Goal: Transaction & Acquisition: Purchase product/service

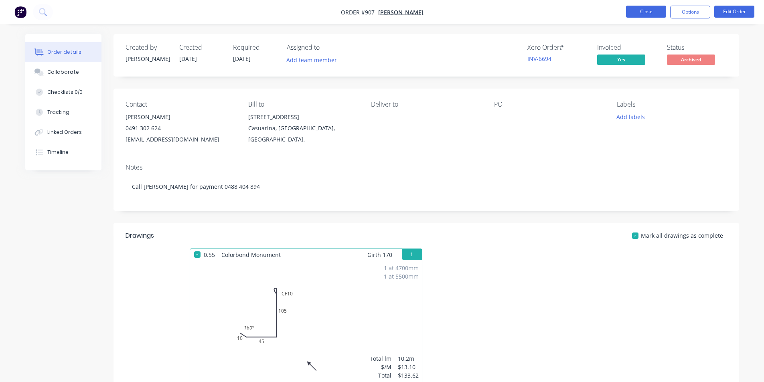
click at [637, 10] on button "Close" at bounding box center [646, 12] width 40 height 12
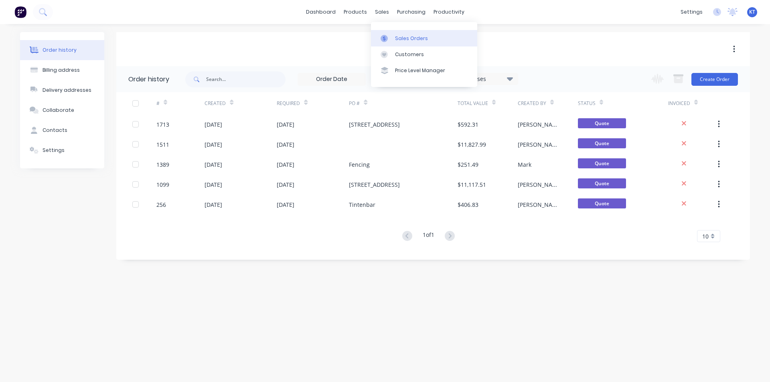
click at [392, 37] on div at bounding box center [387, 38] width 12 height 7
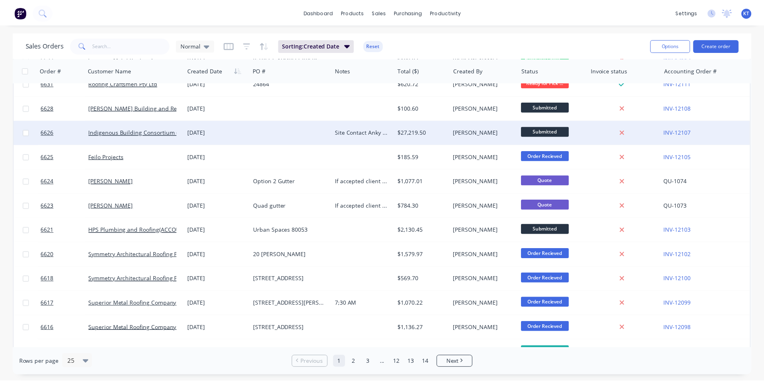
scroll to position [80, 0]
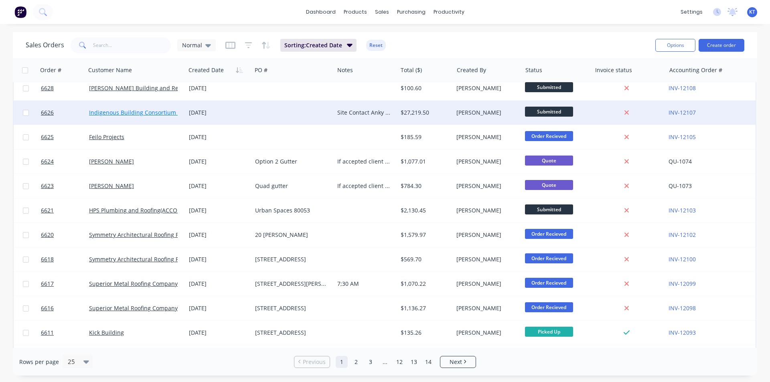
click at [153, 115] on link "Indigenous Building Consortium (Tech-Sea)" at bounding box center [147, 113] width 116 height 8
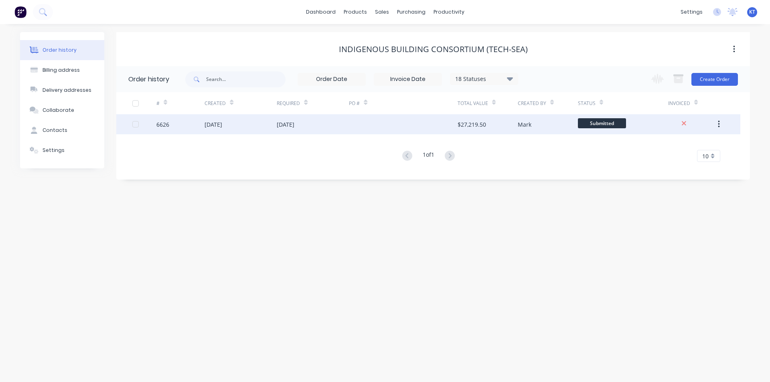
click at [265, 122] on div "[DATE]" at bounding box center [241, 124] width 72 height 20
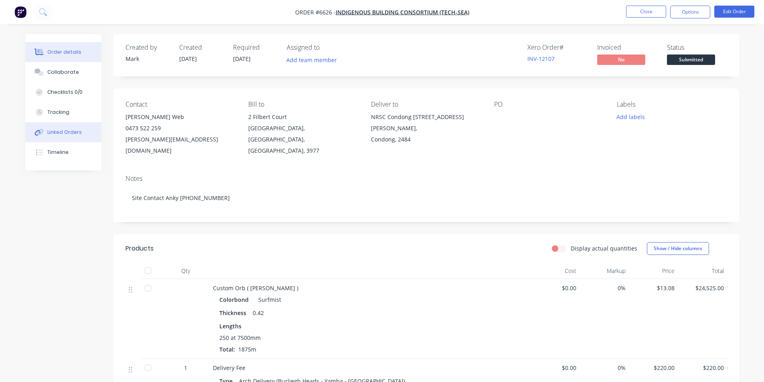
click at [75, 134] on div "Linked Orders" at bounding box center [64, 132] width 35 height 7
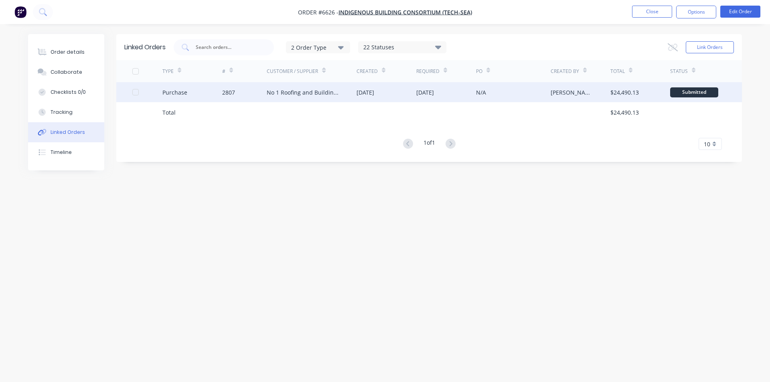
click at [353, 99] on div "No 1 Roofing and Building Supplies" at bounding box center [312, 92] width 90 height 20
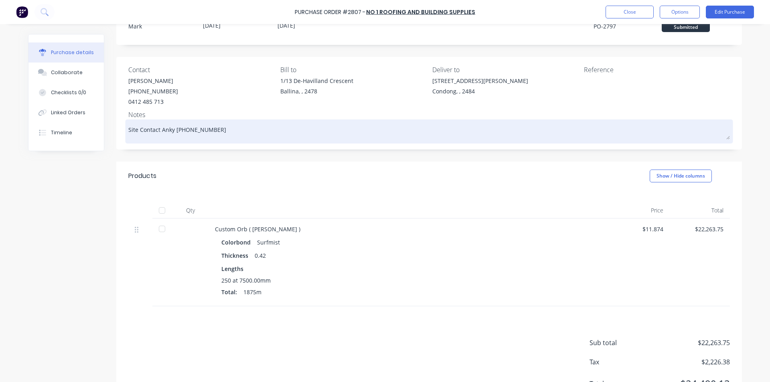
scroll to position [70, 0]
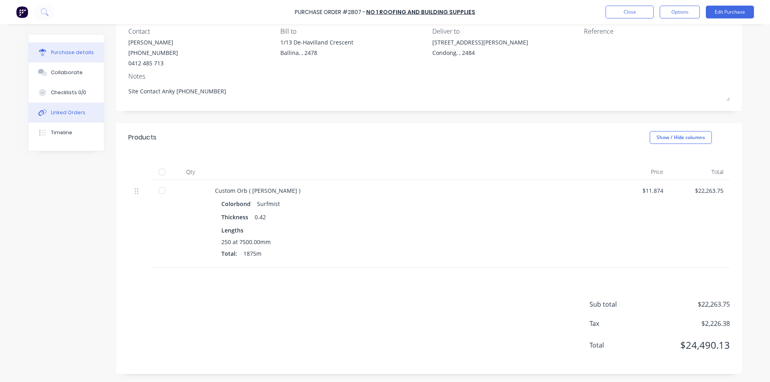
click at [64, 117] on button "Linked Orders" at bounding box center [65, 113] width 75 height 20
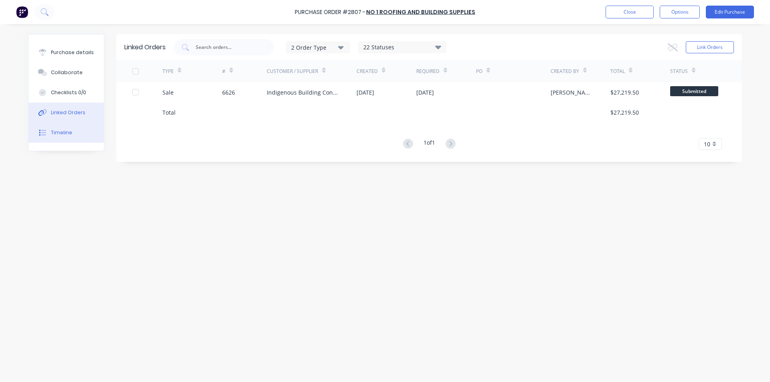
click at [67, 130] on div "Timeline" at bounding box center [61, 132] width 21 height 7
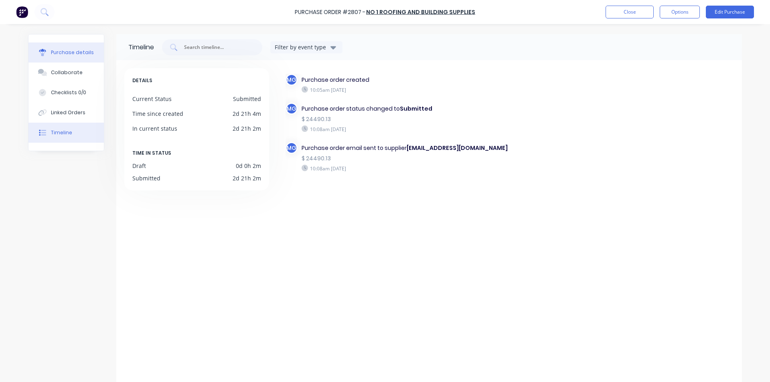
click at [70, 51] on div "Purchase details" at bounding box center [72, 52] width 43 height 7
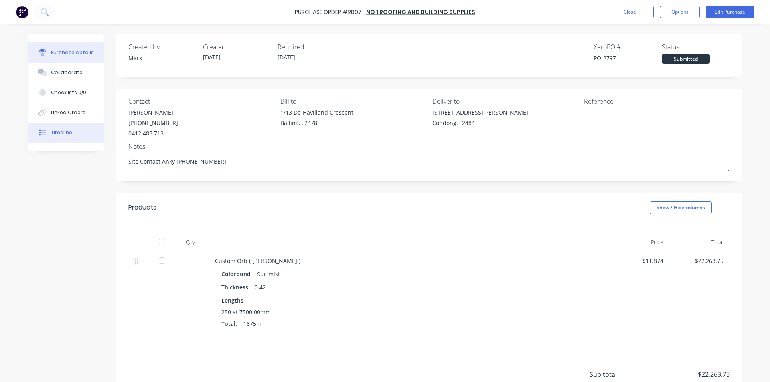
click at [70, 130] on button "Timeline" at bounding box center [65, 133] width 75 height 20
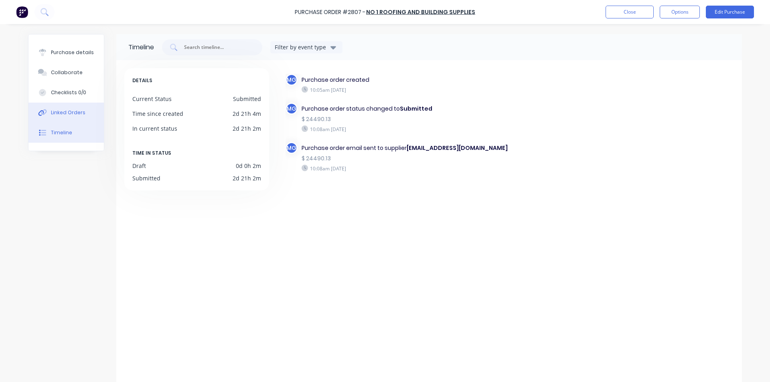
click at [74, 113] on div "Linked Orders" at bounding box center [68, 112] width 35 height 7
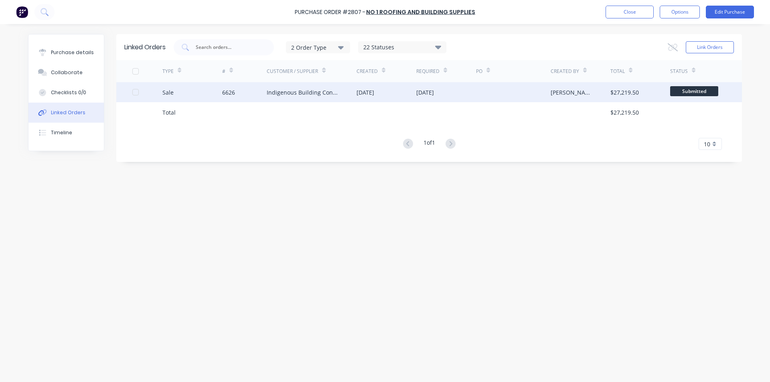
click at [266, 92] on div "6626" at bounding box center [244, 92] width 45 height 20
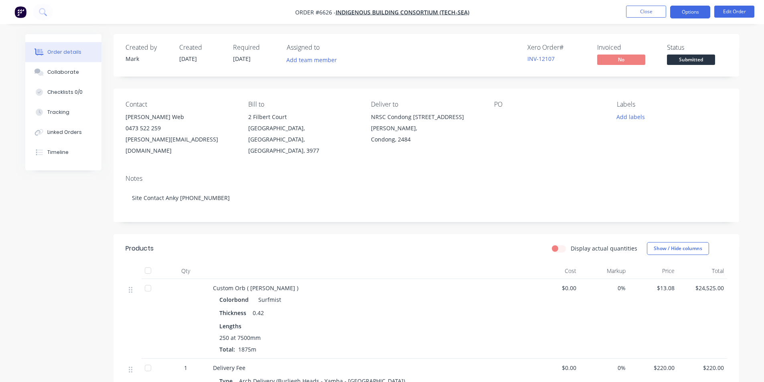
click at [689, 18] on button "Options" at bounding box center [690, 12] width 40 height 13
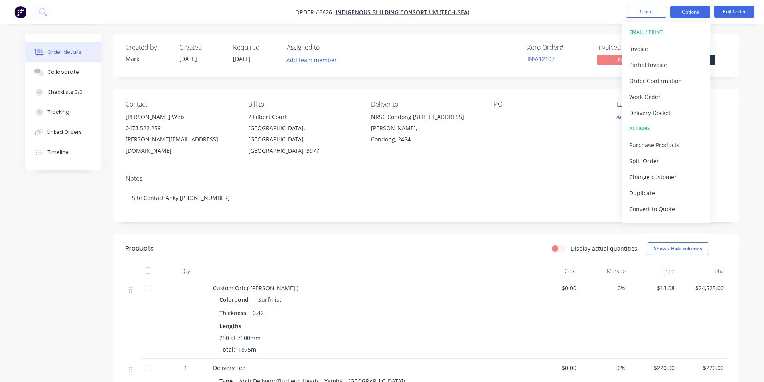
click at [690, 13] on button "Options" at bounding box center [690, 12] width 40 height 13
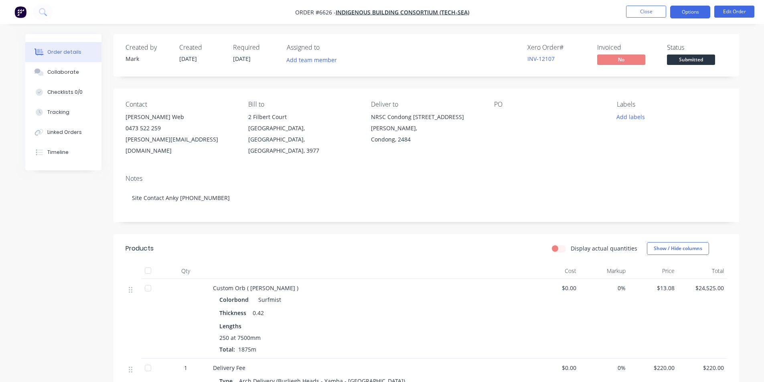
click at [690, 13] on button "Options" at bounding box center [690, 12] width 40 height 13
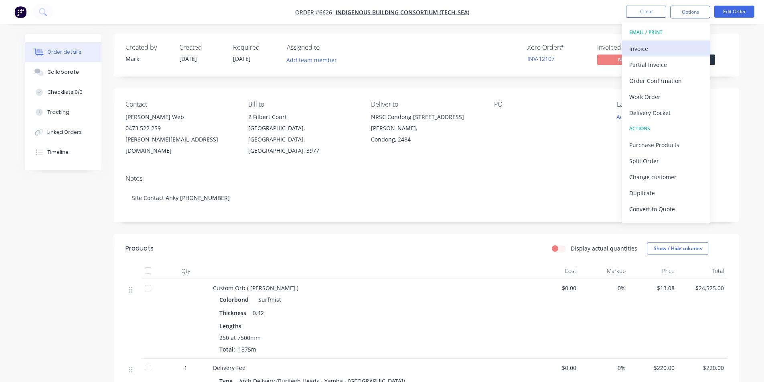
click at [686, 46] on div "Invoice" at bounding box center [666, 49] width 74 height 12
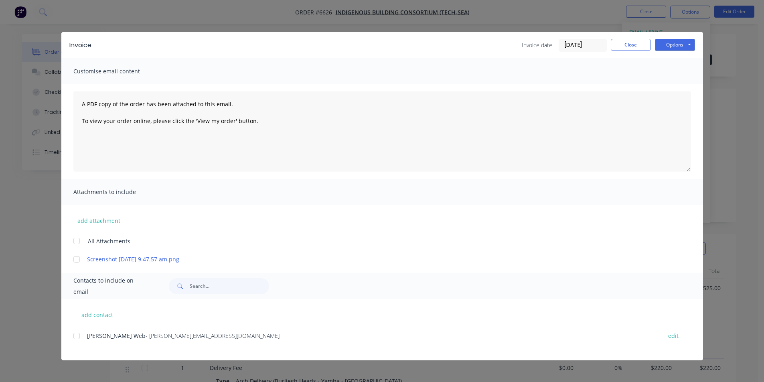
click at [73, 339] on div at bounding box center [77, 336] width 16 height 16
click at [690, 43] on button "Options" at bounding box center [675, 45] width 40 height 12
click at [695, 83] on button "Email" at bounding box center [680, 85] width 51 height 13
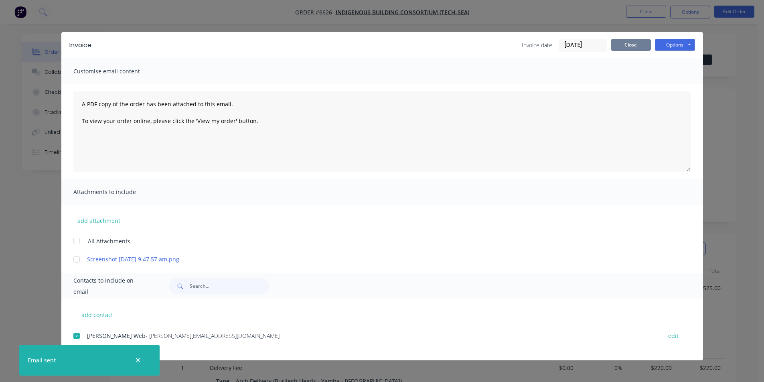
click at [639, 50] on button "Close" at bounding box center [631, 45] width 40 height 12
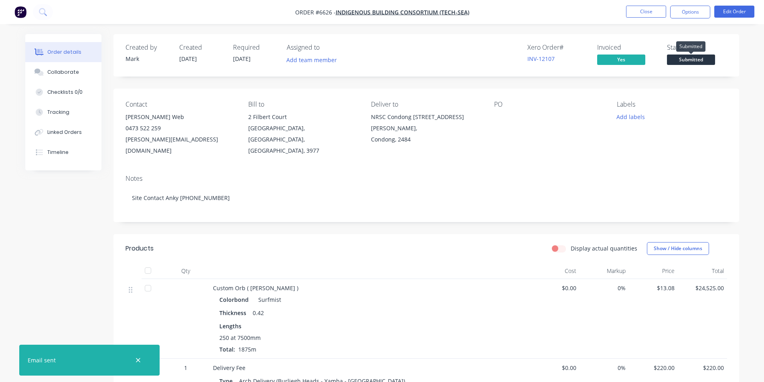
click at [696, 64] on span "Submitted" at bounding box center [691, 60] width 48 height 10
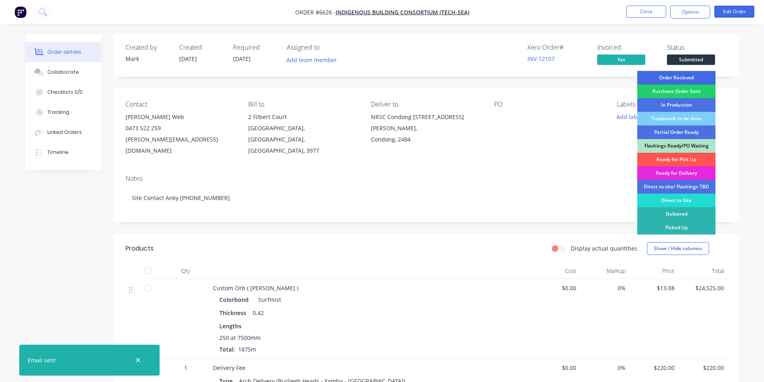
click at [691, 80] on div "Order Recieved" at bounding box center [676, 78] width 78 height 14
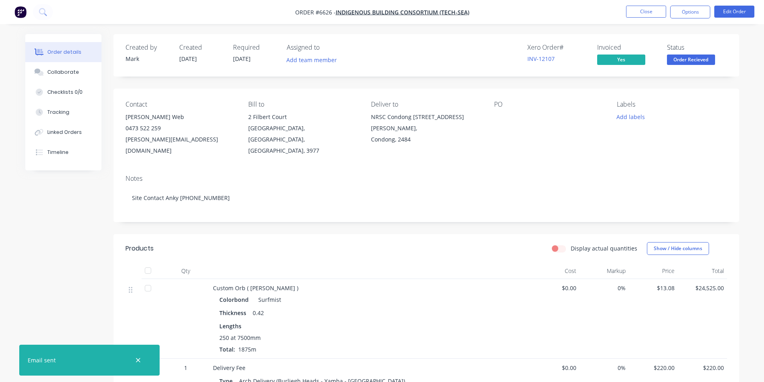
click at [692, 57] on span "Order Recieved" at bounding box center [691, 60] width 48 height 10
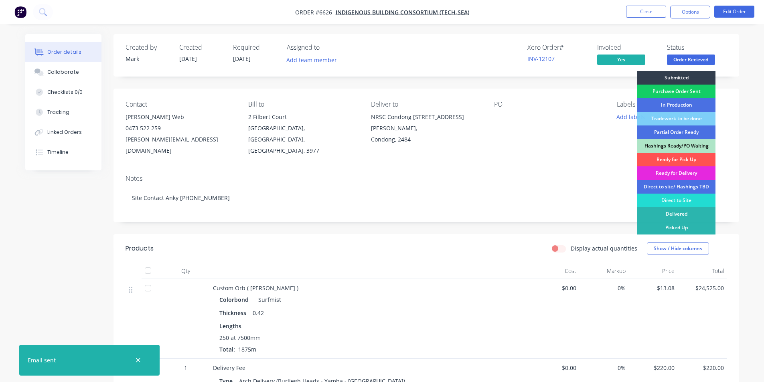
click at [689, 89] on div "Purchase Order Sent" at bounding box center [676, 92] width 78 height 14
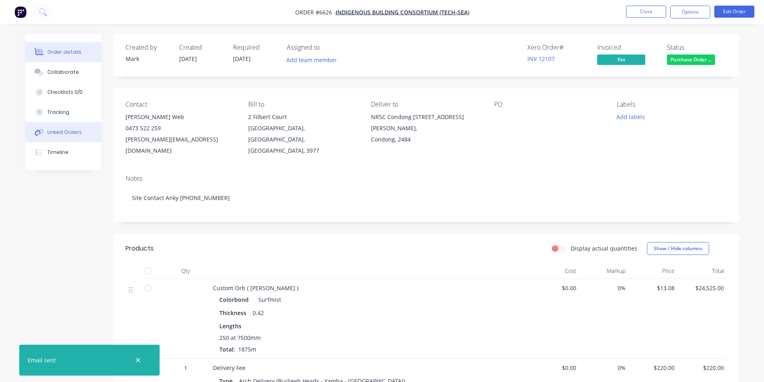
drag, startPoint x: 71, startPoint y: 139, endPoint x: 102, endPoint y: 132, distance: 32.0
click at [71, 139] on button "Linked Orders" at bounding box center [63, 132] width 76 height 20
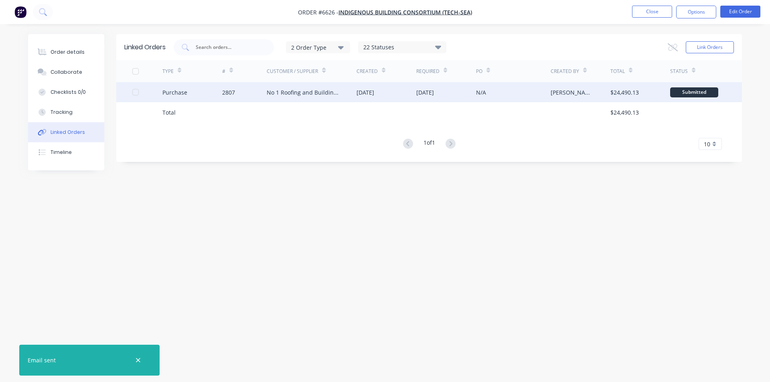
click at [197, 92] on div "Purchase" at bounding box center [192, 92] width 60 height 20
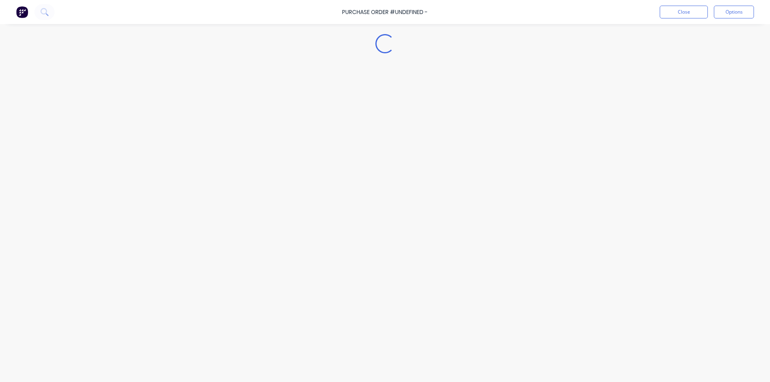
type textarea "x"
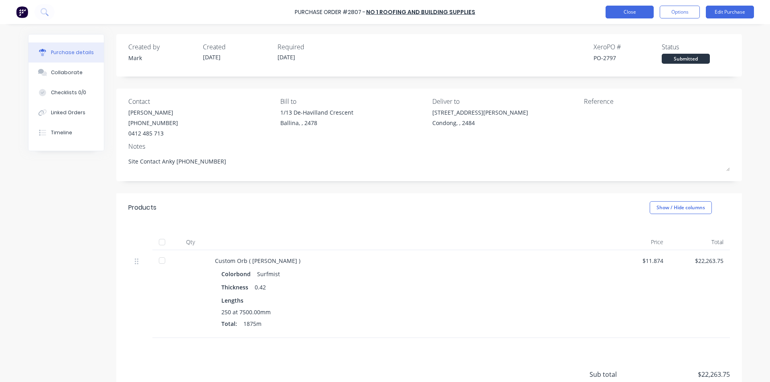
click at [634, 8] on button "Close" at bounding box center [630, 12] width 48 height 13
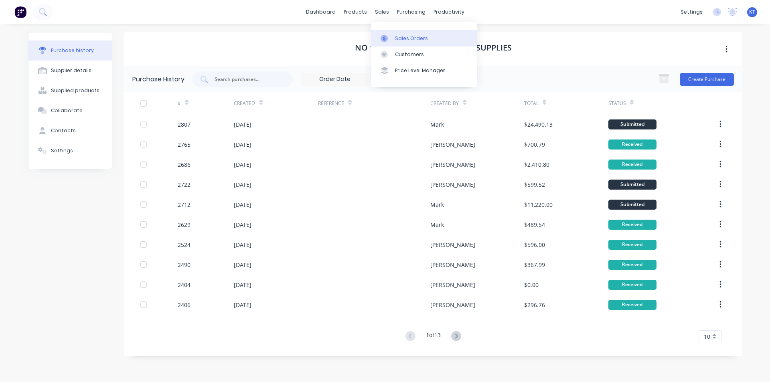
click at [396, 44] on link "Sales Orders" at bounding box center [424, 38] width 106 height 16
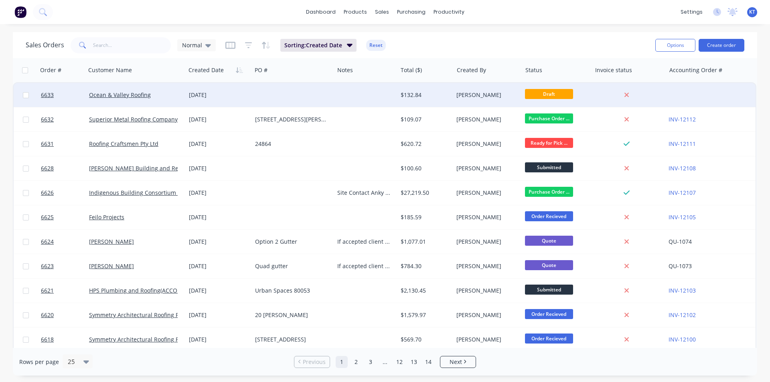
click at [133, 99] on div "Ocean & Valley Roofing" at bounding box center [136, 95] width 100 height 24
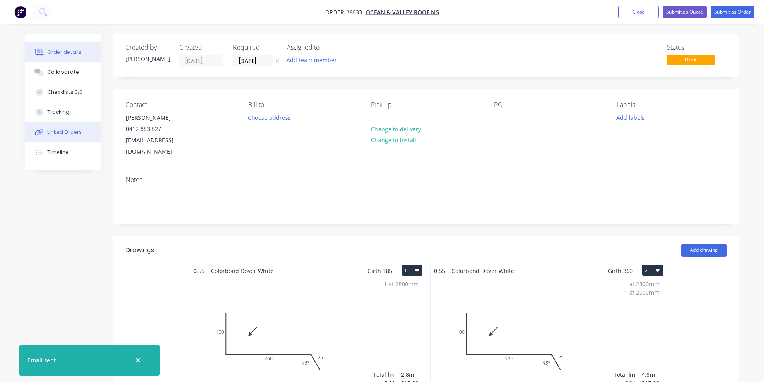
click at [53, 133] on div "Linked Orders" at bounding box center [64, 132] width 35 height 7
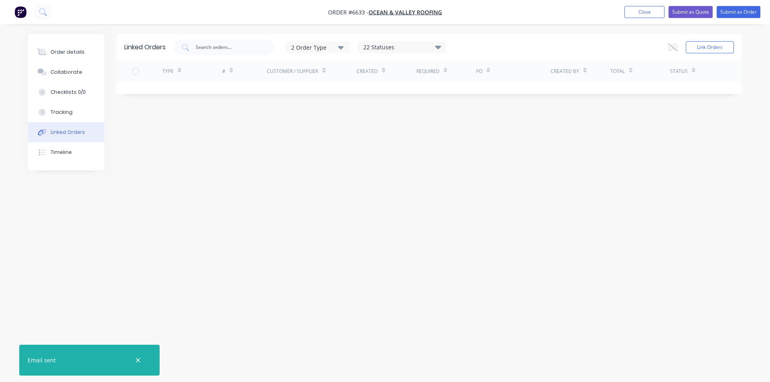
drag, startPoint x: 106, startPoint y: 148, endPoint x: 90, endPoint y: 138, distance: 19.3
click at [106, 149] on div "Order details Collaborate Checklists 0/0 Tracking Linked Orders Timeline" at bounding box center [72, 102] width 88 height 136
click at [90, 138] on button "Linked Orders" at bounding box center [66, 132] width 76 height 20
click at [634, 10] on button "Close" at bounding box center [645, 12] width 40 height 12
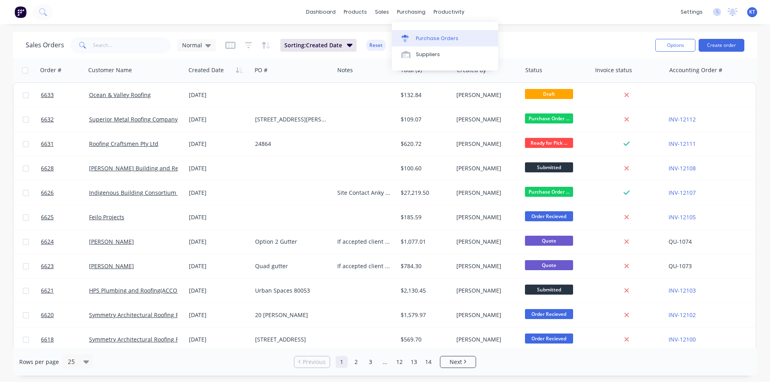
click at [412, 41] on div at bounding box center [408, 38] width 12 height 7
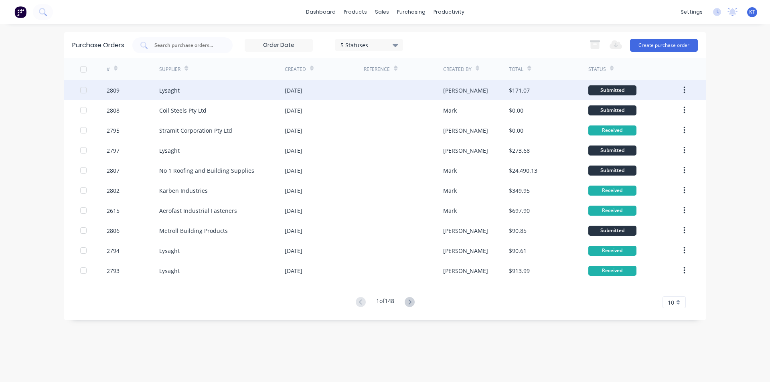
click at [379, 89] on div at bounding box center [403, 90] width 79 height 20
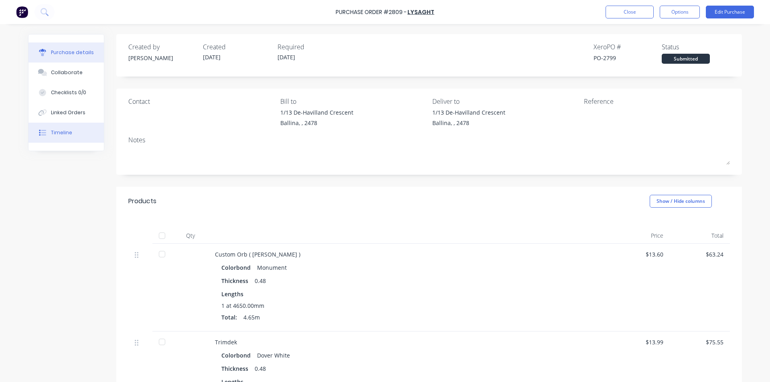
click at [57, 135] on div "Timeline" at bounding box center [61, 132] width 21 height 7
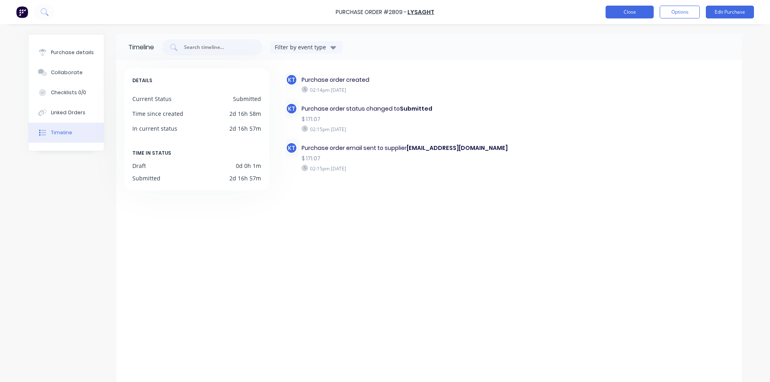
click at [629, 8] on button "Close" at bounding box center [630, 12] width 48 height 13
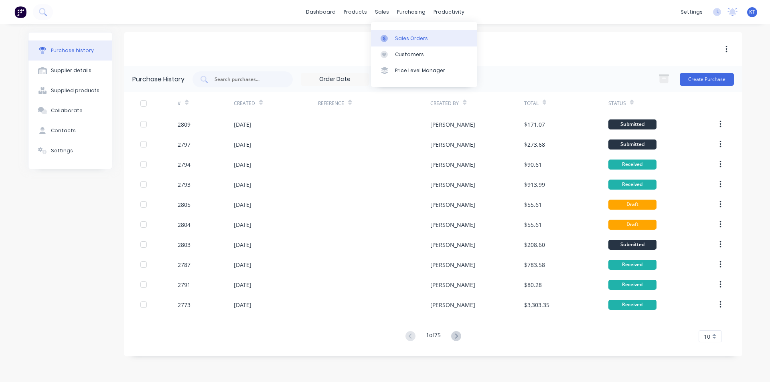
click at [395, 44] on link "Sales Orders" at bounding box center [424, 38] width 106 height 16
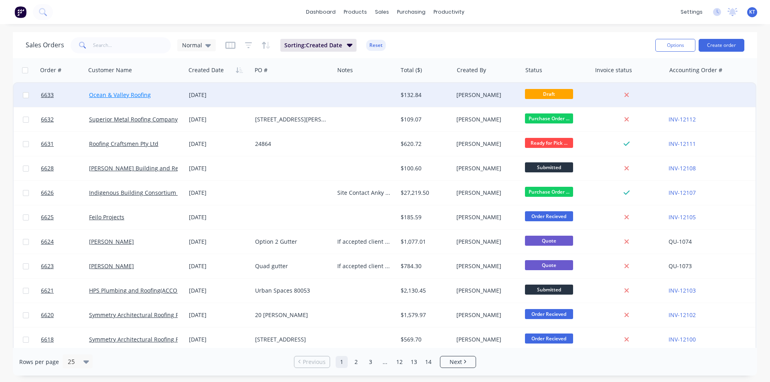
click at [146, 92] on link "Ocean & Valley Roofing" at bounding box center [120, 95] width 62 height 8
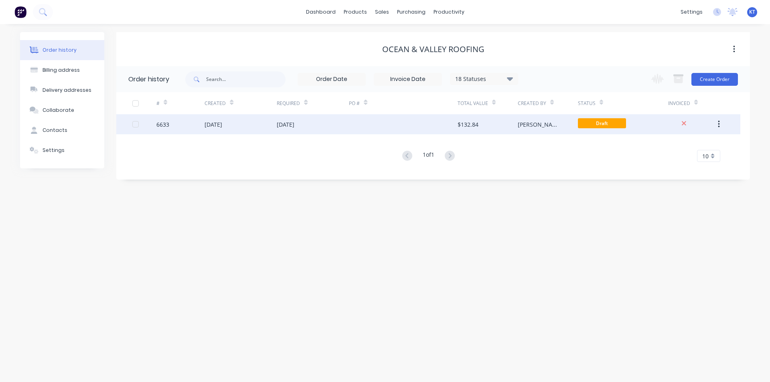
click at [397, 126] on div at bounding box center [403, 124] width 108 height 20
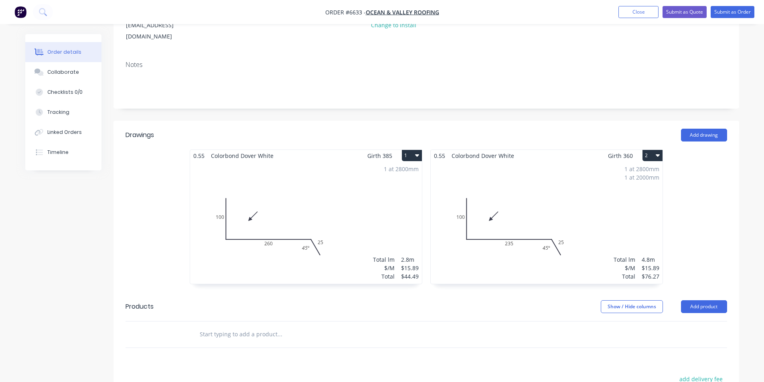
scroll to position [120, 0]
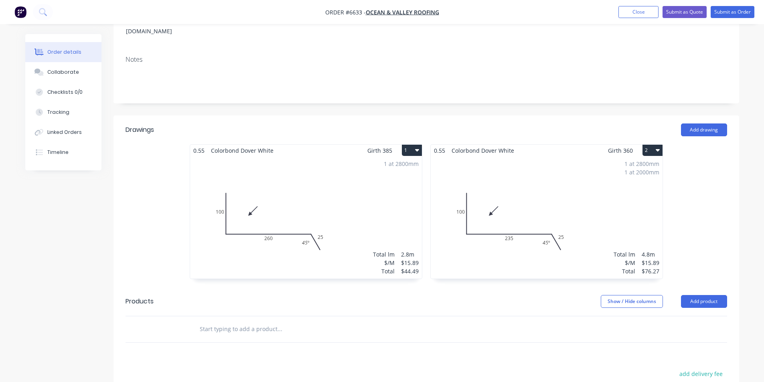
click at [565, 184] on div "1 at 2800mm 1 at 2000mm Total lm $/M Total 4.8m $15.89 $76.27" at bounding box center [547, 217] width 232 height 122
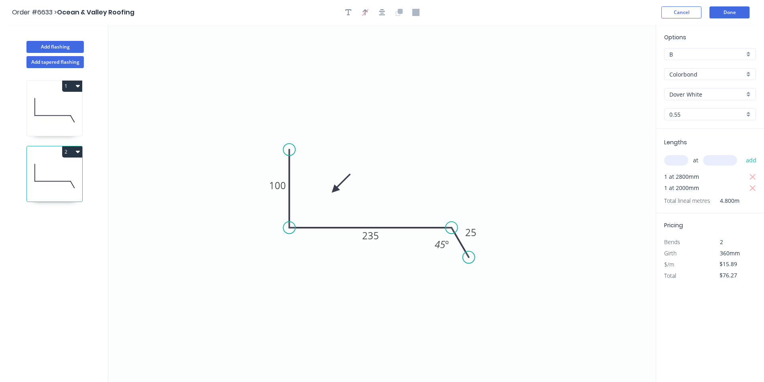
click at [66, 153] on button "2" at bounding box center [72, 151] width 20 height 11
click at [61, 167] on div "Duplicate" at bounding box center [44, 172] width 62 height 12
type input "$0.00"
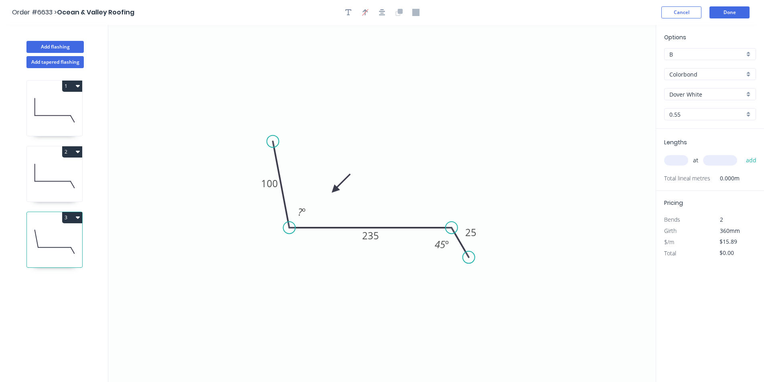
drag, startPoint x: 292, startPoint y: 149, endPoint x: 273, endPoint y: 142, distance: 21.1
click at [273, 142] on circle at bounding box center [273, 142] width 12 height 12
click at [299, 221] on icon "0 100 235 25 ? º 45 º" at bounding box center [382, 203] width 548 height 357
click at [303, 213] on tspan "º" at bounding box center [304, 211] width 4 height 13
click at [685, 161] on input "text" at bounding box center [676, 160] width 24 height 10
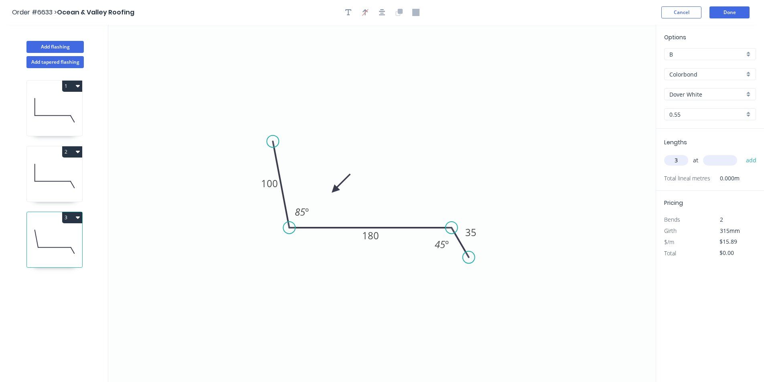
type input "3"
type input "3500"
click at [742, 154] on button "add" at bounding box center [751, 161] width 19 height 14
click at [70, 221] on button "3" at bounding box center [72, 217] width 20 height 11
click at [69, 240] on div "Duplicate" at bounding box center [44, 238] width 62 height 12
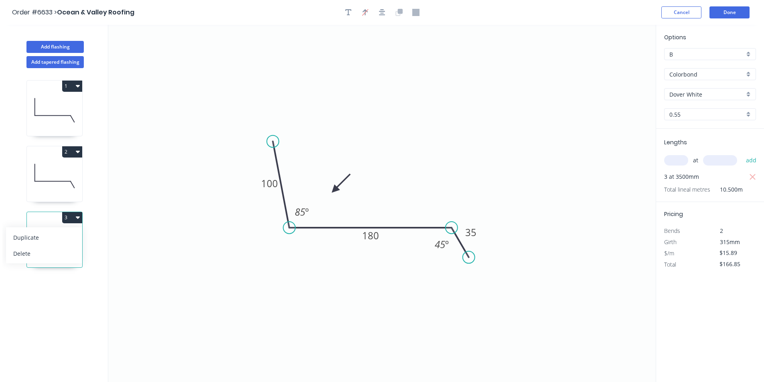
type input "$0.00"
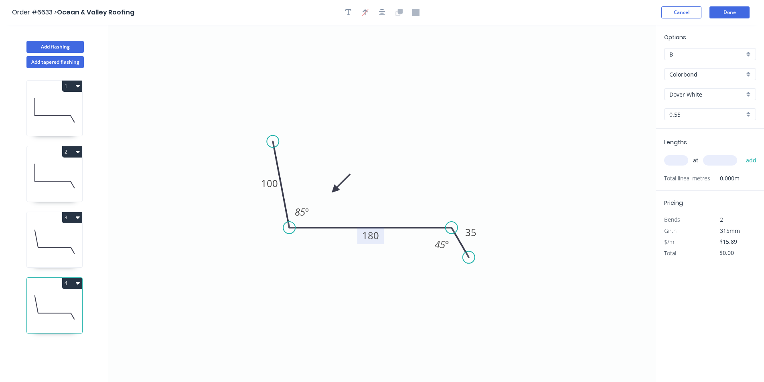
click at [382, 242] on rect at bounding box center [370, 235] width 26 height 16
click at [375, 235] on tspan "180" at bounding box center [370, 235] width 17 height 13
click at [678, 157] on input "text" at bounding box center [676, 160] width 24 height 10
type input "2"
type input "3000"
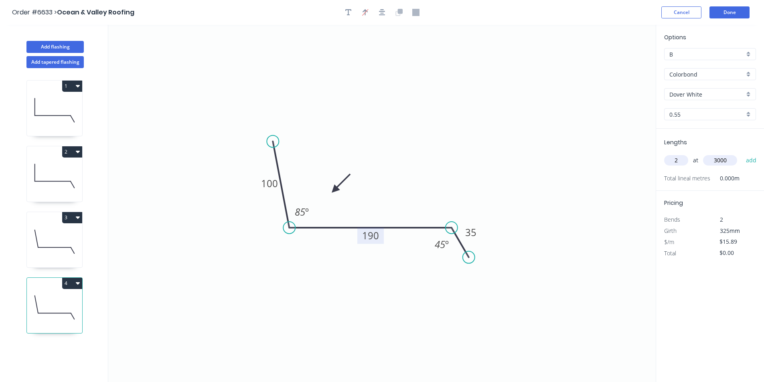
click at [742, 154] on button "add" at bounding box center [751, 161] width 19 height 14
click at [446, 246] on tspan "º" at bounding box center [447, 244] width 4 height 13
click at [47, 235] on icon at bounding box center [54, 241] width 55 height 51
click at [446, 245] on tspan "º" at bounding box center [447, 244] width 4 height 13
click at [33, 192] on icon at bounding box center [54, 175] width 55 height 51
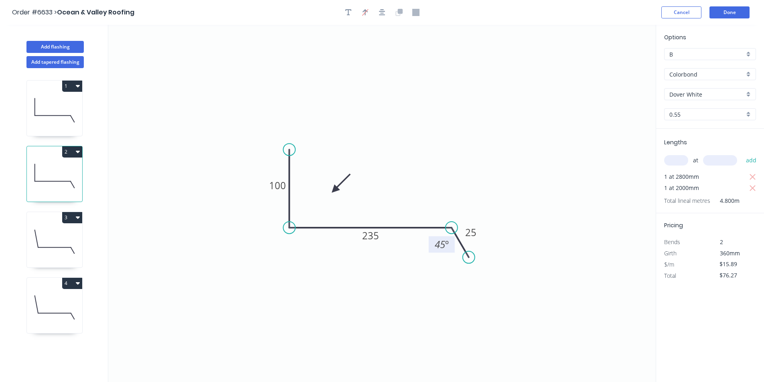
click at [438, 245] on tspan "45" at bounding box center [440, 244] width 10 height 13
click at [410, 276] on icon "0 100 235 25 55 º" at bounding box center [382, 203] width 548 height 357
click at [46, 112] on icon at bounding box center [54, 110] width 55 height 51
click at [448, 242] on tspan "º" at bounding box center [447, 244] width 4 height 13
click at [49, 195] on icon at bounding box center [54, 175] width 55 height 51
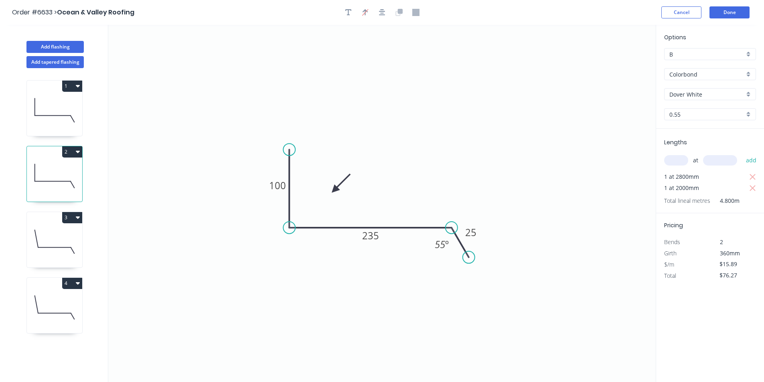
click at [53, 246] on icon at bounding box center [54, 241] width 55 height 51
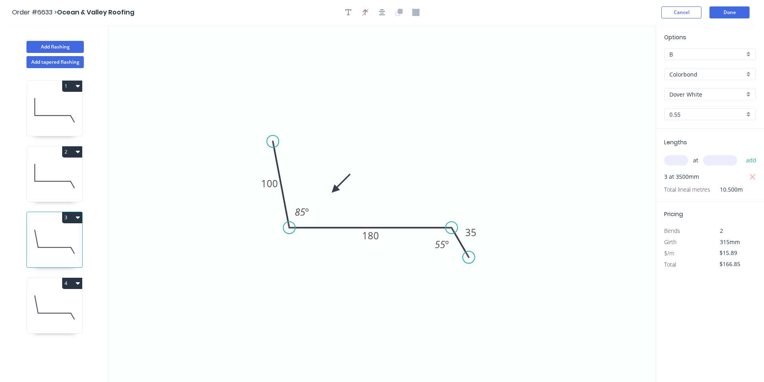
click at [40, 104] on icon at bounding box center [54, 110] width 55 height 51
type input "$44.49"
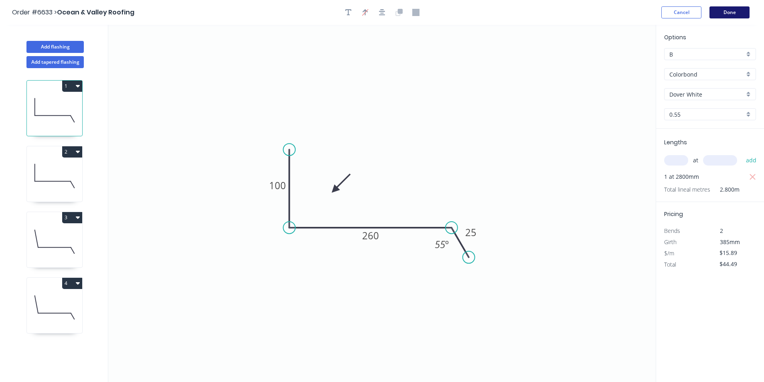
click at [719, 15] on button "Done" at bounding box center [730, 12] width 40 height 12
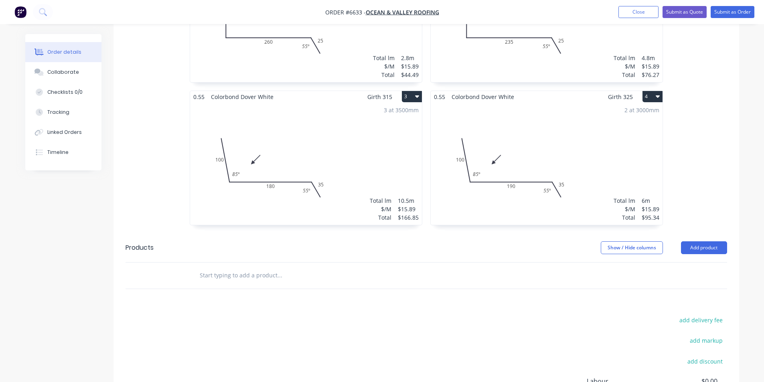
scroll to position [401, 0]
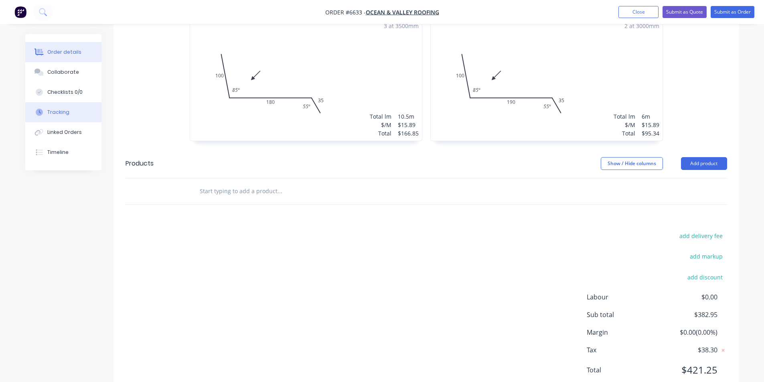
click at [49, 115] on div "Tracking" at bounding box center [58, 112] width 22 height 7
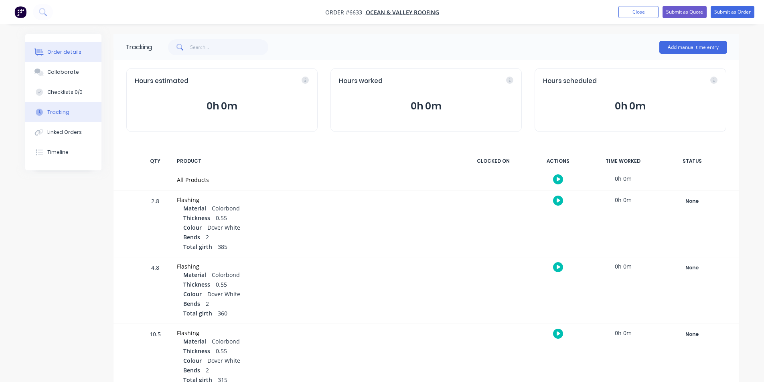
click at [53, 54] on div "Order details" at bounding box center [64, 52] width 34 height 7
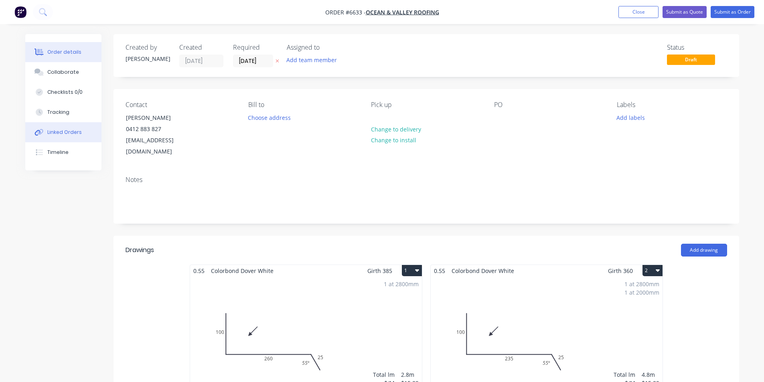
click at [67, 140] on button "Linked Orders" at bounding box center [63, 132] width 76 height 20
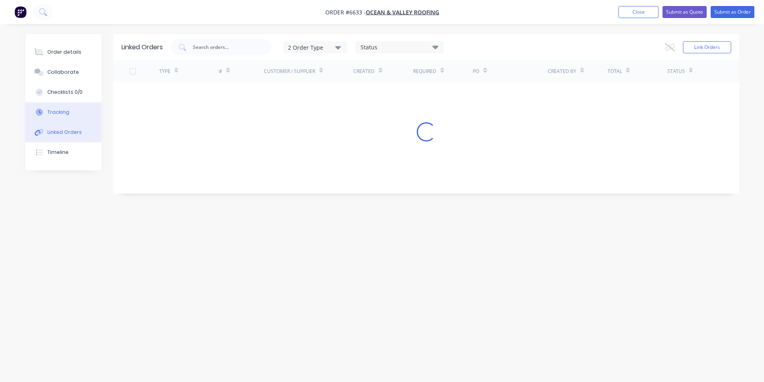
click at [68, 105] on button "Tracking" at bounding box center [63, 112] width 76 height 20
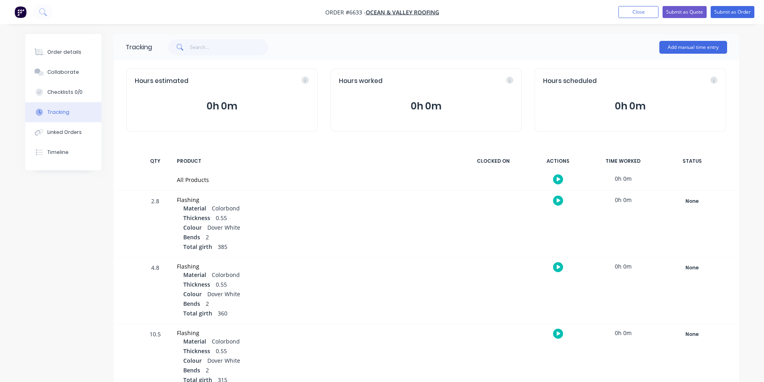
click at [67, 113] on div "Tracking" at bounding box center [58, 112] width 22 height 7
click at [65, 160] on button "Timeline" at bounding box center [63, 152] width 76 height 20
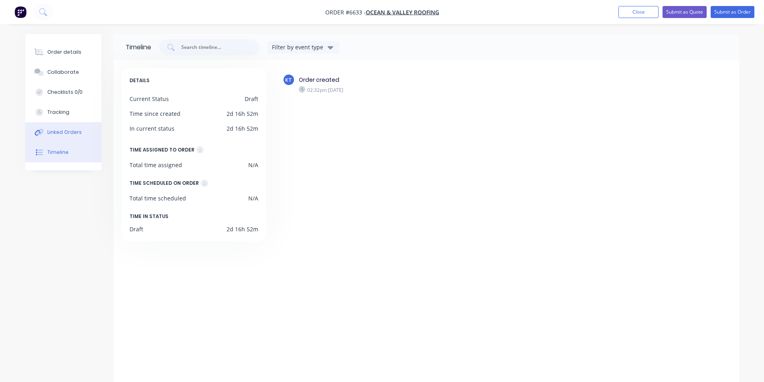
click at [70, 134] on div "Linked Orders" at bounding box center [64, 132] width 35 height 7
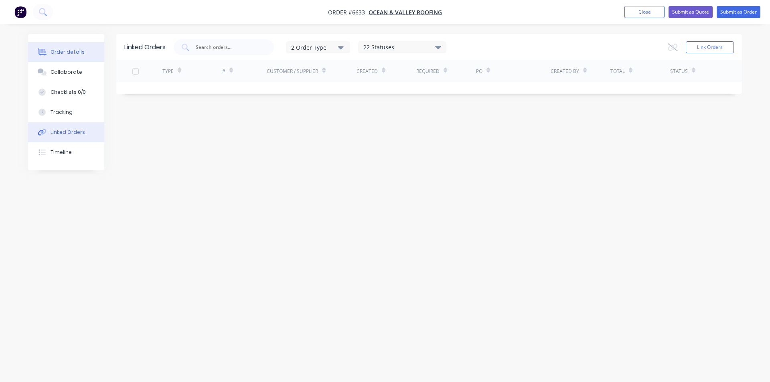
click at [73, 45] on button "Order details" at bounding box center [66, 52] width 76 height 20
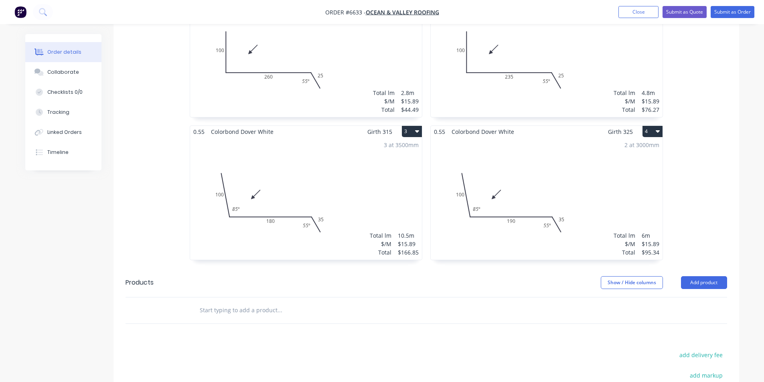
scroll to position [361, 0]
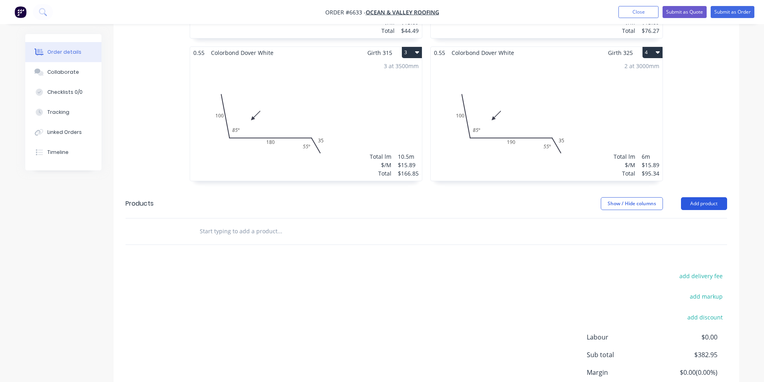
click at [706, 197] on button "Add product" at bounding box center [704, 203] width 46 height 13
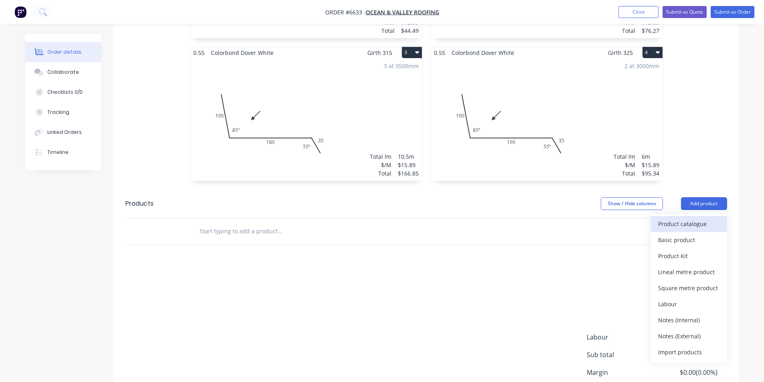
click at [705, 218] on div "Product catalogue" at bounding box center [689, 224] width 62 height 12
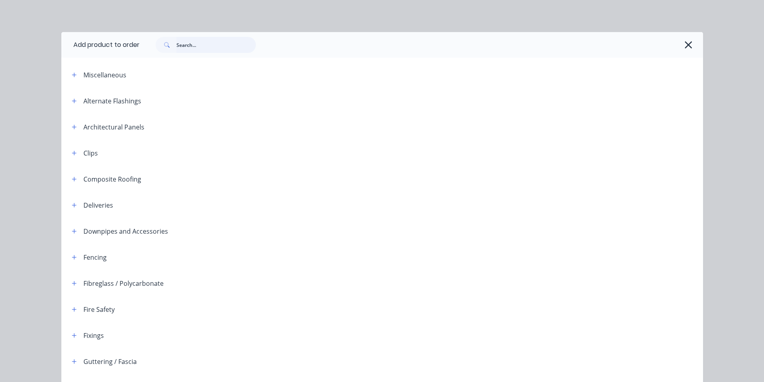
click at [202, 49] on input "text" at bounding box center [216, 45] width 79 height 16
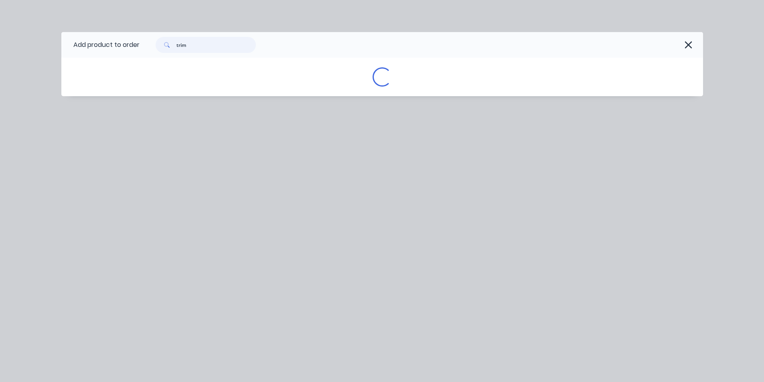
type input "trim"
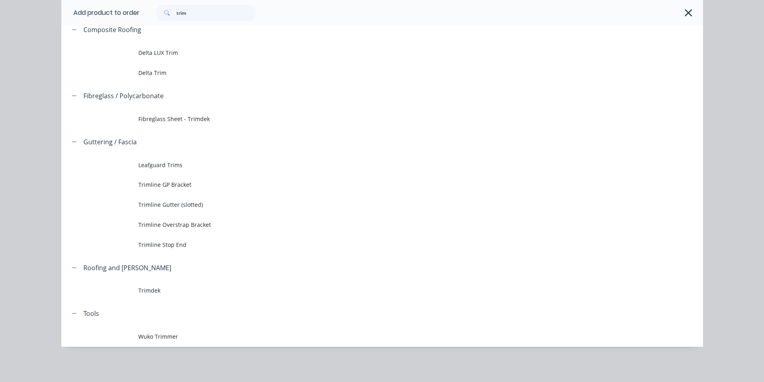
scroll to position [428, 0]
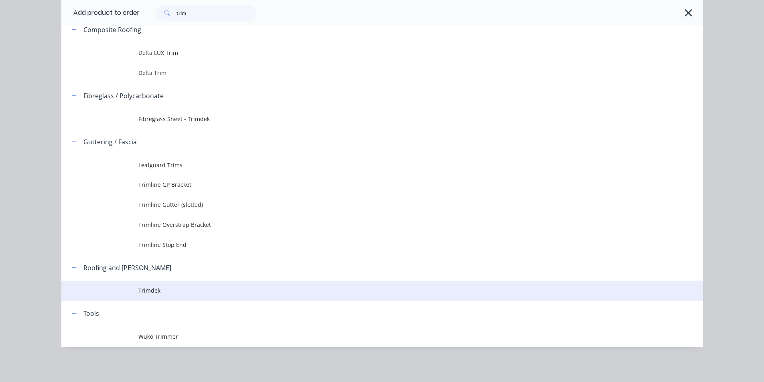
click at [154, 288] on span "Trimdek" at bounding box center [364, 290] width 452 height 8
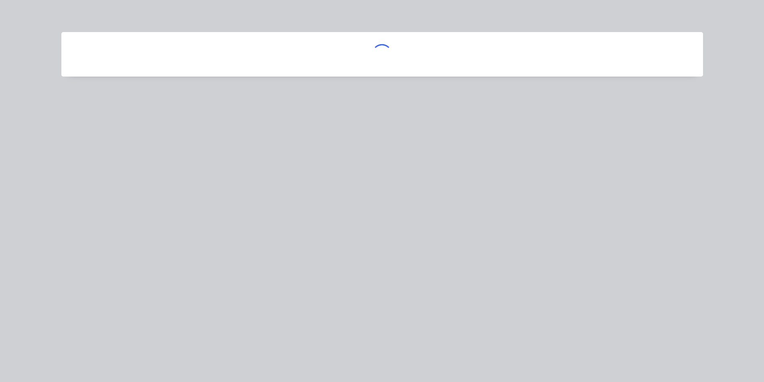
scroll to position [0, 0]
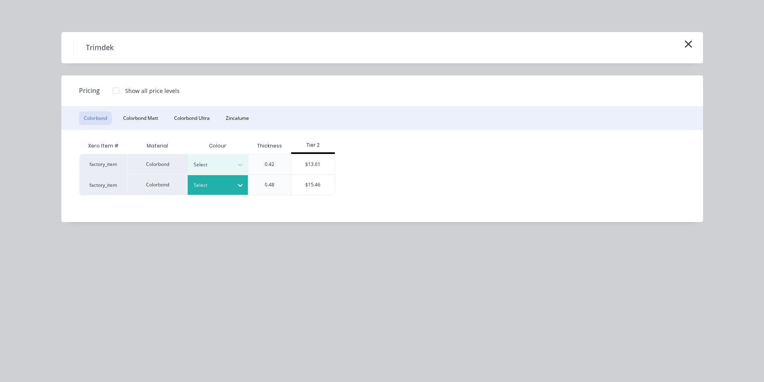
click at [243, 185] on icon at bounding box center [240, 185] width 8 height 8
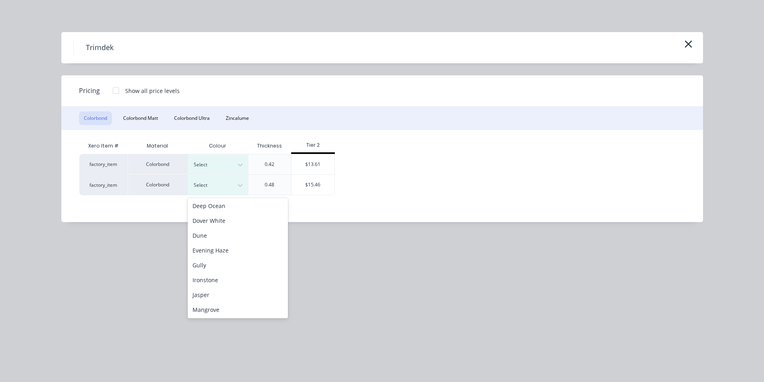
scroll to position [80, 0]
click at [212, 214] on div "Dover White" at bounding box center [238, 216] width 100 height 15
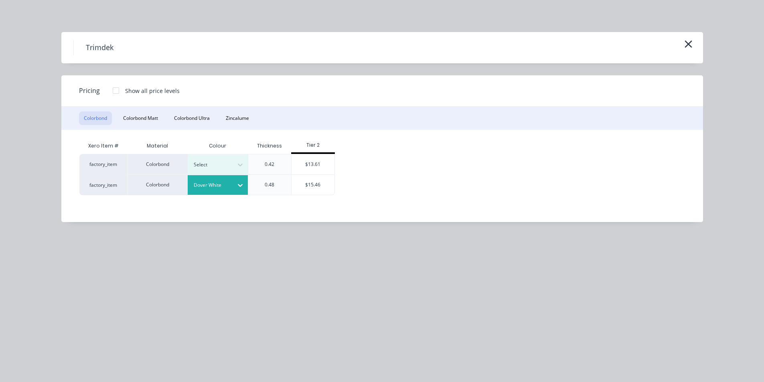
drag, startPoint x: 314, startPoint y: 179, endPoint x: 440, endPoint y: 282, distance: 162.8
click at [314, 179] on div "$15.46" at bounding box center [313, 185] width 43 height 20
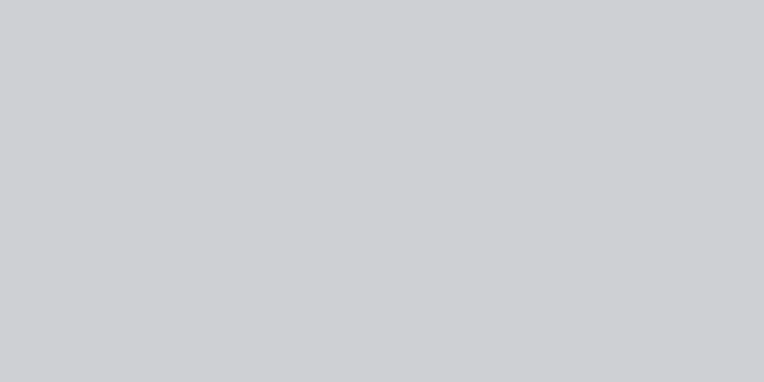
type input "$15.46"
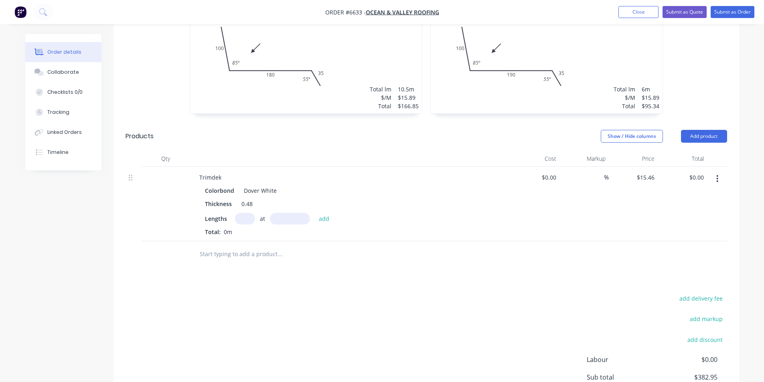
click at [249, 213] on input "text" at bounding box center [245, 219] width 20 height 12
type input "3"
type input "1800"
click at [315, 213] on button "add" at bounding box center [324, 218] width 19 height 11
type input "$83.48"
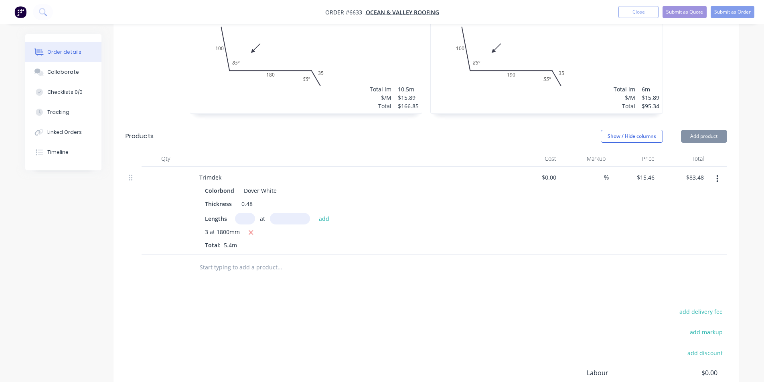
click at [702, 130] on button "Add product" at bounding box center [704, 136] width 46 height 13
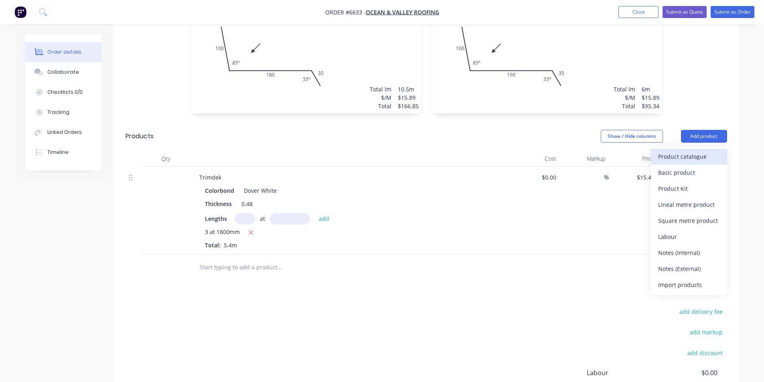
click at [683, 151] on div "Product catalogue" at bounding box center [689, 157] width 62 height 12
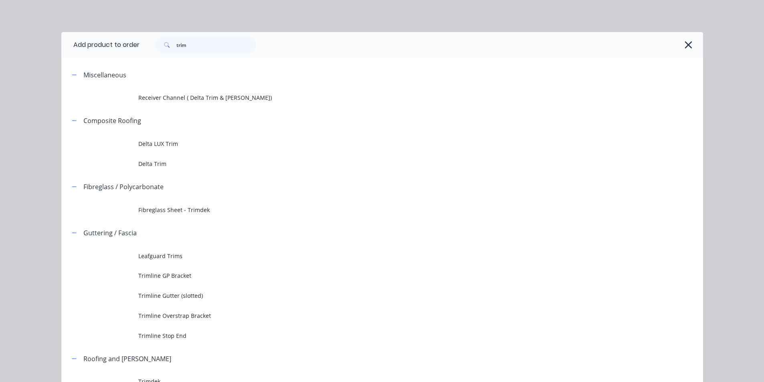
drag, startPoint x: 181, startPoint y: 37, endPoint x: 186, endPoint y: 43, distance: 8.2
click at [181, 37] on div "trim" at bounding box center [422, 45] width 564 height 26
click at [186, 43] on input "trim" at bounding box center [216, 45] width 79 height 16
click at [186, 42] on input "trim" at bounding box center [216, 45] width 79 height 16
type input "s"
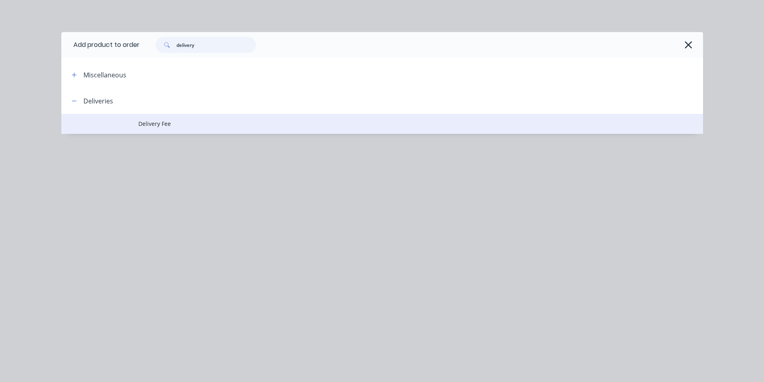
type input "delivery"
click at [156, 119] on td "Delivery Fee" at bounding box center [420, 124] width 565 height 20
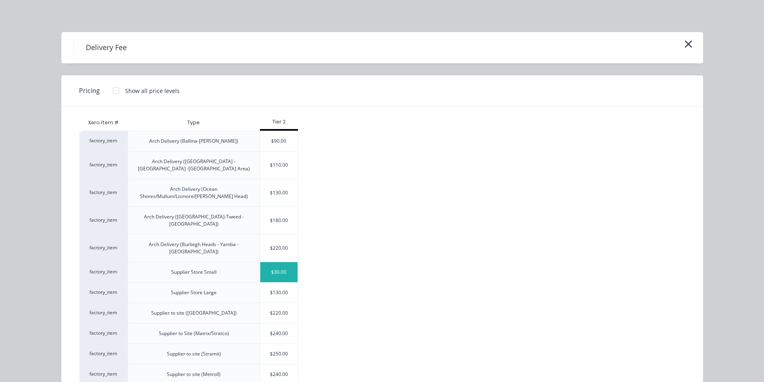
click at [280, 262] on div "$30.00" at bounding box center [279, 272] width 38 height 20
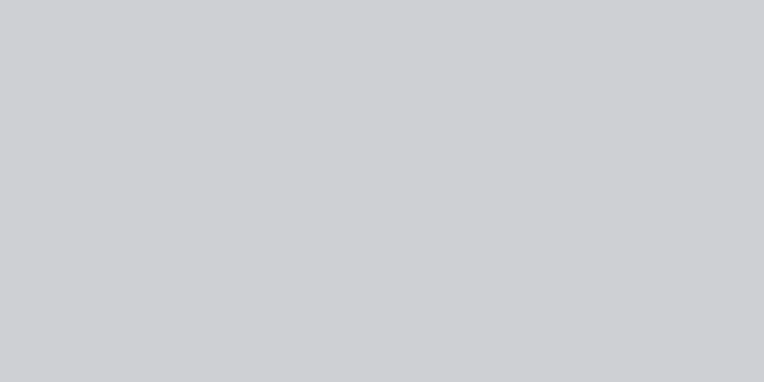
type input "$30.00"
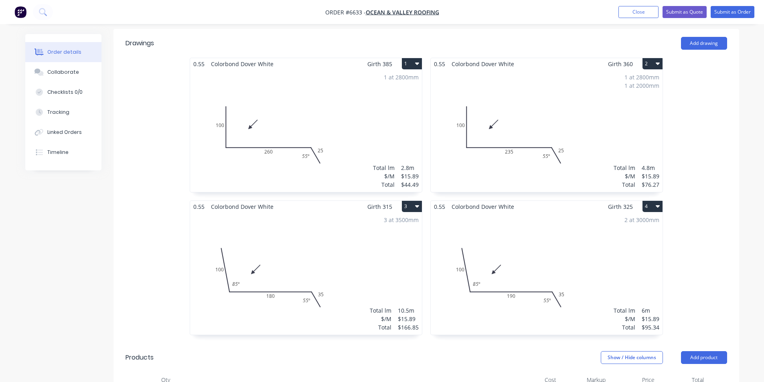
scroll to position [228, 0]
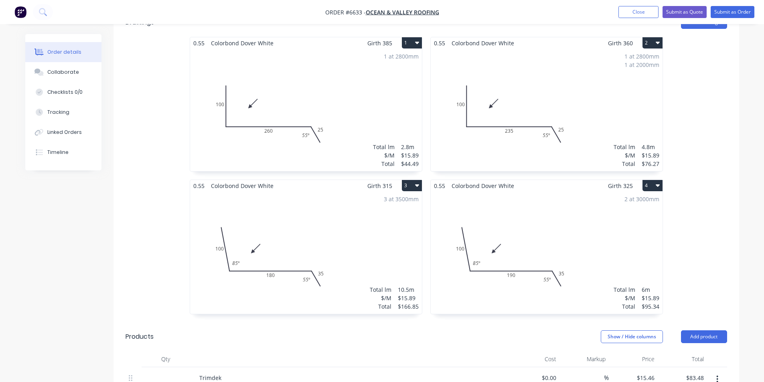
click at [417, 185] on icon "button" at bounding box center [417, 186] width 4 height 2
click at [394, 215] on div "Duplicate" at bounding box center [384, 221] width 62 height 12
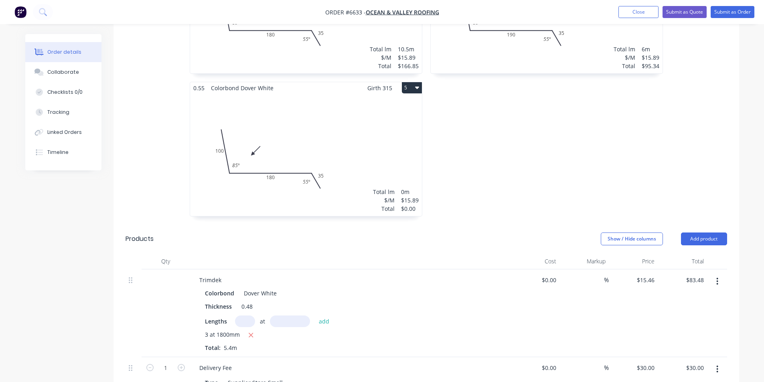
click at [257, 175] on div "Total lm $/M Total 0m $15.89 $0.00" at bounding box center [306, 155] width 232 height 122
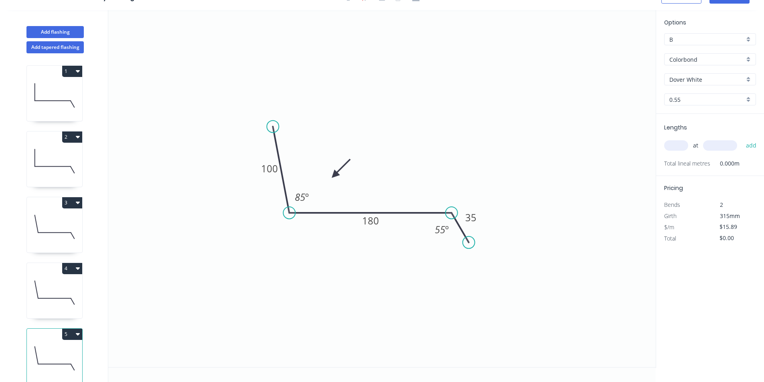
scroll to position [15, 0]
click at [386, 216] on icon "0 100 180 35 85 º 55 º" at bounding box center [382, 188] width 548 height 357
click at [374, 223] on tspan "180" at bounding box center [370, 220] width 17 height 13
type input "$12.82"
click at [688, 143] on div "at add" at bounding box center [710, 146] width 93 height 14
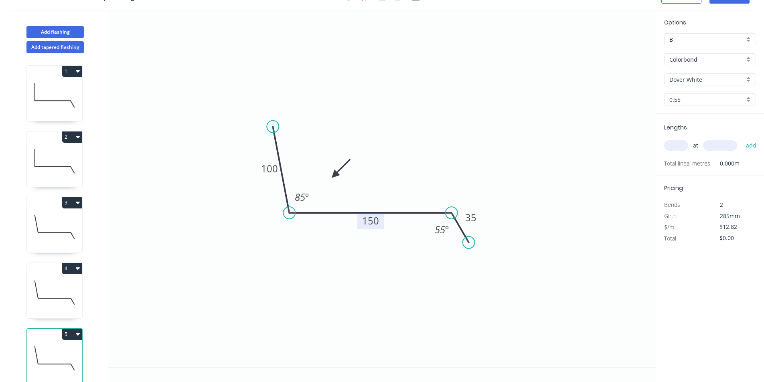
click at [680, 148] on input "text" at bounding box center [676, 145] width 24 height 10
type input "1"
type input "2000"
click at [742, 139] on button "add" at bounding box center [751, 146] width 19 height 14
type input "$25.64"
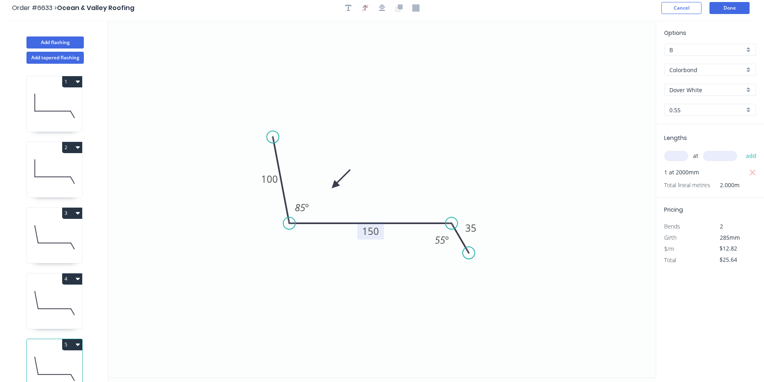
scroll to position [0, 0]
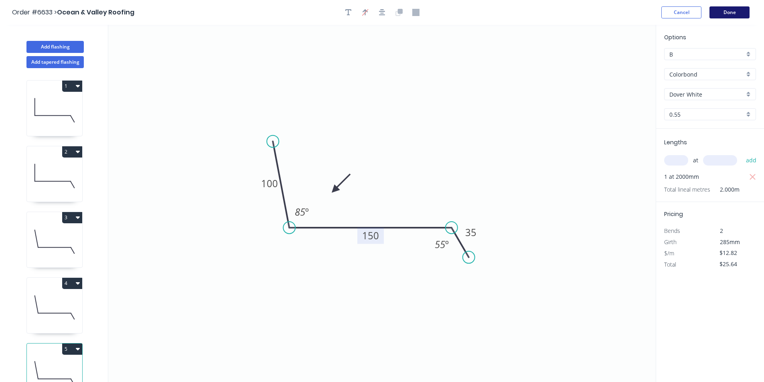
click at [735, 14] on button "Done" at bounding box center [730, 12] width 40 height 12
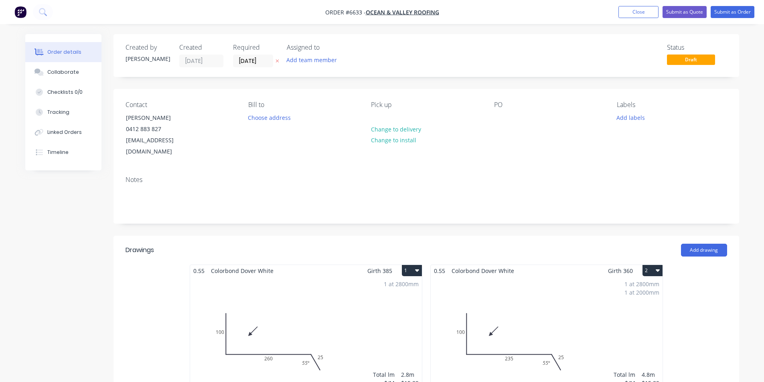
type input "$15.46"
type input "$83.48"
type input "$30.00"
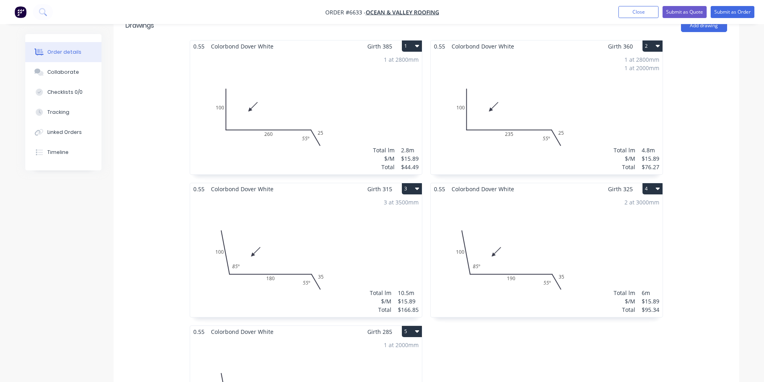
scroll to position [98, 0]
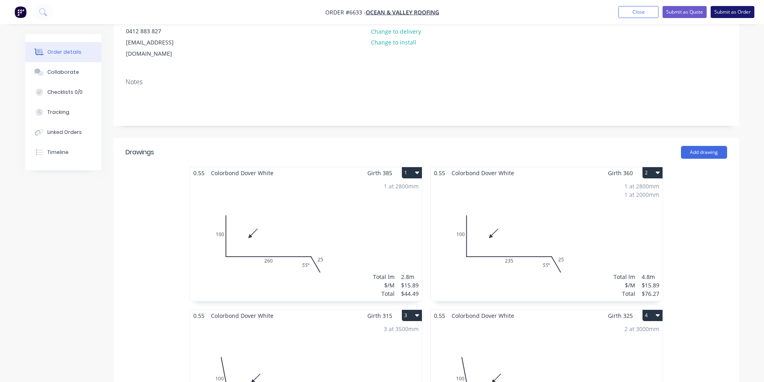
click at [735, 17] on button "Submit as Order" at bounding box center [733, 12] width 44 height 12
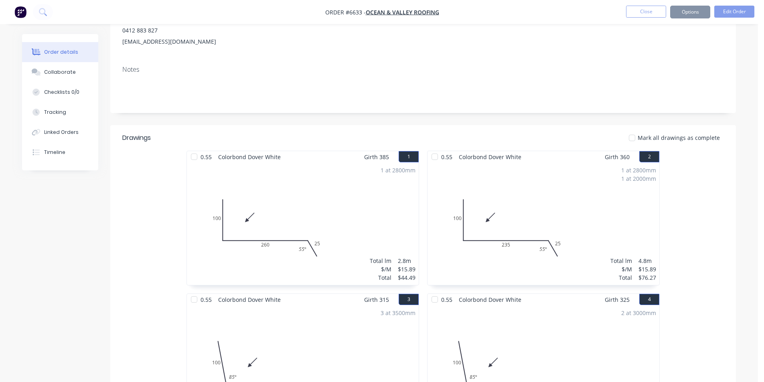
scroll to position [0, 0]
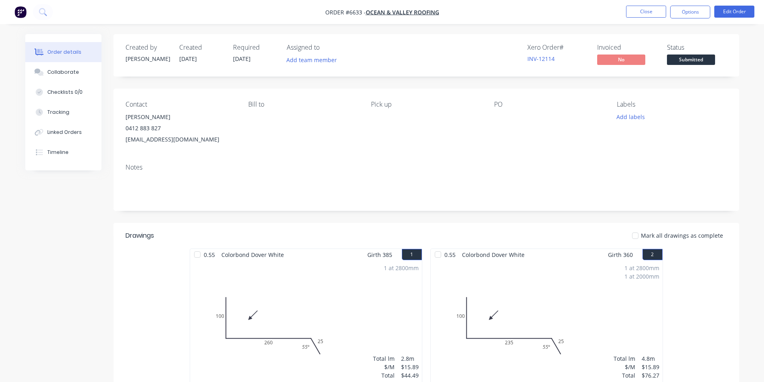
click at [694, 62] on span "Submitted" at bounding box center [691, 60] width 48 height 10
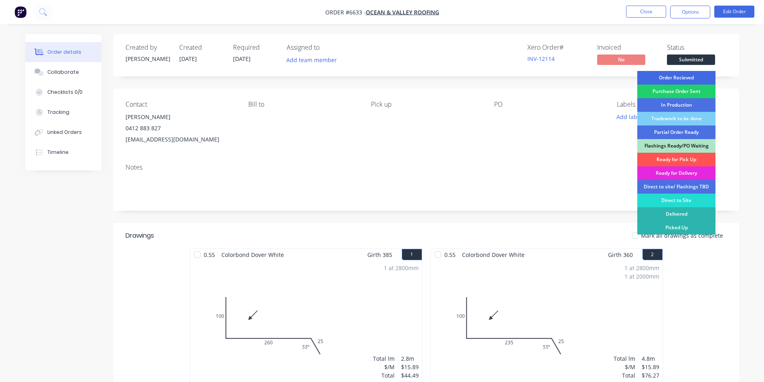
click at [691, 74] on div "Order Recieved" at bounding box center [676, 78] width 78 height 14
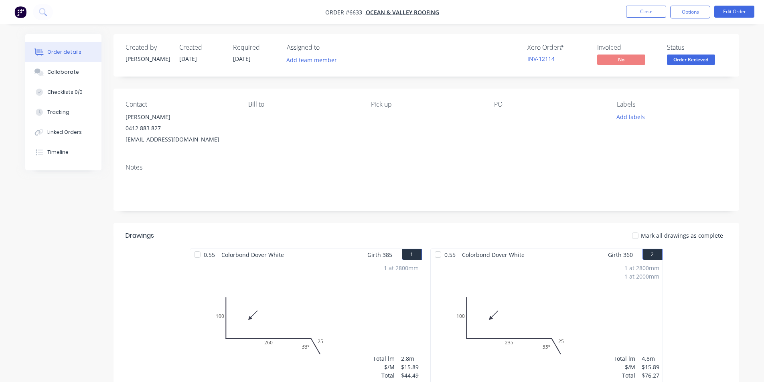
click at [687, 19] on nav "Order #6633 - Ocean & Valley Roofing Close Options Edit Order" at bounding box center [382, 12] width 764 height 24
click at [689, 13] on button "Options" at bounding box center [690, 12] width 40 height 13
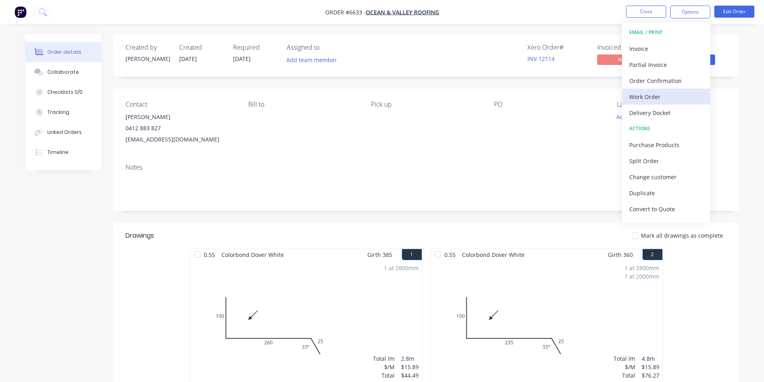
click at [670, 93] on div "Work Order" at bounding box center [666, 97] width 74 height 12
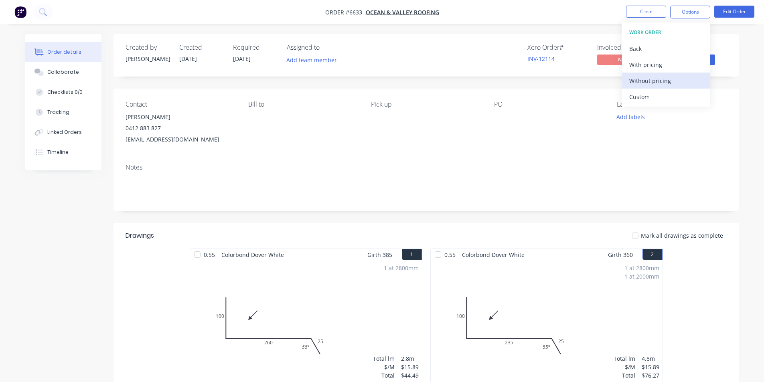
click at [672, 84] on div "Without pricing" at bounding box center [666, 81] width 74 height 12
drag, startPoint x: 75, startPoint y: 76, endPoint x: 583, endPoint y: 328, distance: 567.7
click at [75, 76] on button "Collaborate" at bounding box center [63, 72] width 76 height 20
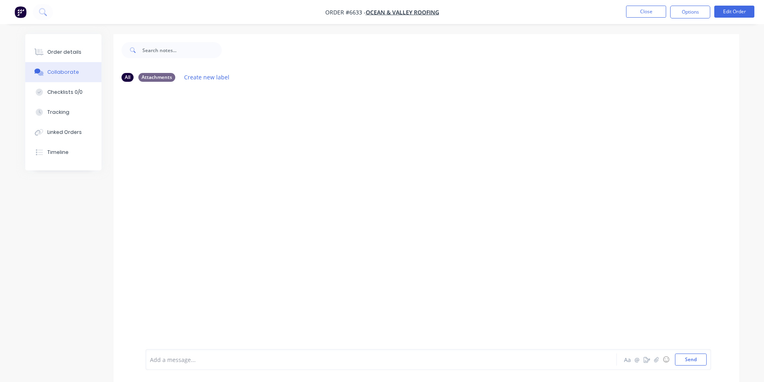
click at [758, 376] on div at bounding box center [758, 376] width 0 height 0
click at [659, 361] on icon "button" at bounding box center [656, 360] width 5 height 6
click at [688, 361] on button "Send" at bounding box center [691, 360] width 32 height 12
click at [64, 41] on div "Order details Collaborate Checklists 0/0 Tracking Linked Orders Timeline" at bounding box center [63, 102] width 76 height 136
click at [63, 45] on button "Order details" at bounding box center [63, 52] width 76 height 20
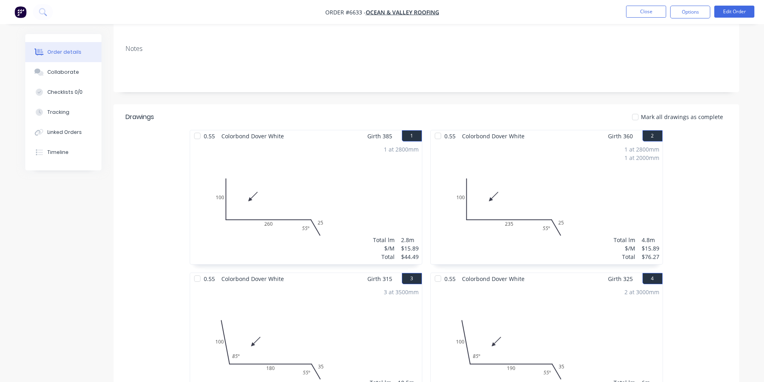
scroll to position [201, 0]
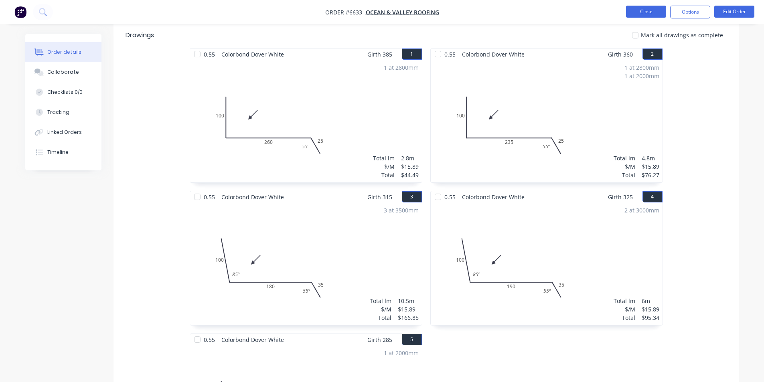
click at [639, 6] on button "Close" at bounding box center [646, 12] width 40 height 12
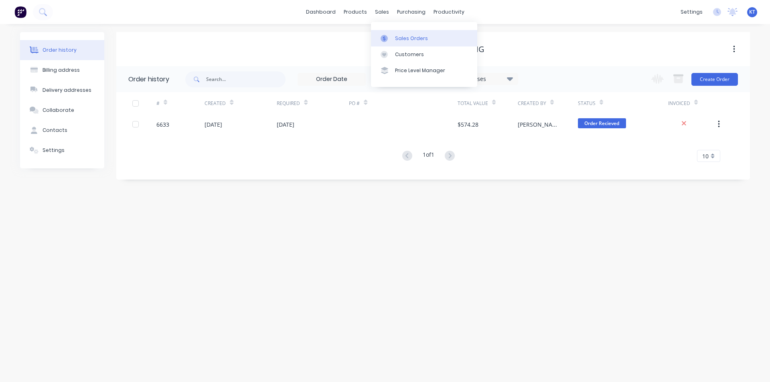
click at [382, 46] on link "Sales Orders" at bounding box center [424, 38] width 106 height 16
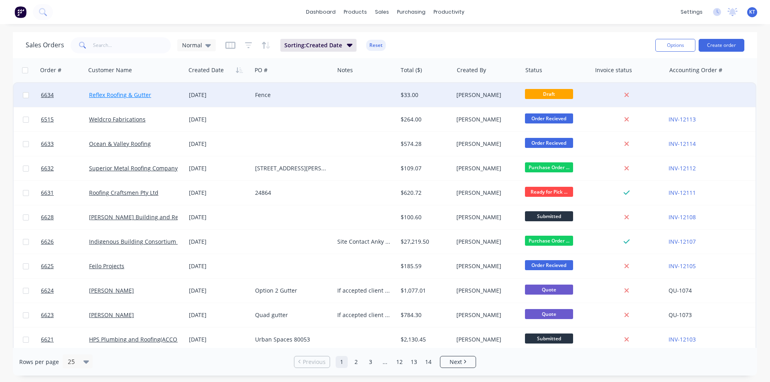
click at [140, 93] on link "Reflex Roofing & Gutter" at bounding box center [120, 95] width 62 height 8
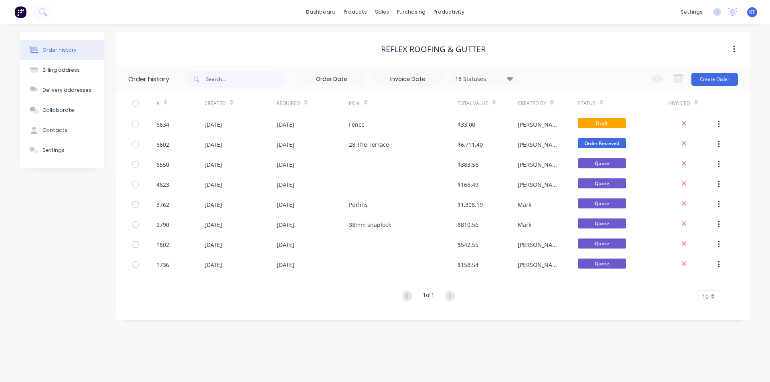
click at [322, 130] on div "[DATE]" at bounding box center [313, 124] width 72 height 20
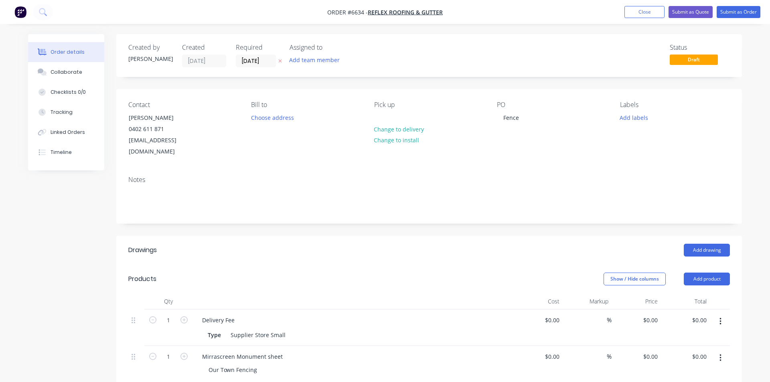
type input "$30.00"
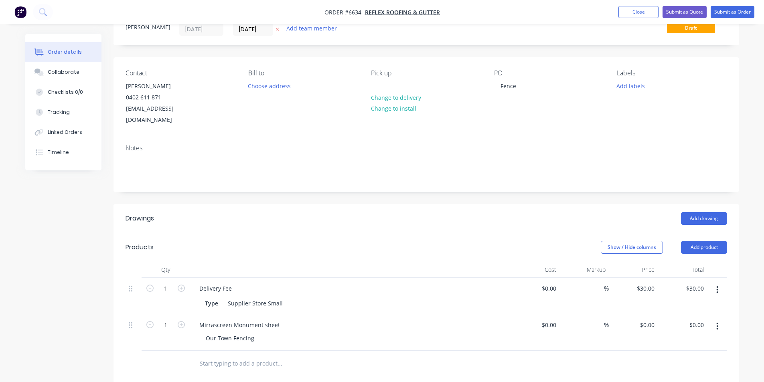
scroll to position [80, 0]
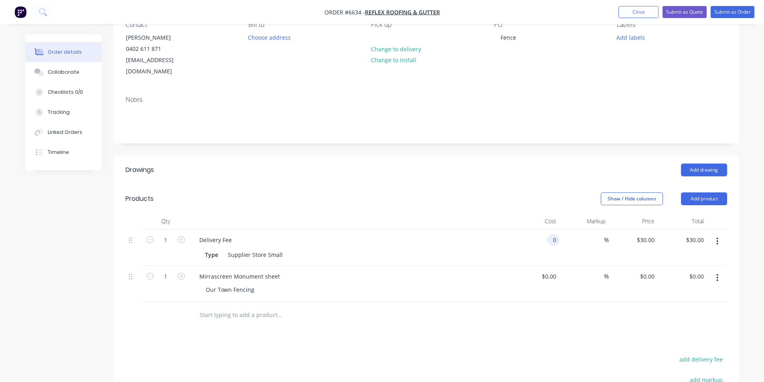
click at [551, 234] on input "0" at bounding box center [554, 240] width 9 height 12
type input "$0.00"
click at [558, 271] on input "0" at bounding box center [550, 277] width 18 height 12
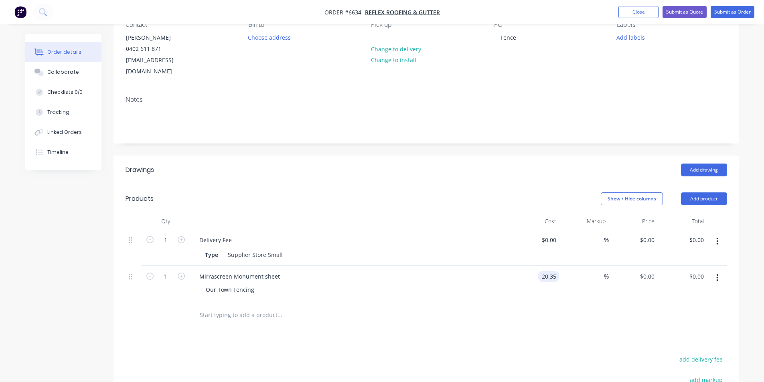
type input "$20.35"
click at [591, 305] on div at bounding box center [427, 315] width 602 height 26
click at [600, 271] on input at bounding box center [599, 277] width 9 height 12
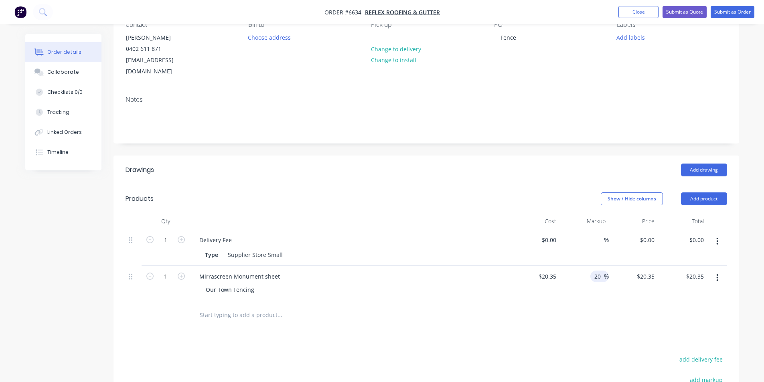
type input "20"
type input "$24.42"
click at [650, 302] on div at bounding box center [427, 315] width 602 height 26
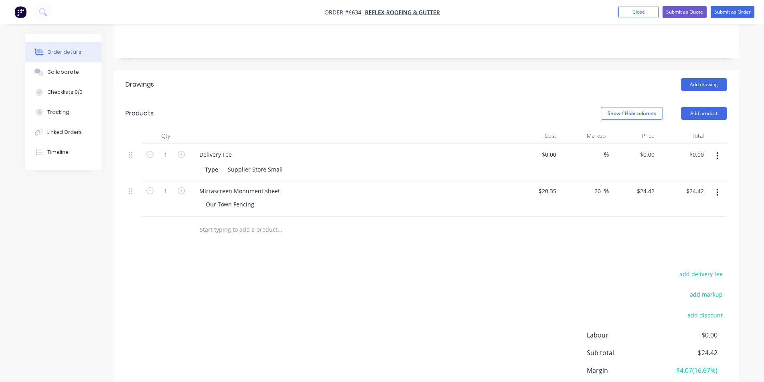
scroll to position [220, 0]
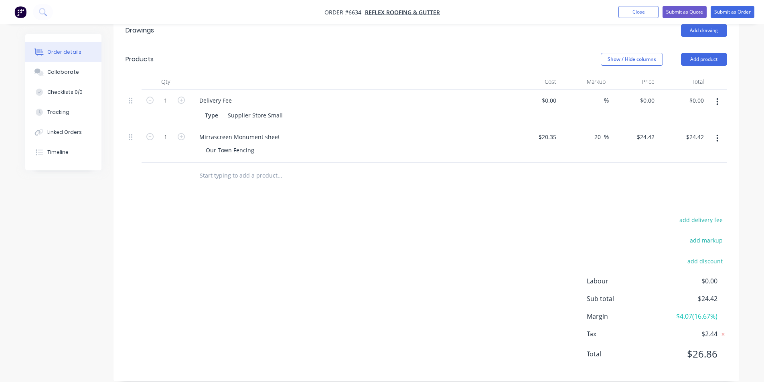
click at [717, 98] on icon "button" at bounding box center [718, 101] width 2 height 7
click at [709, 117] on div "Edit" at bounding box center [689, 123] width 62 height 12
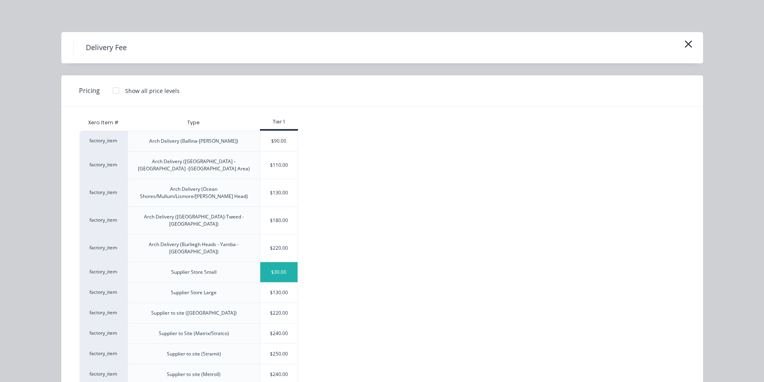
click at [286, 262] on div "$30.00" at bounding box center [279, 272] width 38 height 20
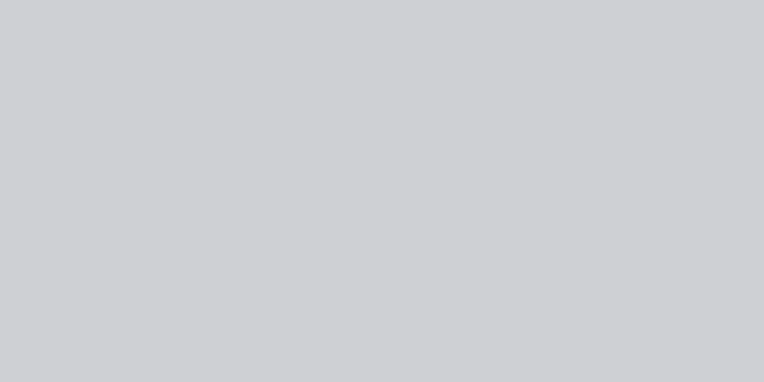
type input "$30.00"
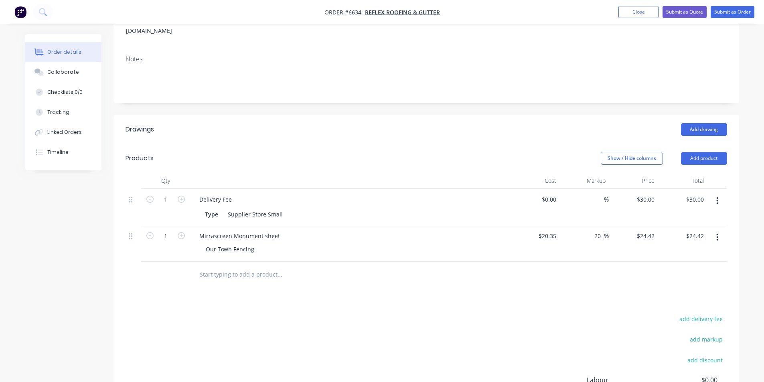
scroll to position [59, 0]
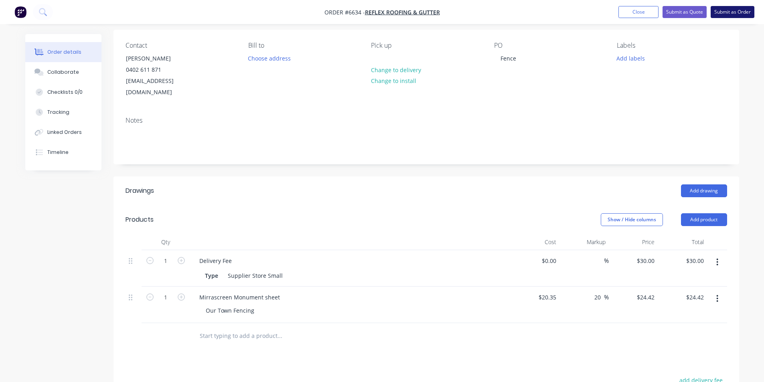
click at [729, 14] on button "Submit as Order" at bounding box center [733, 12] width 44 height 12
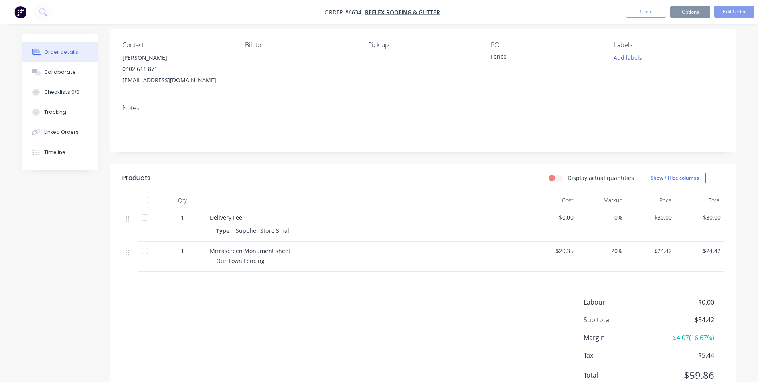
scroll to position [0, 0]
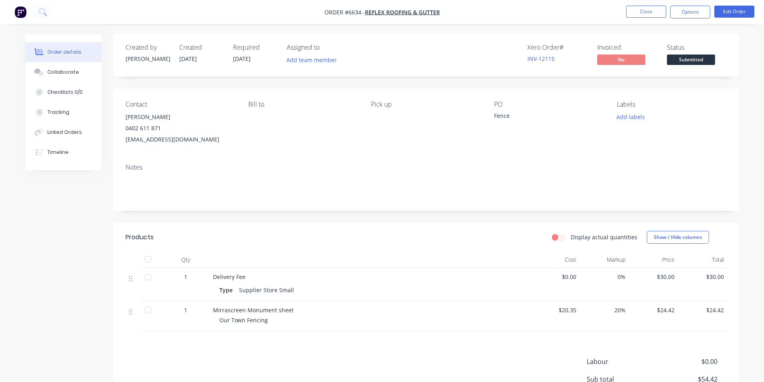
click at [681, 56] on span "Submitted" at bounding box center [691, 60] width 48 height 10
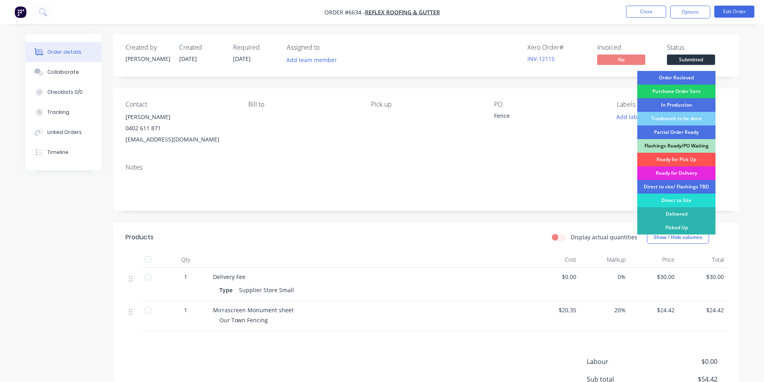
drag, startPoint x: 686, startPoint y: 77, endPoint x: 696, endPoint y: 63, distance: 17.6
click at [686, 78] on div "Order Recieved" at bounding box center [676, 78] width 78 height 14
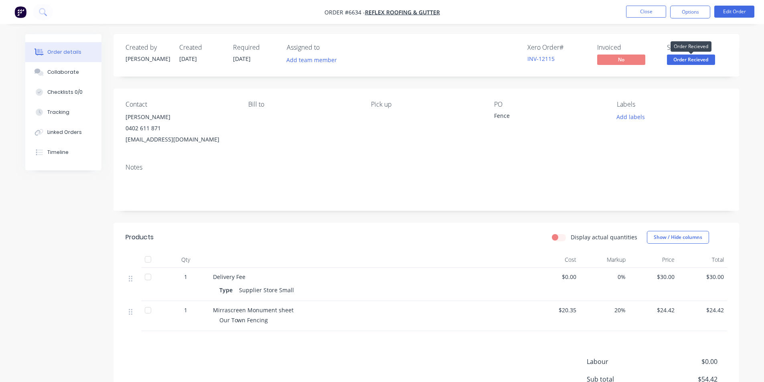
click at [697, 60] on span "Order Recieved" at bounding box center [691, 60] width 48 height 10
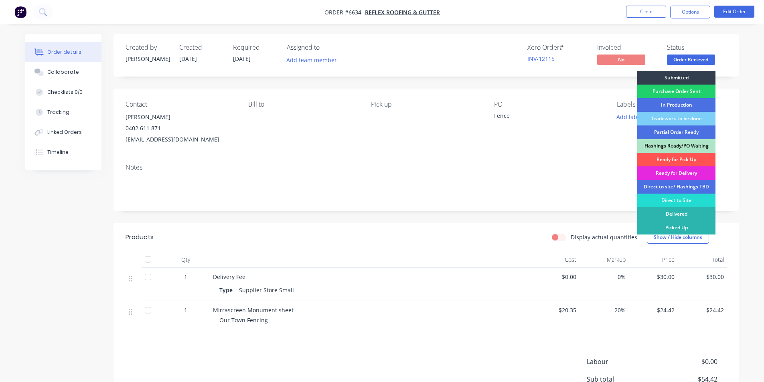
click at [692, 97] on div "Purchase Order Sent" at bounding box center [676, 92] width 78 height 14
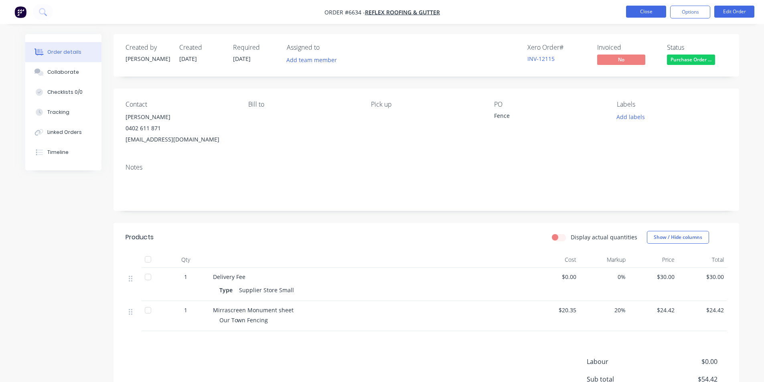
click at [662, 16] on button "Close" at bounding box center [646, 12] width 40 height 12
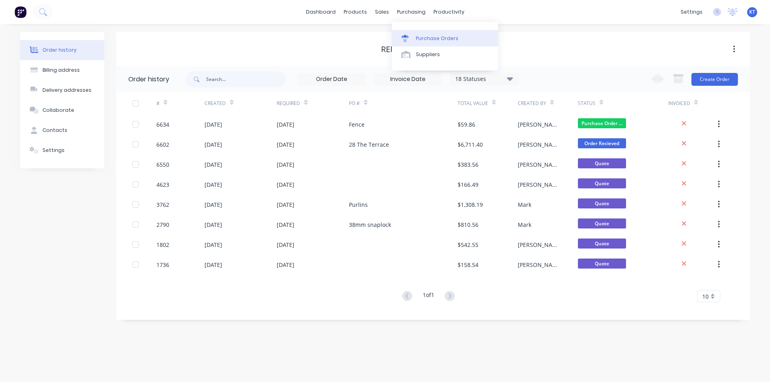
click at [418, 41] on div "Purchase Orders" at bounding box center [437, 38] width 43 height 7
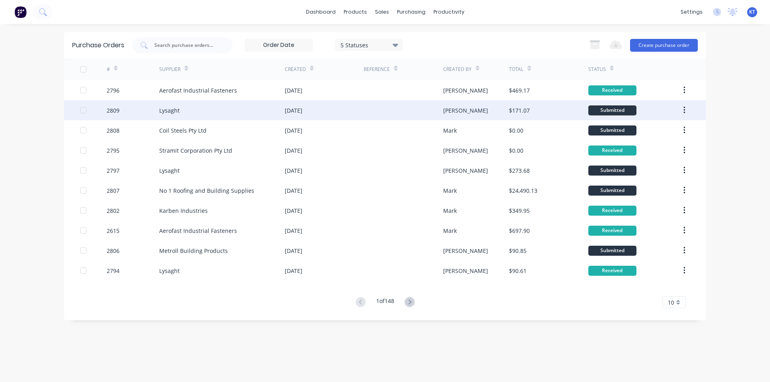
click at [231, 114] on div "Lysaght" at bounding box center [222, 110] width 126 height 20
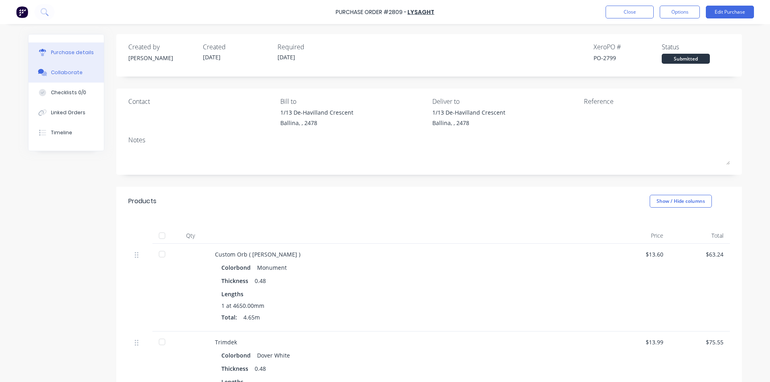
click at [69, 73] on div "Collaborate" at bounding box center [67, 72] width 32 height 7
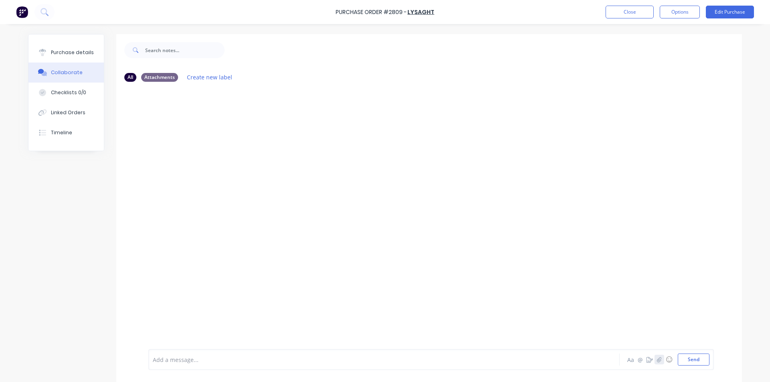
click at [658, 359] on icon "button" at bounding box center [659, 359] width 4 height 5
click at [678, 363] on button "Send" at bounding box center [694, 360] width 32 height 12
click at [629, 12] on button "Close" at bounding box center [630, 12] width 48 height 13
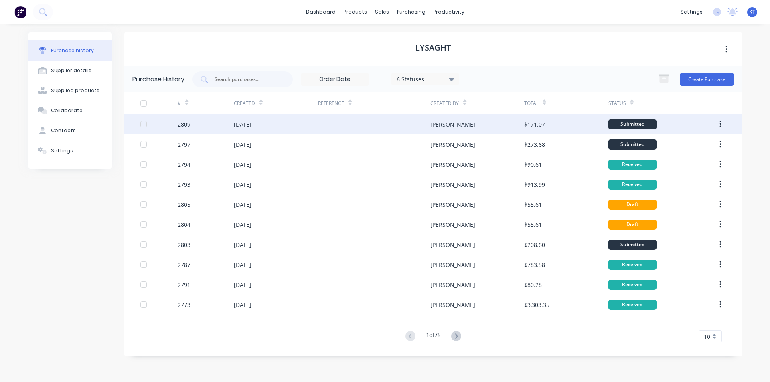
click at [292, 127] on div "[DATE]" at bounding box center [276, 124] width 84 height 20
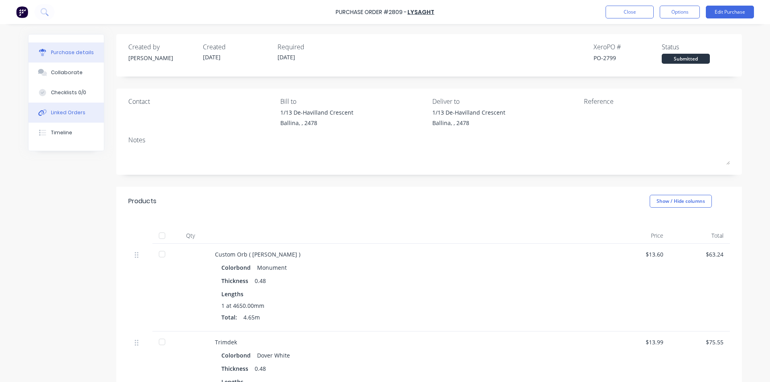
click at [72, 114] on div "Linked Orders" at bounding box center [68, 112] width 35 height 7
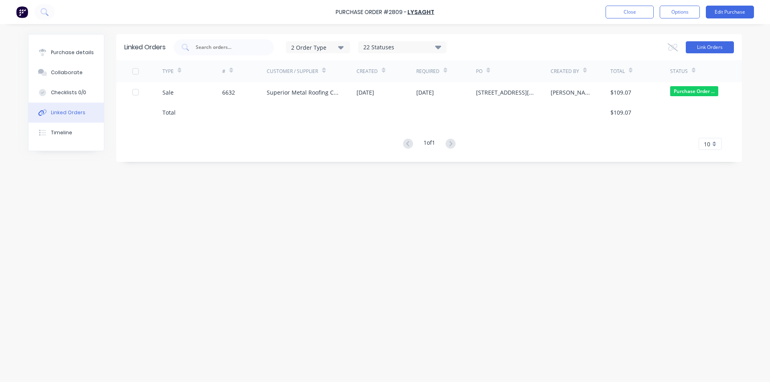
click at [716, 51] on button "Link Orders" at bounding box center [710, 47] width 48 height 12
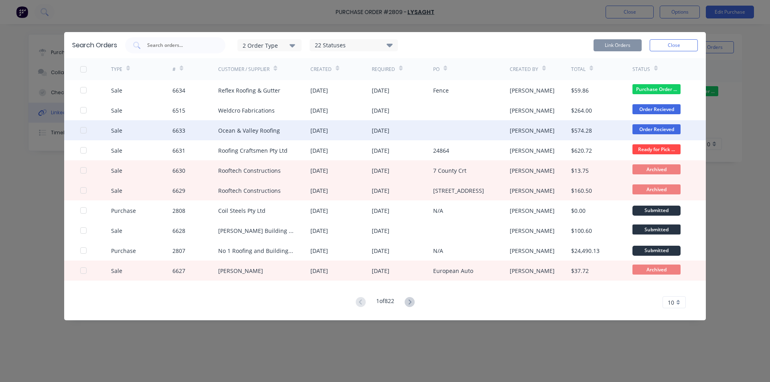
click at [85, 130] on div at bounding box center [83, 130] width 16 height 16
click at [610, 51] on button "Link Orders" at bounding box center [618, 45] width 48 height 12
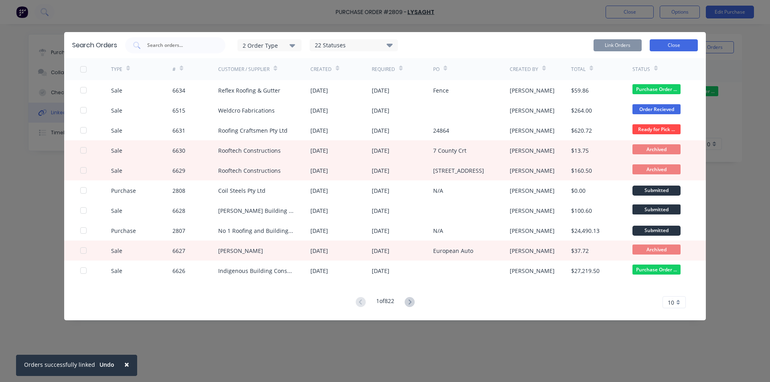
click at [672, 41] on button "Close" at bounding box center [674, 45] width 48 height 12
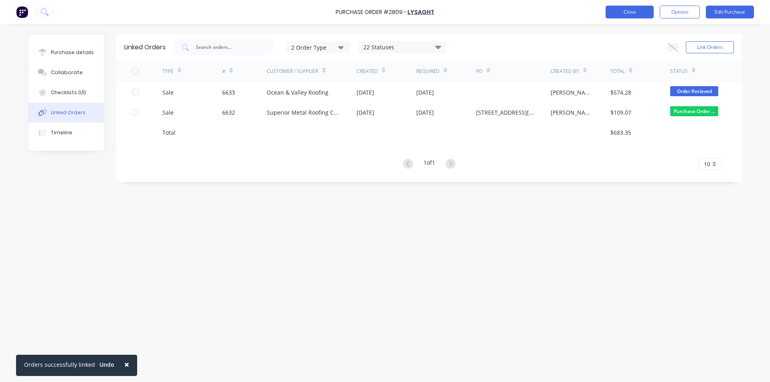
click at [621, 10] on button "Close" at bounding box center [630, 12] width 48 height 13
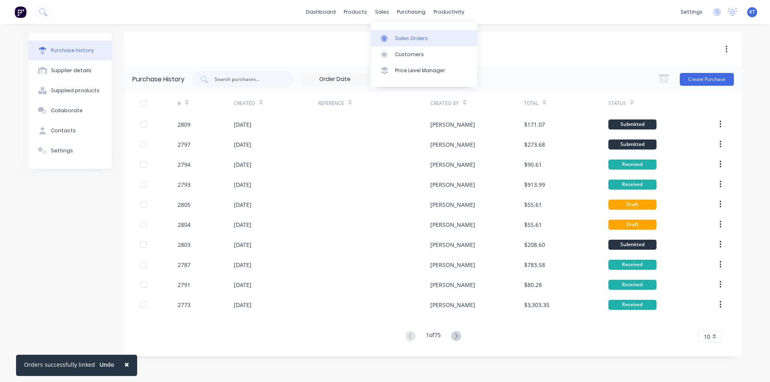
click at [392, 40] on div at bounding box center [387, 38] width 12 height 7
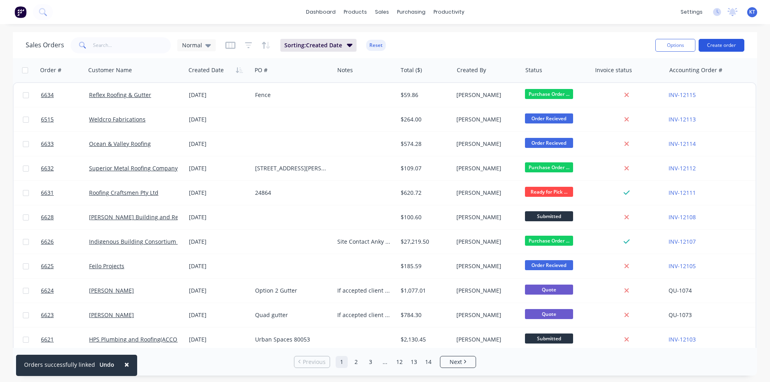
click at [728, 47] on button "Create order" at bounding box center [722, 45] width 46 height 13
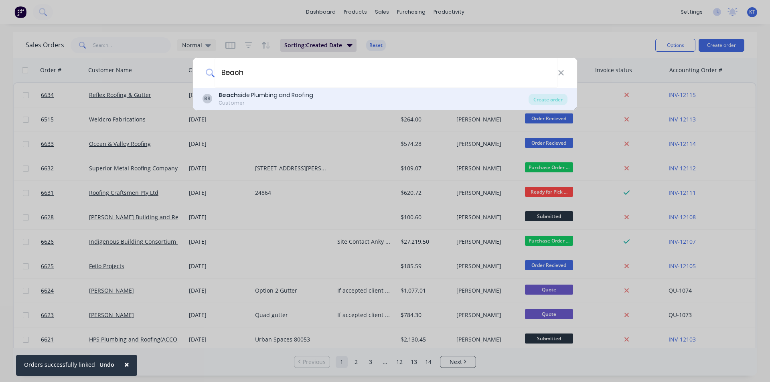
type input "Beach"
click at [568, 94] on div "BR Beach side Plumbing and Roofing Customer Create order" at bounding box center [385, 99] width 384 height 22
click at [560, 100] on div "Create order" at bounding box center [548, 99] width 39 height 11
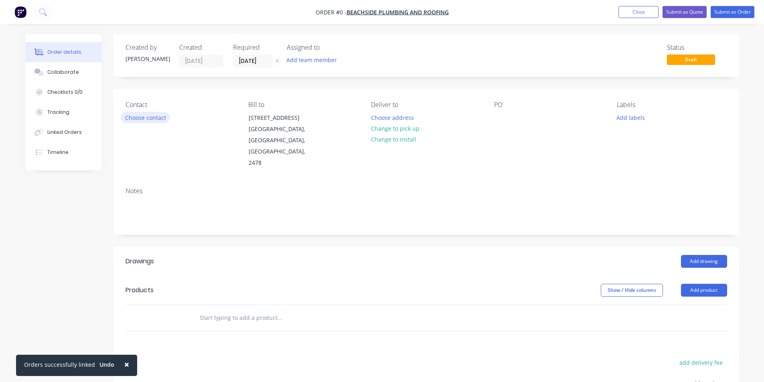
click at [160, 119] on button "Choose contact" at bounding box center [145, 117] width 49 height 11
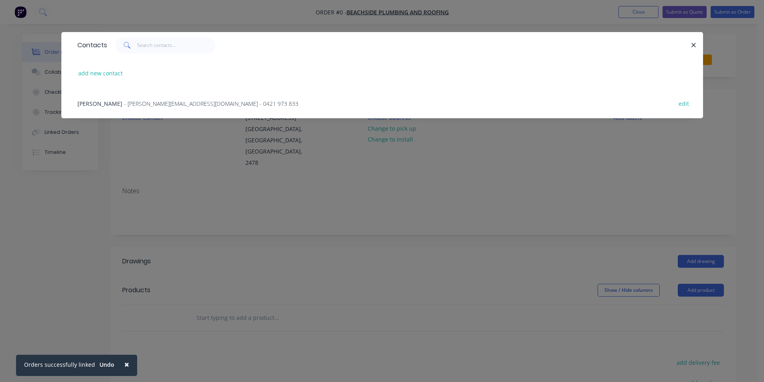
click at [168, 107] on span "- jimmy@beachsideplumbingandroofing.com.au - 0421 973 833" at bounding box center [211, 104] width 175 height 8
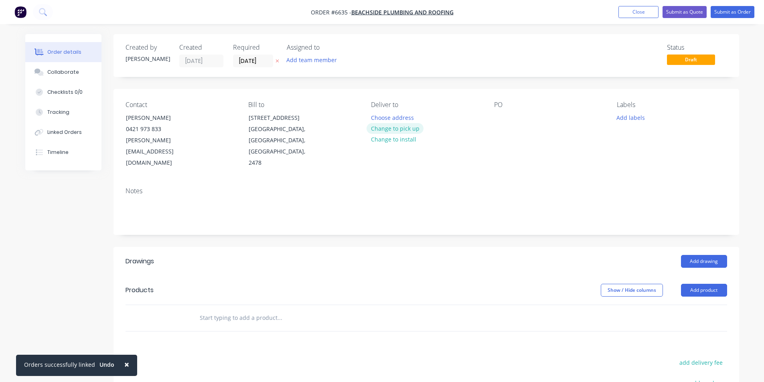
click at [374, 127] on button "Change to pick up" at bounding box center [395, 128] width 57 height 11
click at [706, 255] on button "Add drawing" at bounding box center [704, 261] width 46 height 13
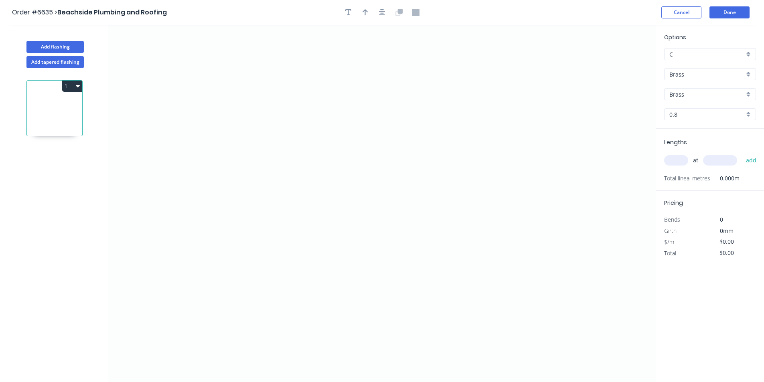
click at [685, 74] on input "Brass" at bounding box center [707, 74] width 75 height 8
click at [694, 156] on div "Zincalume" at bounding box center [710, 158] width 91 height 14
type input "Zincalume"
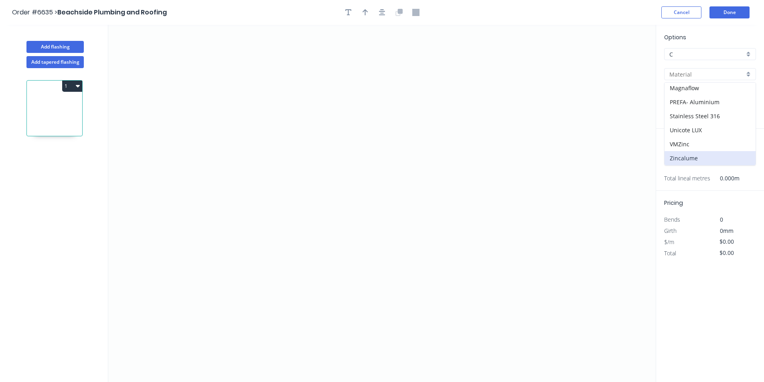
type input "0.55"
click at [272, 252] on icon "0" at bounding box center [382, 203] width 548 height 357
click at [276, 195] on icon "0" at bounding box center [382, 203] width 548 height 357
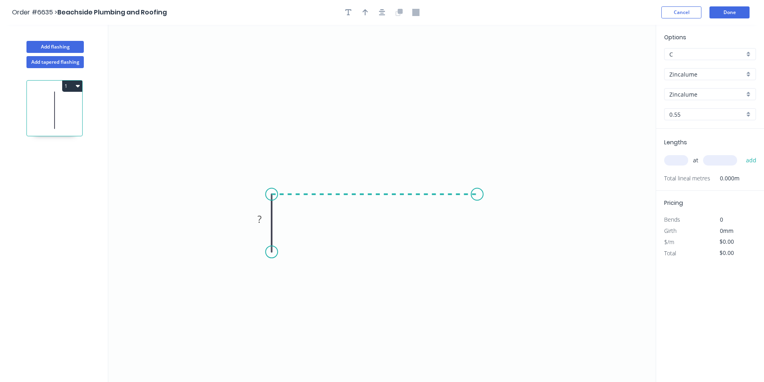
click at [477, 201] on icon "0 ?" at bounding box center [382, 203] width 548 height 357
click at [475, 258] on icon "0 ? ?" at bounding box center [382, 203] width 548 height 357
click at [392, 10] on div at bounding box center [382, 12] width 84 height 12
click at [382, 13] on icon "button" at bounding box center [382, 12] width 6 height 6
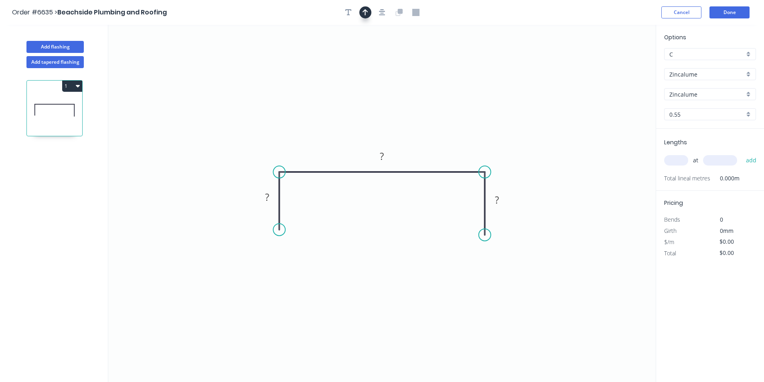
click at [366, 11] on icon "button" at bounding box center [366, 12] width 6 height 7
drag, startPoint x: 616, startPoint y: 63, endPoint x: 368, endPoint y: 133, distance: 257.3
click at [368, 133] on icon at bounding box center [368, 123] width 7 height 26
click at [388, 151] on rect at bounding box center [382, 156] width 26 height 16
click at [394, 154] on rect at bounding box center [382, 156] width 26 height 16
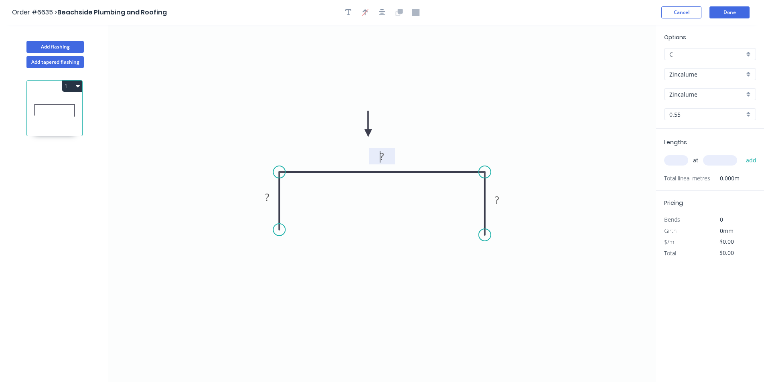
drag, startPoint x: 378, startPoint y: 156, endPoint x: 413, endPoint y: 166, distance: 35.7
click at [380, 157] on g "?" at bounding box center [382, 156] width 16 height 13
drag, startPoint x: 273, startPoint y: 225, endPoint x: 282, endPoint y: 230, distance: 10.5
click at [313, 259] on div "Crush & Fold" at bounding box center [322, 257] width 81 height 16
click at [503, 267] on div "Crush & Fold" at bounding box center [523, 266] width 81 height 16
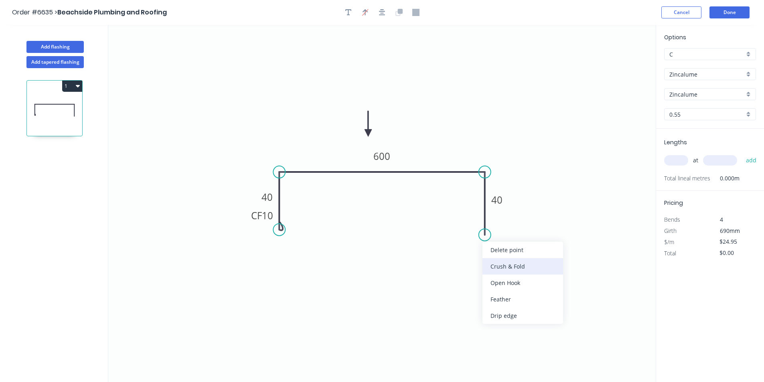
type input "$26.21"
click at [513, 265] on div "Flip bend" at bounding box center [523, 263] width 81 height 16
click at [651, 158] on icon "0 CF 10 40 600 CF 10 40" at bounding box center [382, 203] width 548 height 357
click at [674, 162] on input "text" at bounding box center [676, 160] width 24 height 10
type input "1"
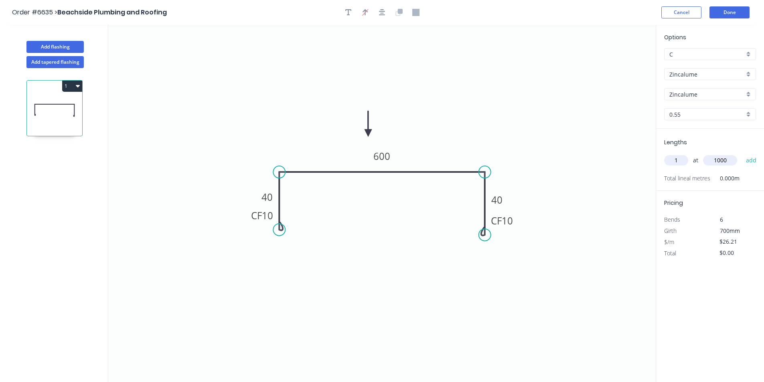
type input "1000"
click at [742, 154] on button "add" at bounding box center [751, 161] width 19 height 14
type input "$26.21"
click at [717, 9] on button "Done" at bounding box center [730, 12] width 40 height 12
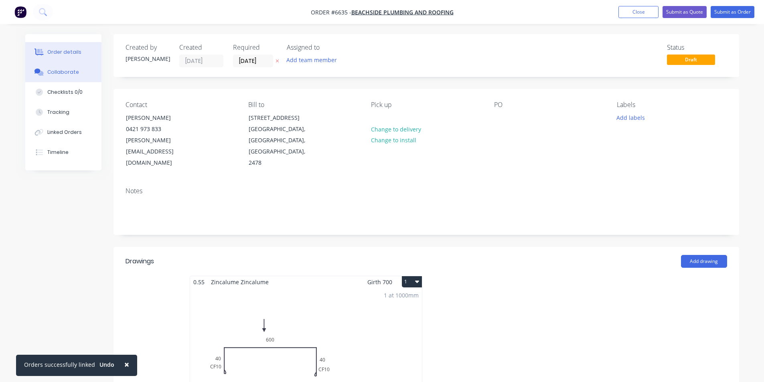
click at [52, 73] on div "Collaborate" at bounding box center [63, 72] width 32 height 7
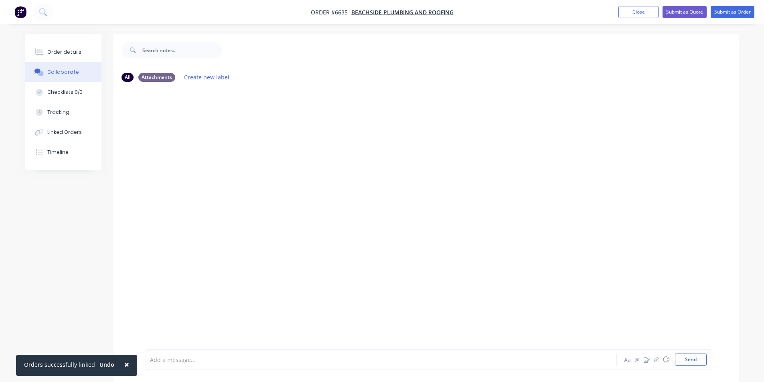
click at [758, 376] on div at bounding box center [758, 376] width 0 height 0
click at [657, 364] on button "button" at bounding box center [657, 360] width 10 height 10
click at [692, 359] on button "Send" at bounding box center [691, 360] width 32 height 12
click at [36, 59] on button "Order details" at bounding box center [63, 52] width 76 height 20
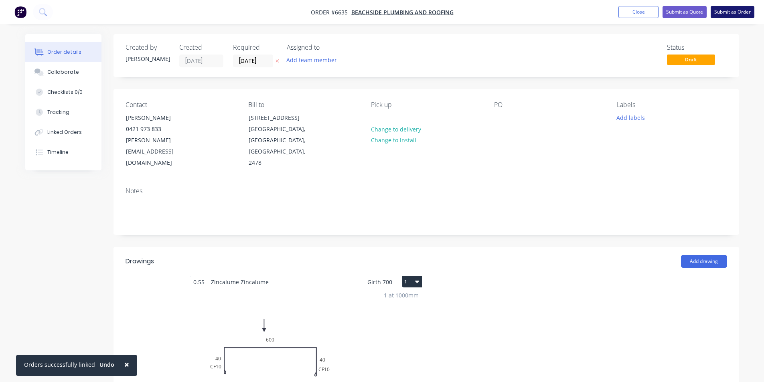
click at [723, 10] on button "Submit as Order" at bounding box center [733, 12] width 44 height 12
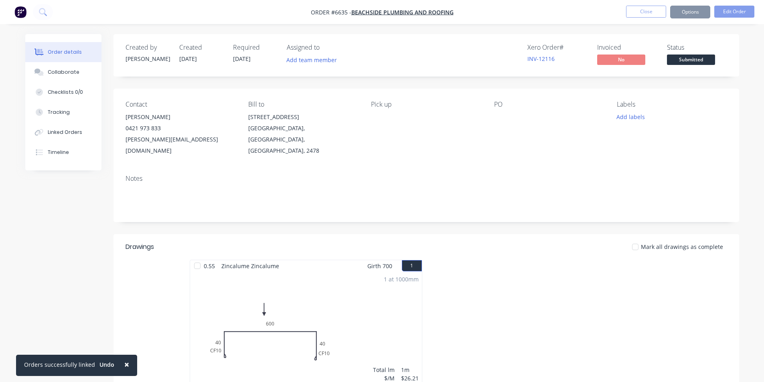
click at [697, 57] on span "Submitted" at bounding box center [691, 60] width 48 height 10
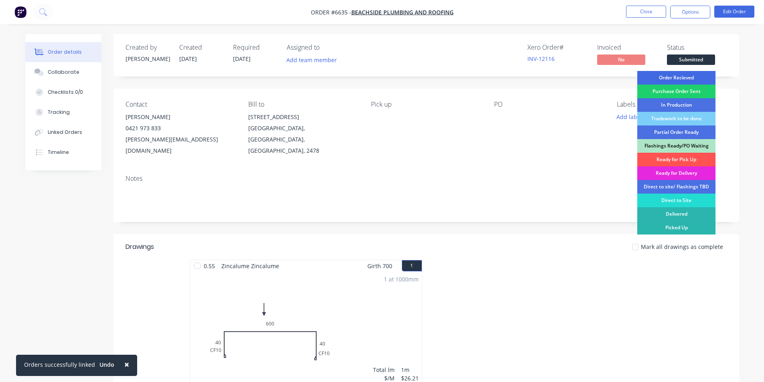
click at [694, 79] on div "Order Recieved" at bounding box center [676, 78] width 78 height 14
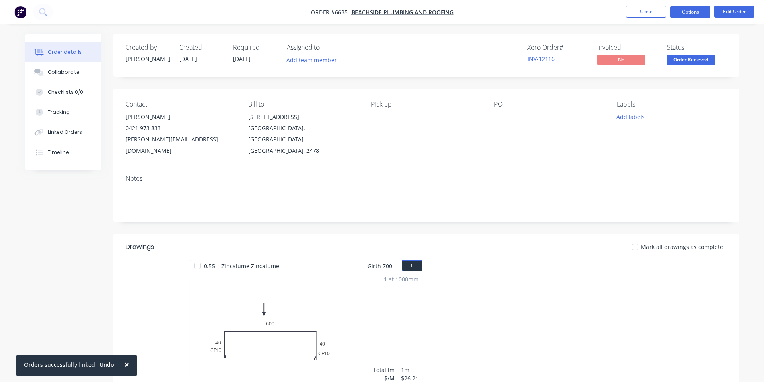
click at [690, 10] on button "Options" at bounding box center [690, 12] width 40 height 13
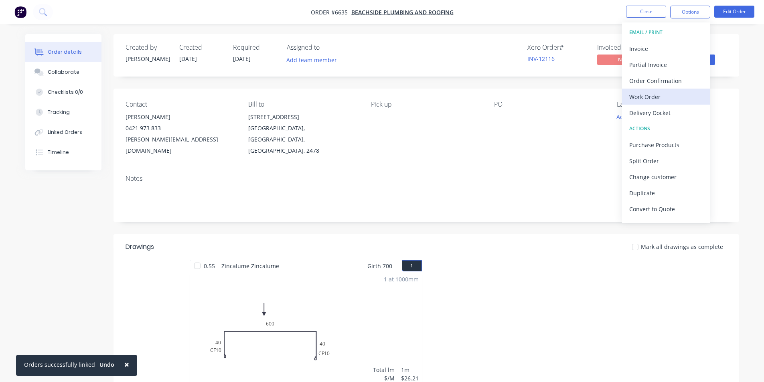
click at [661, 101] on div "Work Order" at bounding box center [666, 97] width 74 height 12
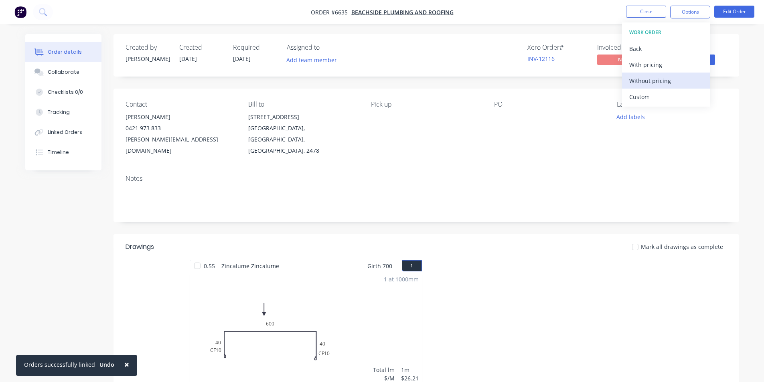
click at [660, 77] on div "Without pricing" at bounding box center [666, 81] width 74 height 12
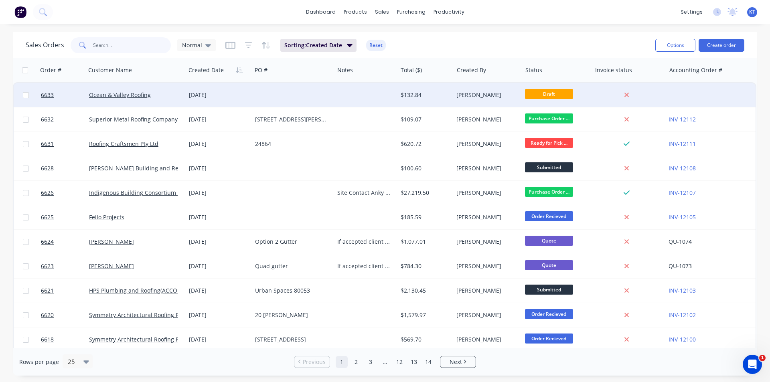
drag, startPoint x: 122, startPoint y: 43, endPoint x: 336, endPoint y: 100, distance: 221.3
click at [122, 43] on input "text" at bounding box center [132, 45] width 78 height 16
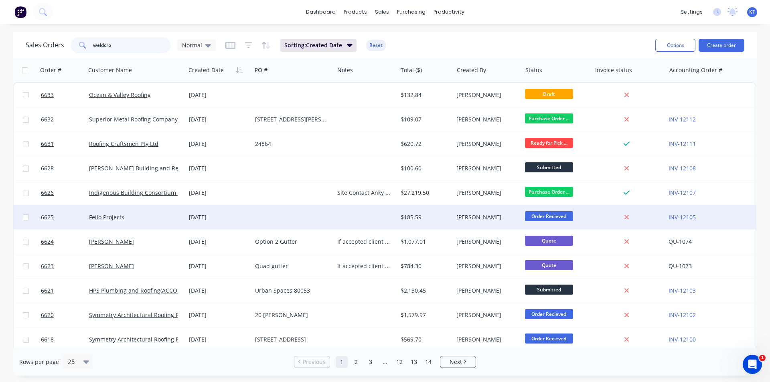
type input "weldcro"
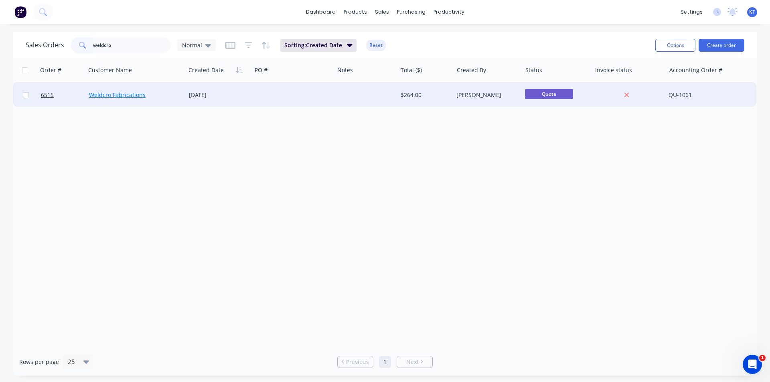
click at [112, 92] on link "Weldcro Fabrications" at bounding box center [117, 95] width 57 height 8
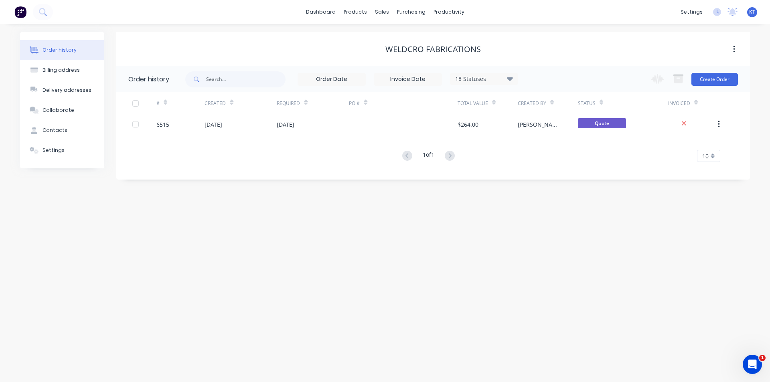
click at [327, 134] on div "# Created Required PO # Total Value Created By Status Invoiced 6515 [DATE] [DAT…" at bounding box center [428, 127] width 624 height 70
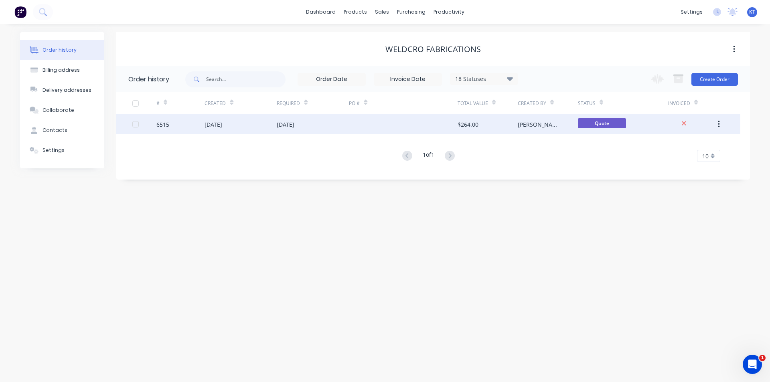
click at [348, 127] on div "[DATE]" at bounding box center [313, 124] width 72 height 20
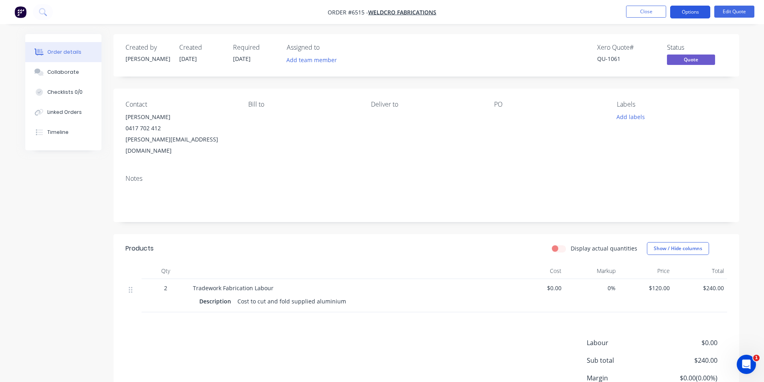
click at [708, 18] on button "Options" at bounding box center [690, 12] width 40 height 13
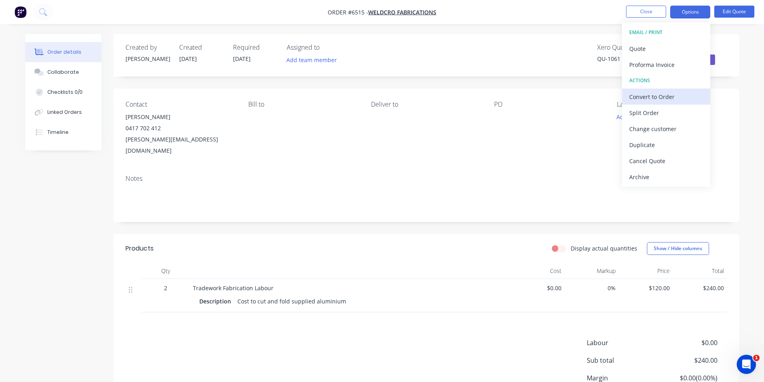
click at [678, 99] on div "Convert to Order" at bounding box center [666, 97] width 74 height 12
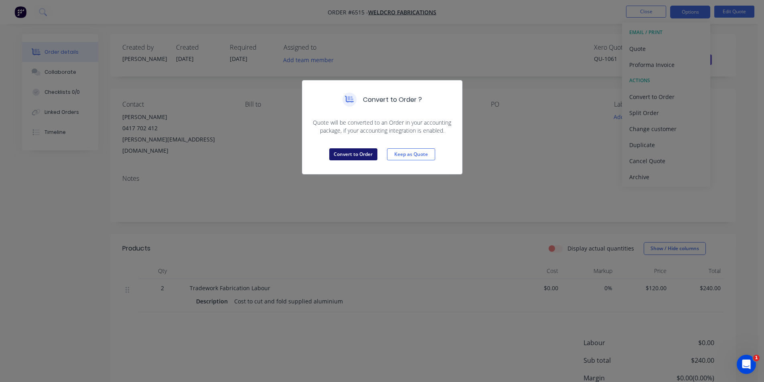
click at [337, 149] on button "Convert to Order" at bounding box center [353, 154] width 48 height 12
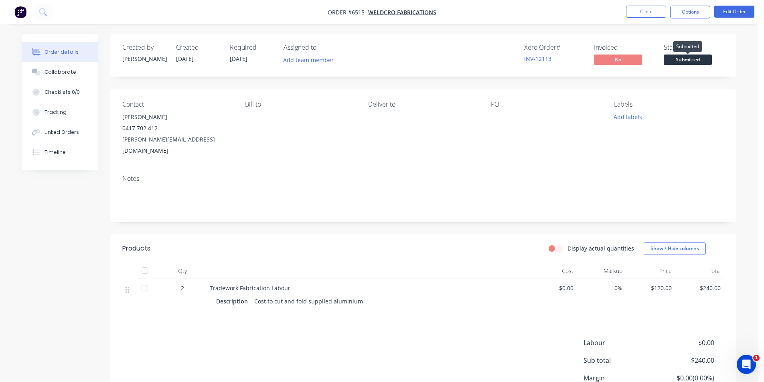
click at [702, 64] on span "Submitted" at bounding box center [688, 60] width 48 height 10
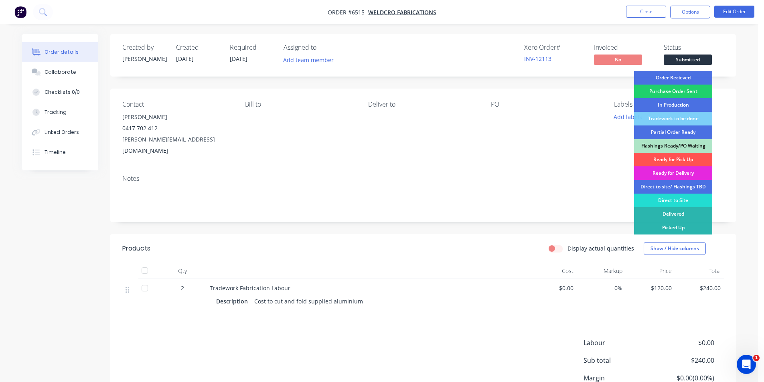
drag, startPoint x: 680, startPoint y: 79, endPoint x: 692, endPoint y: 75, distance: 12.2
click at [680, 78] on div "Order Recieved" at bounding box center [673, 78] width 78 height 14
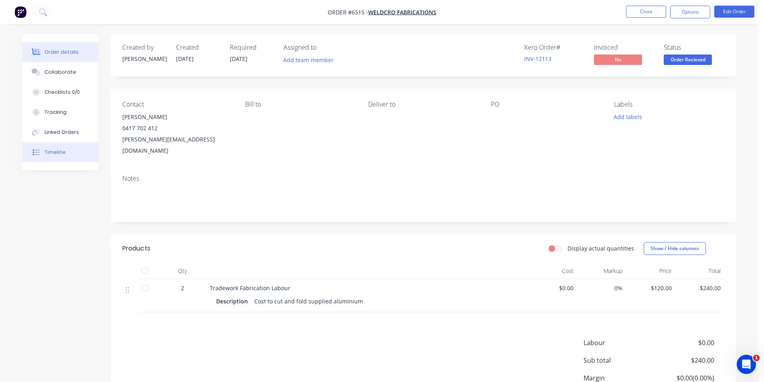
click at [71, 159] on button "Timeline" at bounding box center [60, 152] width 76 height 20
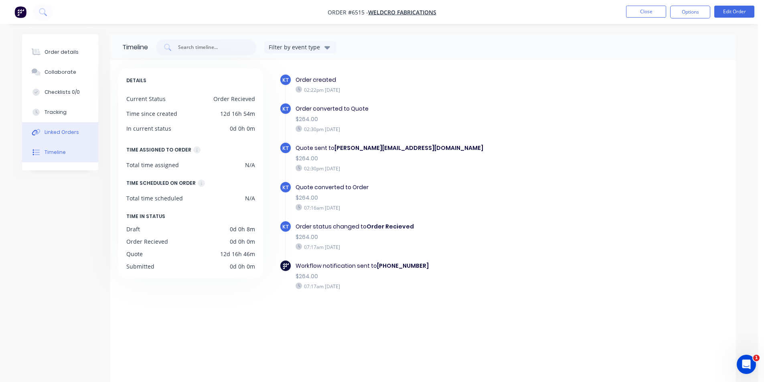
click at [65, 138] on button "Linked Orders" at bounding box center [60, 132] width 76 height 20
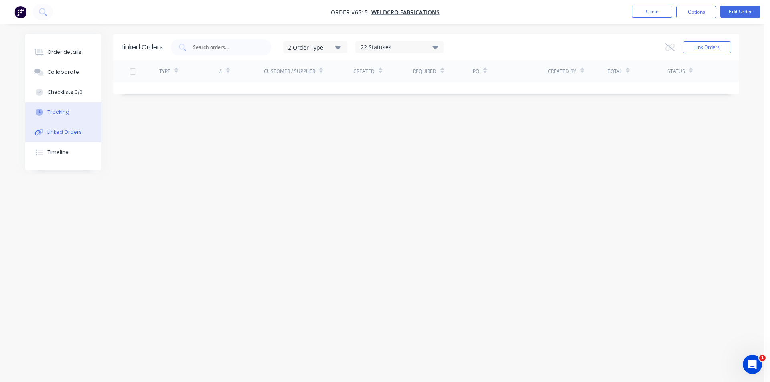
click at [63, 103] on div "Order details Collaborate Checklists 0/0 Tracking Linked Orders Timeline" at bounding box center [63, 102] width 76 height 136
click at [62, 113] on div "Tracking" at bounding box center [58, 112] width 22 height 7
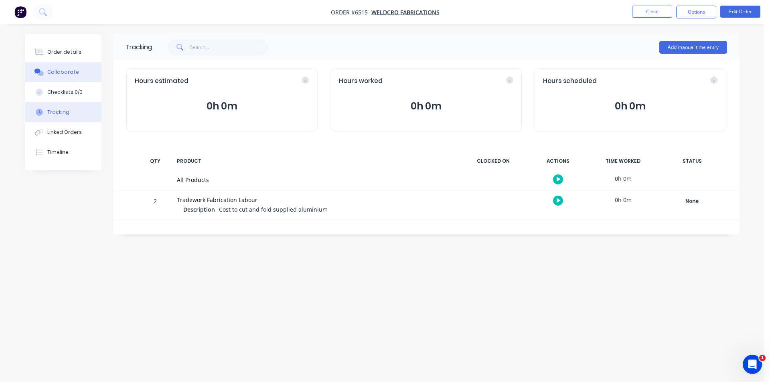
click at [77, 73] on button "Collaborate" at bounding box center [63, 72] width 76 height 20
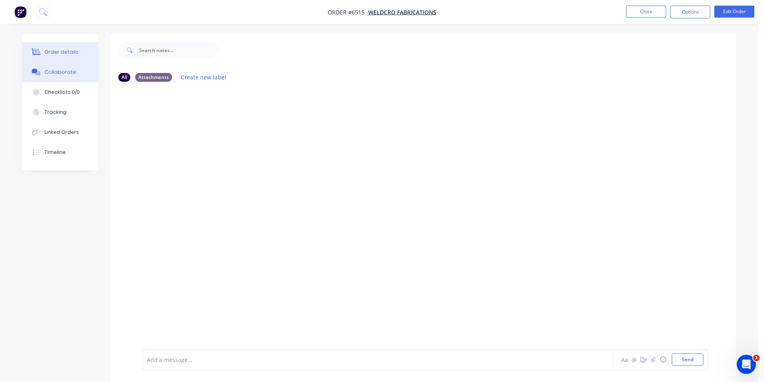
click at [79, 55] on button "Order details" at bounding box center [60, 52] width 76 height 20
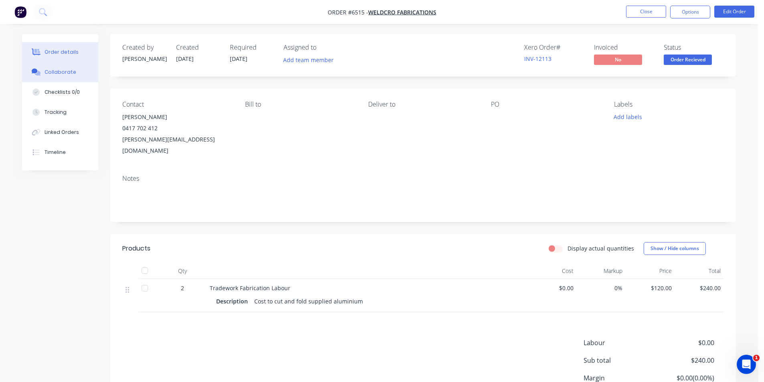
click at [56, 72] on div "Collaborate" at bounding box center [61, 72] width 32 height 7
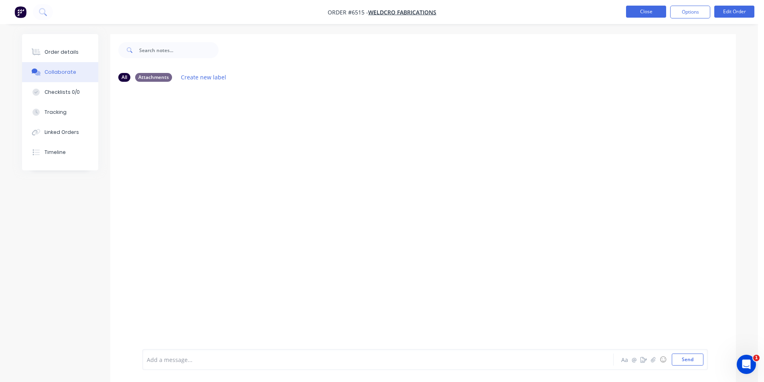
click at [630, 10] on button "Close" at bounding box center [646, 12] width 40 height 12
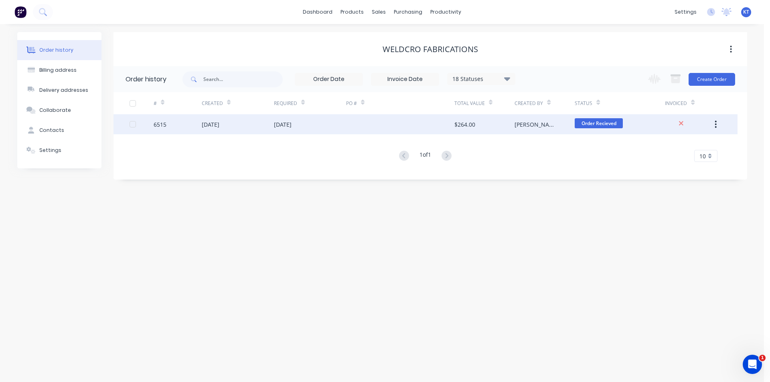
click at [478, 129] on div "$264.00" at bounding box center [485, 124] width 60 height 20
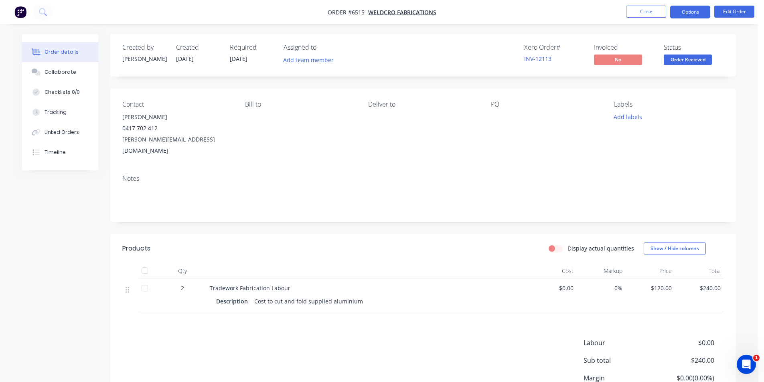
click at [686, 18] on button "Options" at bounding box center [690, 12] width 40 height 13
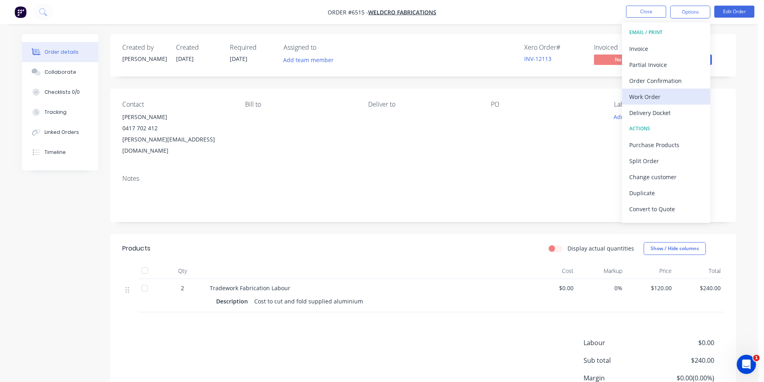
click at [660, 97] on div "Work Order" at bounding box center [666, 97] width 74 height 12
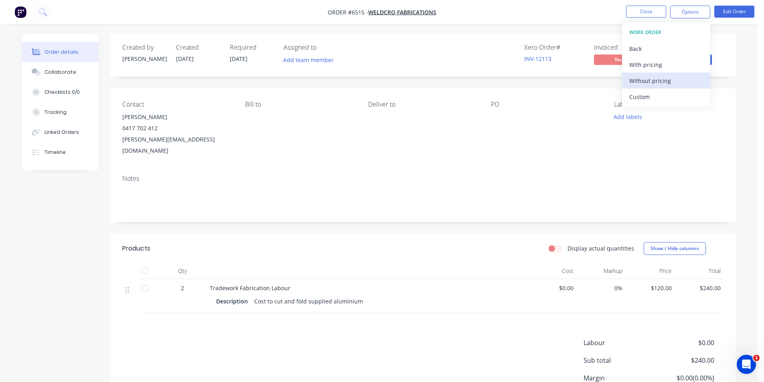
click at [650, 83] on div "Without pricing" at bounding box center [666, 81] width 74 height 12
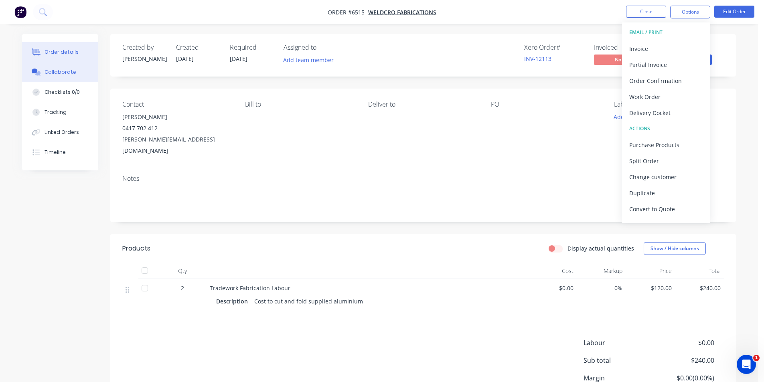
click at [72, 72] on div "Collaborate" at bounding box center [61, 72] width 32 height 7
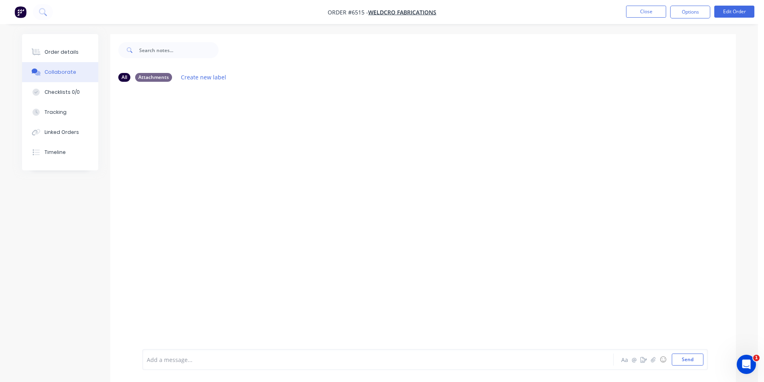
drag, startPoint x: 740, startPoint y: 347, endPoint x: 745, endPoint y: 343, distance: 6.5
click at [758, 376] on div at bounding box center [758, 376] width 0 height 0
click at [655, 358] on icon "button" at bounding box center [653, 360] width 5 height 6
click at [655, 365] on div "Aa @ ☺ Send" at bounding box center [662, 360] width 84 height 12
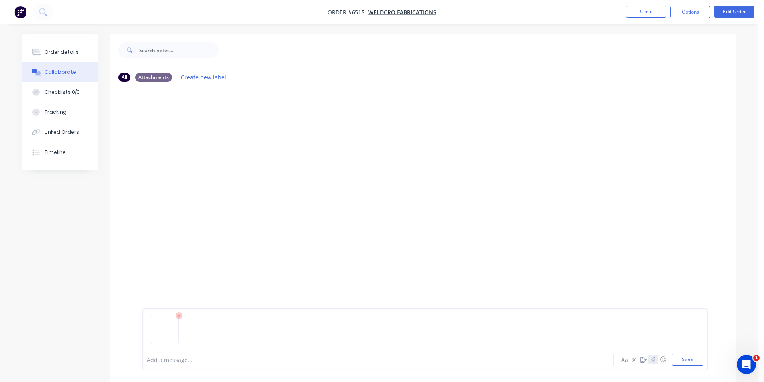
click at [655, 363] on button "button" at bounding box center [654, 360] width 10 height 10
click at [694, 360] on button "Send" at bounding box center [688, 360] width 32 height 12
click at [57, 43] on button "Order details" at bounding box center [60, 52] width 76 height 20
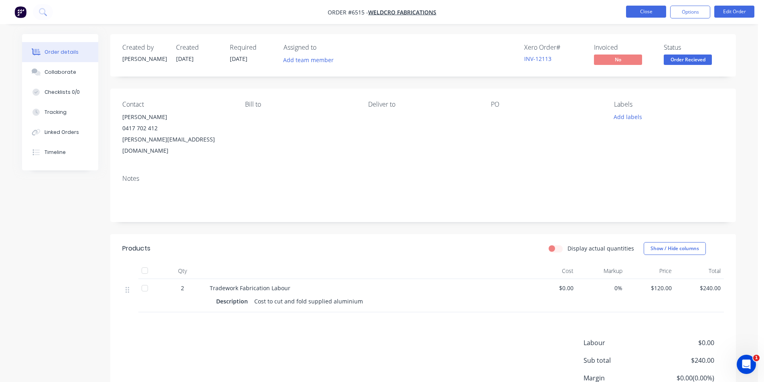
click at [638, 14] on button "Close" at bounding box center [646, 12] width 40 height 12
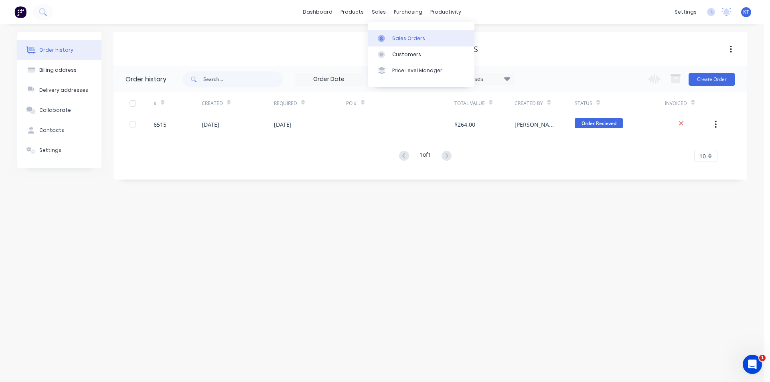
click at [389, 45] on link "Sales Orders" at bounding box center [421, 38] width 106 height 16
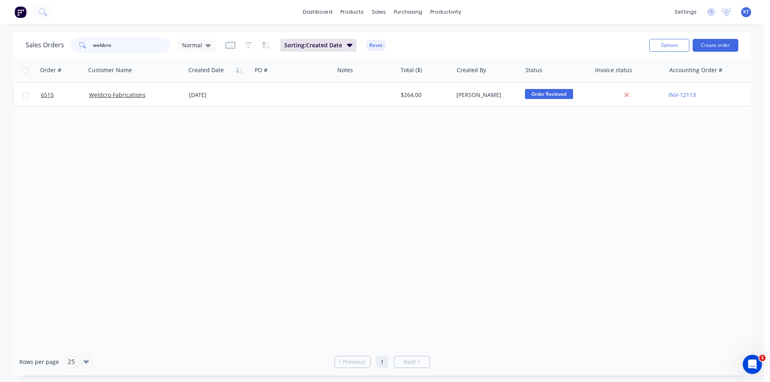
click at [138, 43] on input "weldcro" at bounding box center [132, 45] width 78 height 16
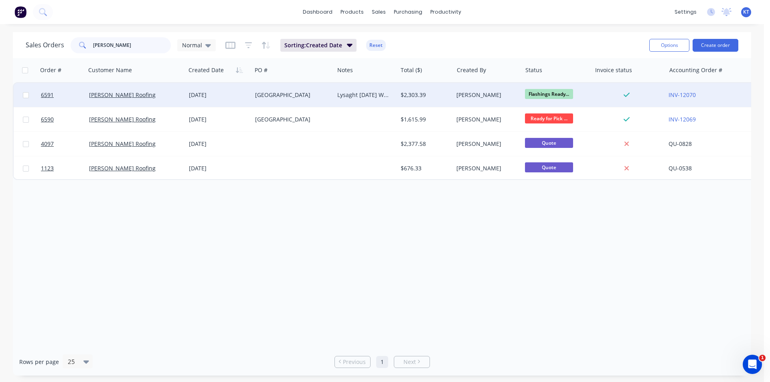
type input "[PERSON_NAME]"
click at [168, 98] on div "[PERSON_NAME] Roofing" at bounding box center [133, 95] width 89 height 8
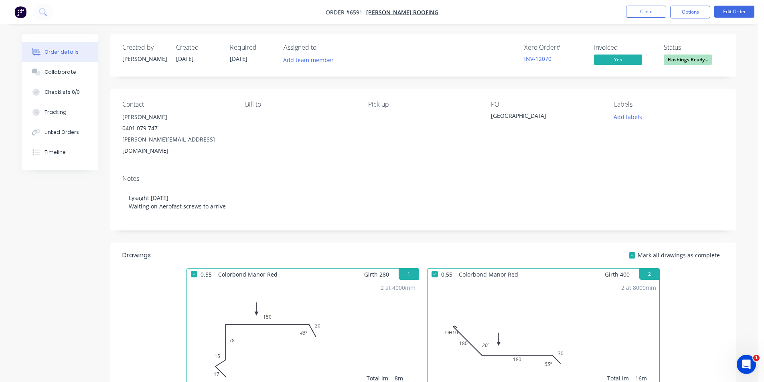
click at [695, 61] on span "Flashings Ready..." at bounding box center [688, 60] width 48 height 10
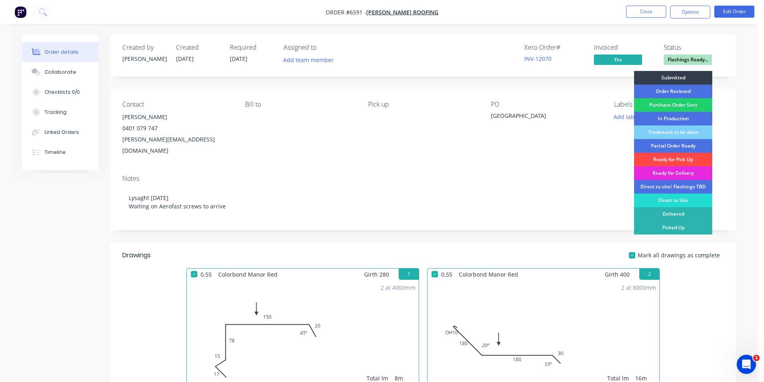
click at [683, 157] on div "Ready for Pick Up" at bounding box center [673, 160] width 78 height 14
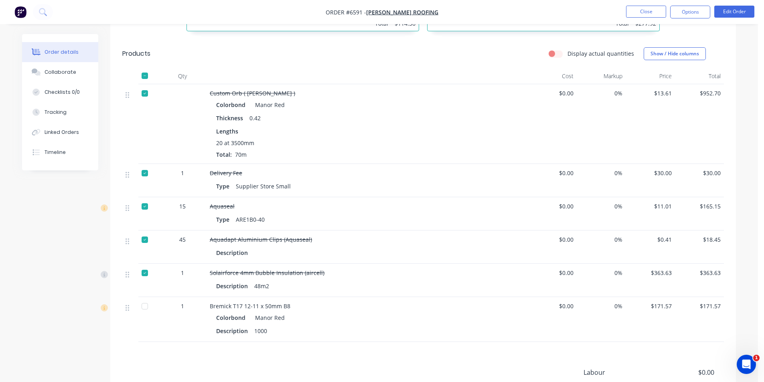
scroll to position [401, 0]
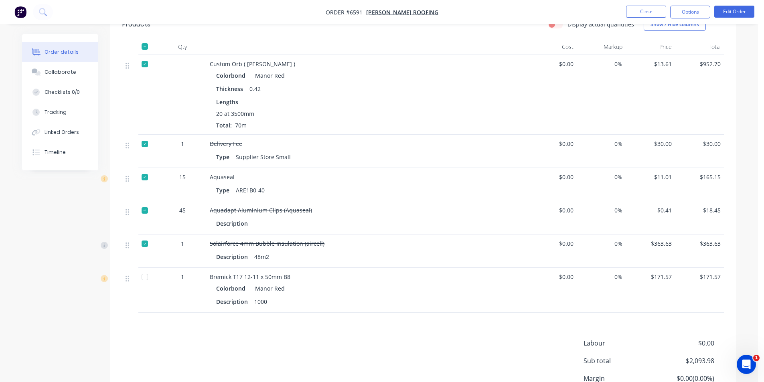
click at [151, 269] on div at bounding box center [145, 277] width 16 height 16
click at [67, 132] on div "Linked Orders" at bounding box center [62, 132] width 35 height 7
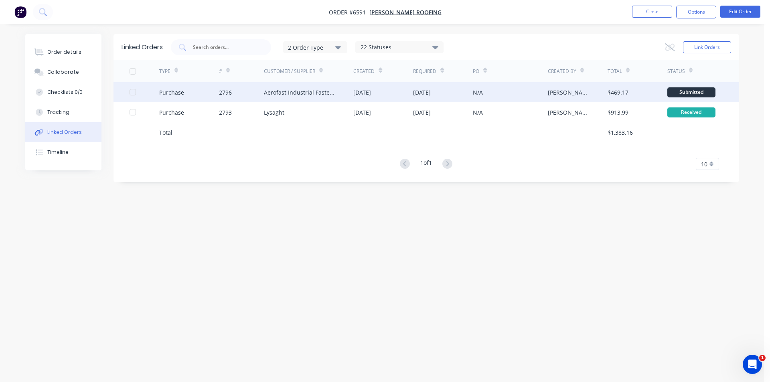
click at [339, 93] on div "Aerofast Industrial Fasteners" at bounding box center [309, 92] width 90 height 20
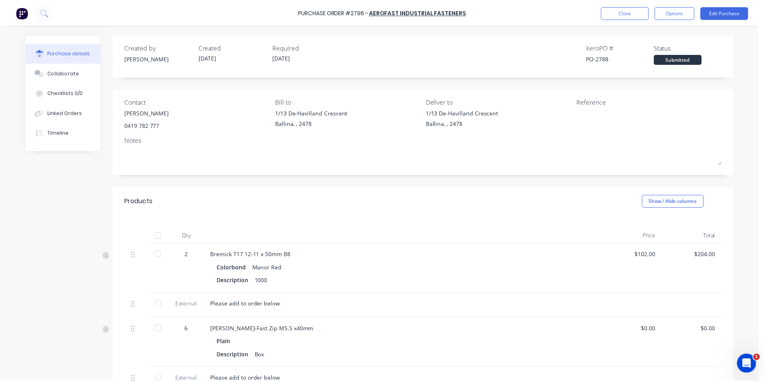
scroll to position [160, 0]
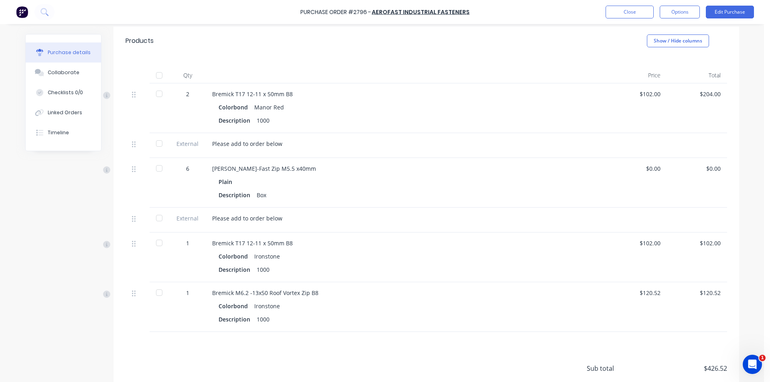
click at [153, 79] on div at bounding box center [159, 75] width 16 height 16
click at [621, 14] on button "Close" at bounding box center [630, 12] width 48 height 13
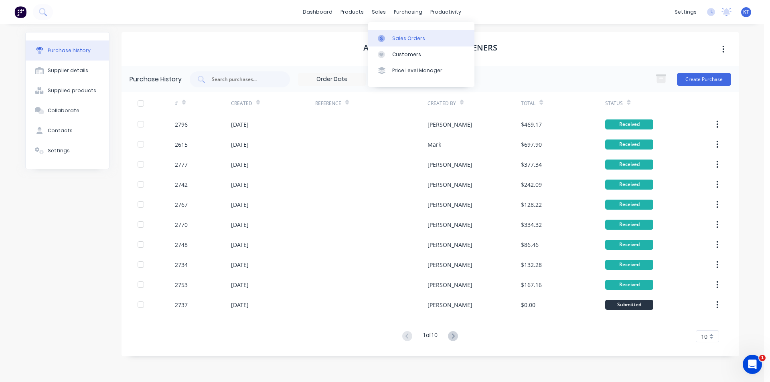
click at [388, 36] on div at bounding box center [384, 38] width 12 height 7
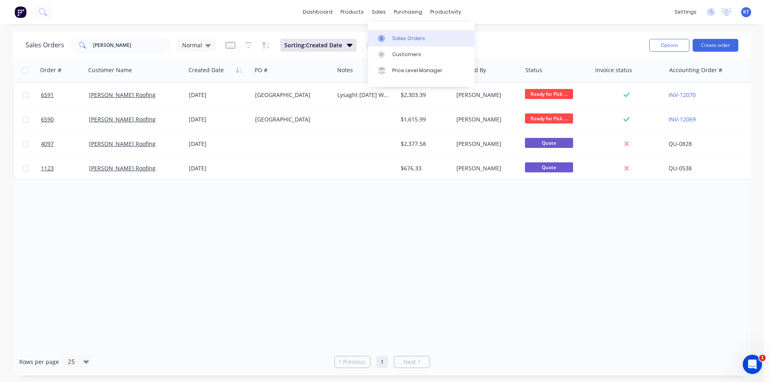
click at [418, 41] on div "Sales Orders" at bounding box center [408, 38] width 33 height 7
click at [146, 42] on input "[PERSON_NAME]" at bounding box center [132, 45] width 78 height 16
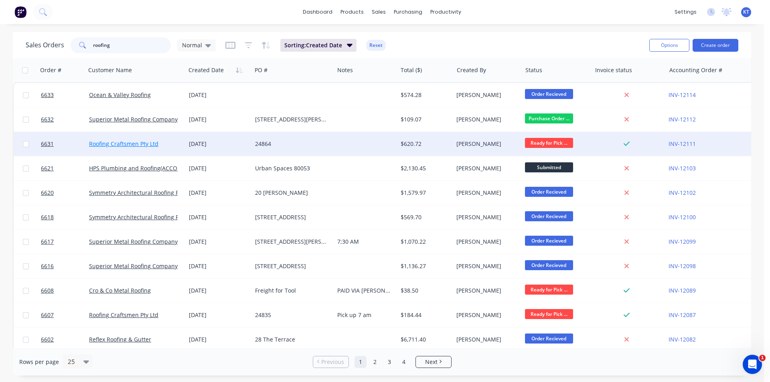
type input "roofing"
click at [142, 146] on link "Roofing Craftsmen Pty Ltd" at bounding box center [123, 144] width 69 height 8
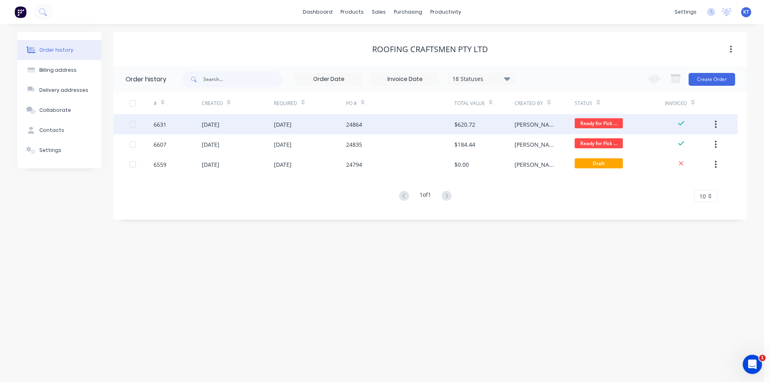
click at [248, 125] on div "[DATE]" at bounding box center [238, 124] width 72 height 20
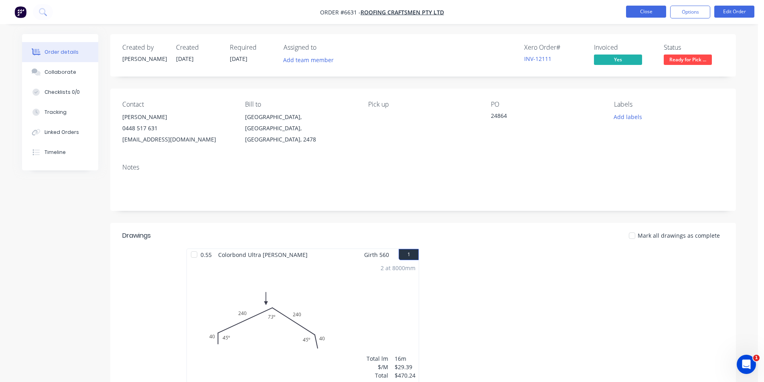
click at [643, 9] on button "Close" at bounding box center [646, 12] width 40 height 12
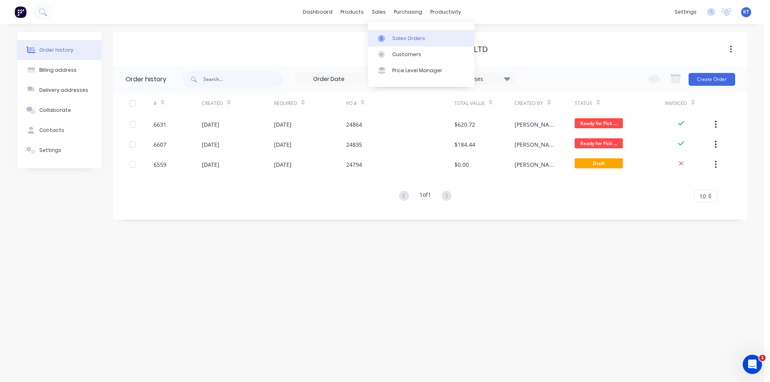
click at [404, 42] on div "Sales Orders" at bounding box center [408, 38] width 33 height 7
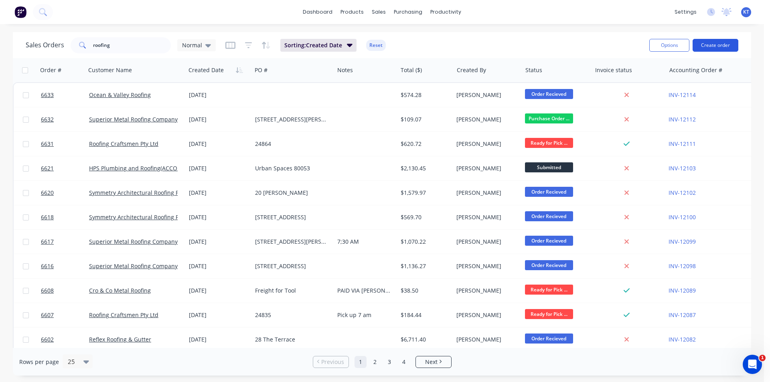
click at [720, 48] on button "Create order" at bounding box center [716, 45] width 46 height 13
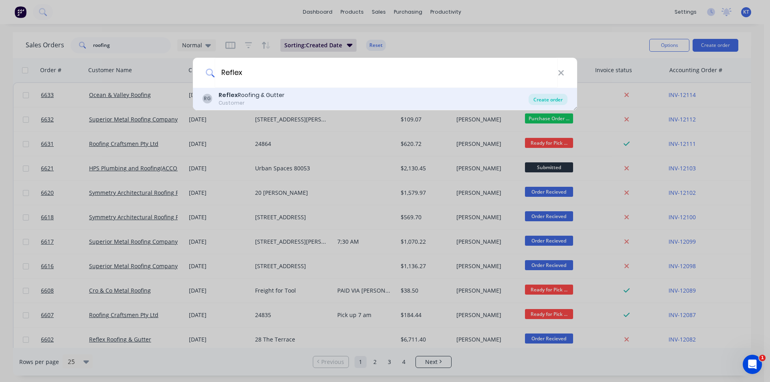
type input "Reflex"
click at [533, 103] on div "Create order" at bounding box center [548, 99] width 39 height 11
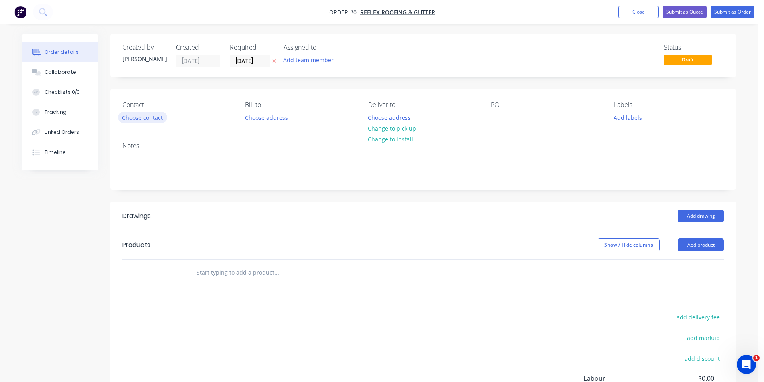
click at [150, 119] on button "Choose contact" at bounding box center [142, 117] width 49 height 11
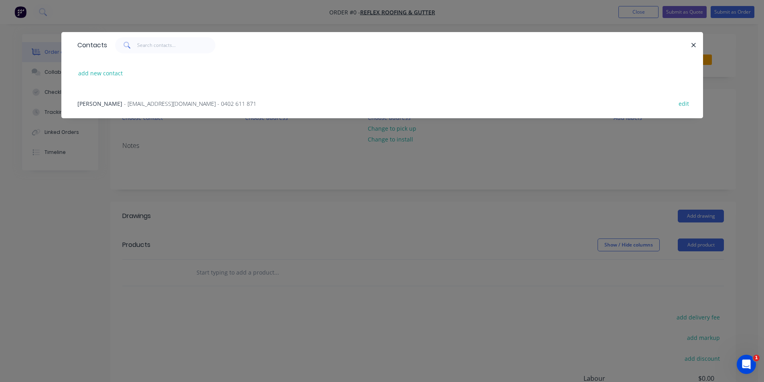
click at [134, 103] on span "- [EMAIL_ADDRESS][DOMAIN_NAME] - 0402 611 871" at bounding box center [190, 104] width 132 height 8
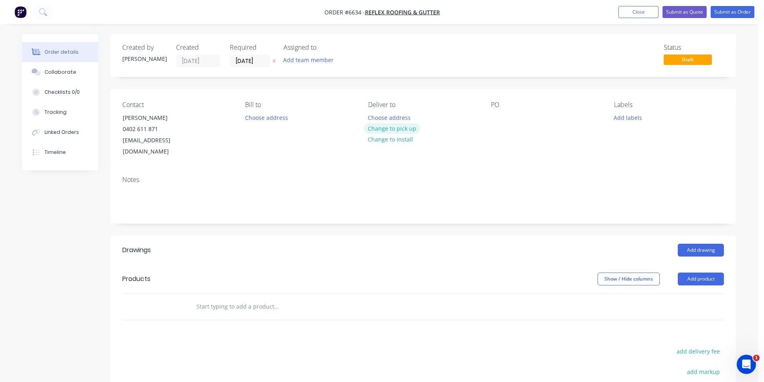
click at [404, 130] on button "Change to pick up" at bounding box center [392, 128] width 57 height 11
click at [492, 118] on div at bounding box center [497, 118] width 13 height 12
click at [716, 273] on button "Add product" at bounding box center [701, 279] width 46 height 13
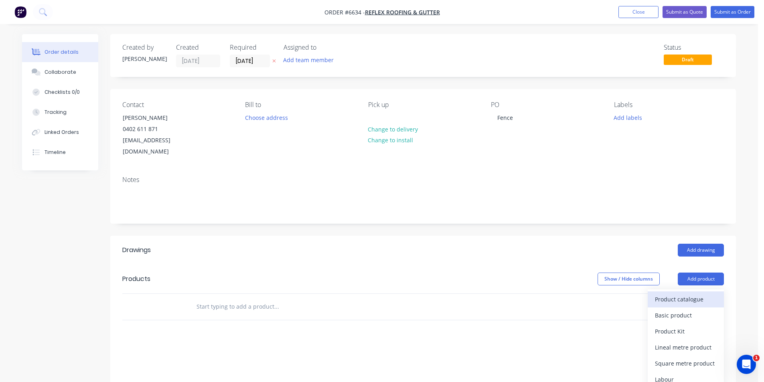
click at [701, 294] on div "Product catalogue" at bounding box center [686, 300] width 62 height 12
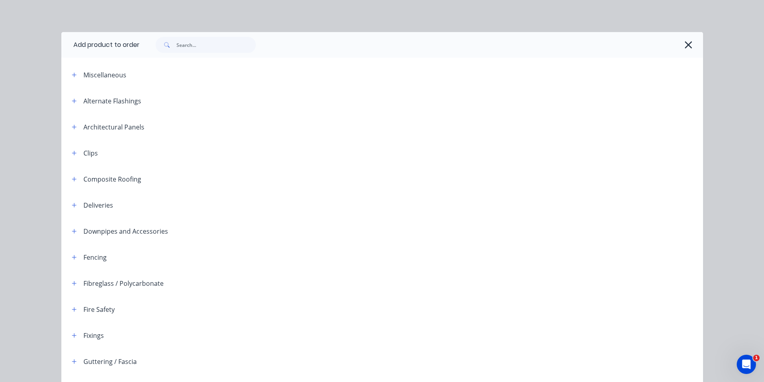
drag, startPoint x: 687, startPoint y: 42, endPoint x: 693, endPoint y: 73, distance: 31.4
click at [688, 43] on icon "button" at bounding box center [688, 44] width 8 height 11
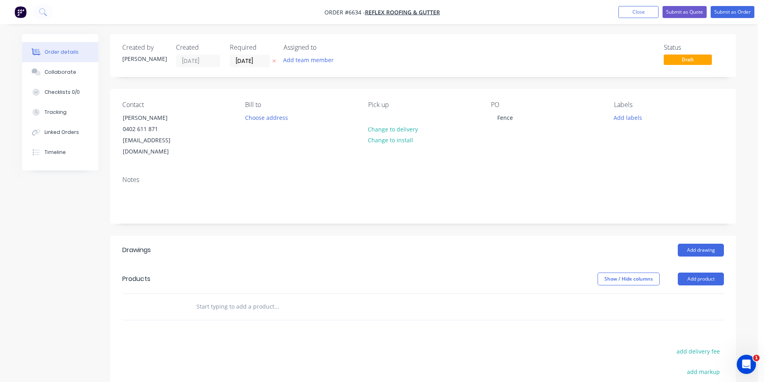
click at [704, 274] on header "Products Show / Hide columns Add product" at bounding box center [423, 279] width 626 height 29
click at [683, 273] on button "Add product" at bounding box center [701, 279] width 46 height 13
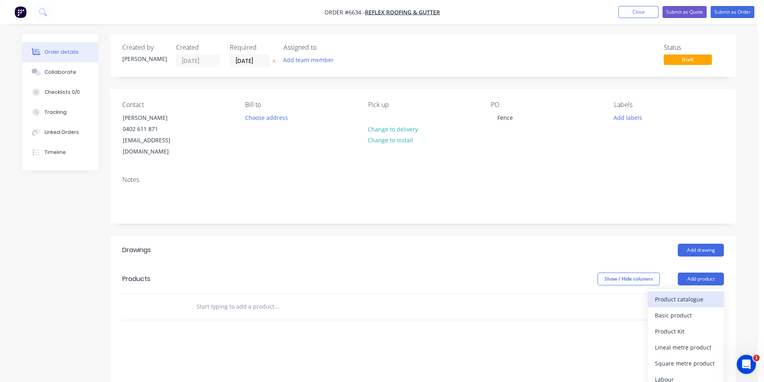
click at [682, 294] on div "Product catalogue" at bounding box center [686, 300] width 62 height 12
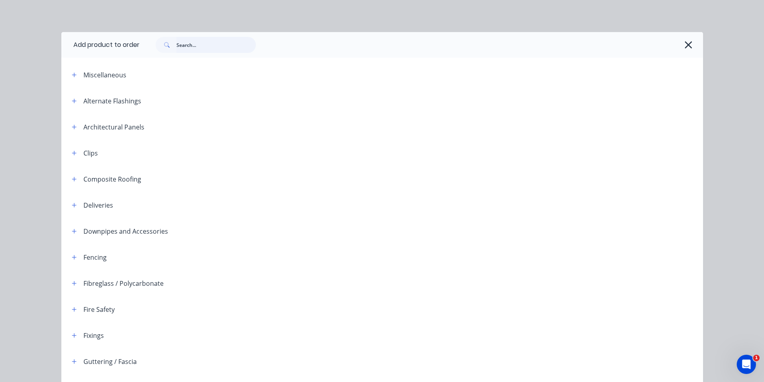
click at [217, 45] on input "text" at bounding box center [216, 45] width 79 height 16
type input "s"
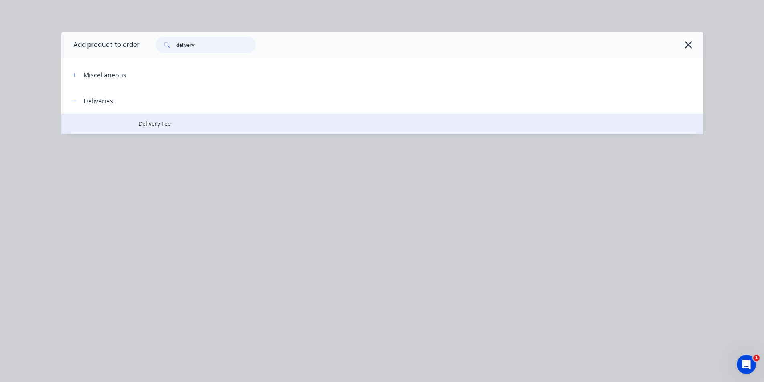
type input "delivery"
click at [158, 130] on td "Delivery Fee" at bounding box center [420, 124] width 565 height 20
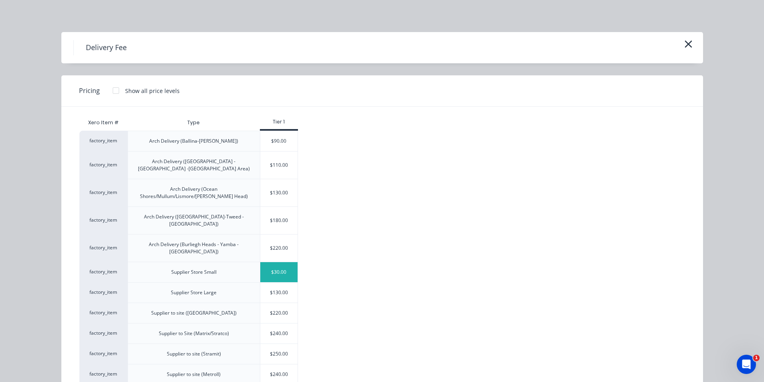
click at [293, 262] on div "$30.00" at bounding box center [279, 272] width 38 height 20
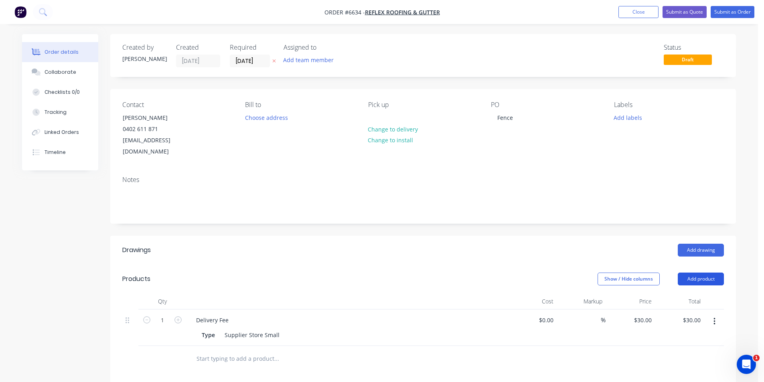
click at [710, 274] on button "Add product" at bounding box center [701, 279] width 46 height 13
click at [705, 308] on button "Basic product" at bounding box center [686, 316] width 76 height 16
click at [238, 351] on div at bounding box center [223, 357] width 67 height 12
click at [274, 364] on div at bounding box center [237, 370] width 82 height 12
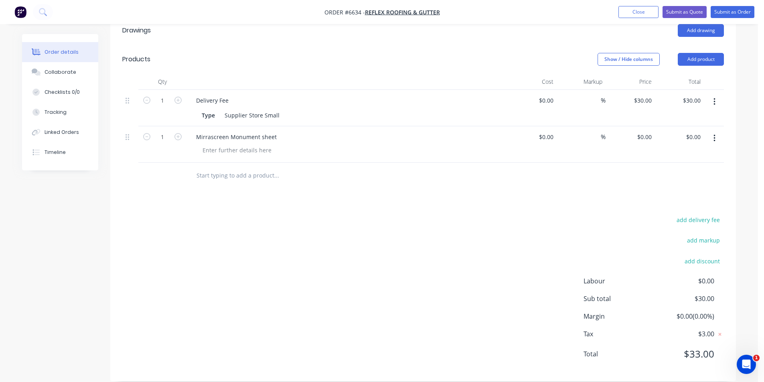
click at [236, 146] on div "Mirrascreen Monument sheet" at bounding box center [347, 144] width 321 height 37
click at [236, 144] on div at bounding box center [237, 150] width 82 height 12
drag, startPoint x: 641, startPoint y: 2, endPoint x: 639, endPoint y: 8, distance: 6.6
click at [641, 2] on nav "Order #6634 - Reflex Roofing & Gutter Add product Close Submit as Quote Submit …" at bounding box center [382, 12] width 764 height 24
click at [639, 8] on button "Close" at bounding box center [639, 12] width 40 height 12
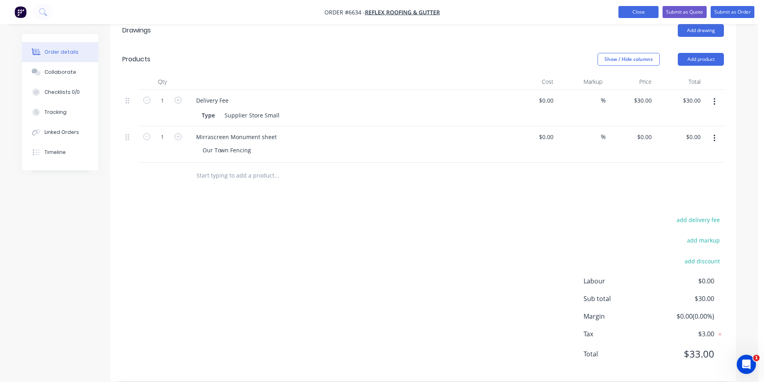
click at [638, 10] on button "Close" at bounding box center [639, 12] width 40 height 12
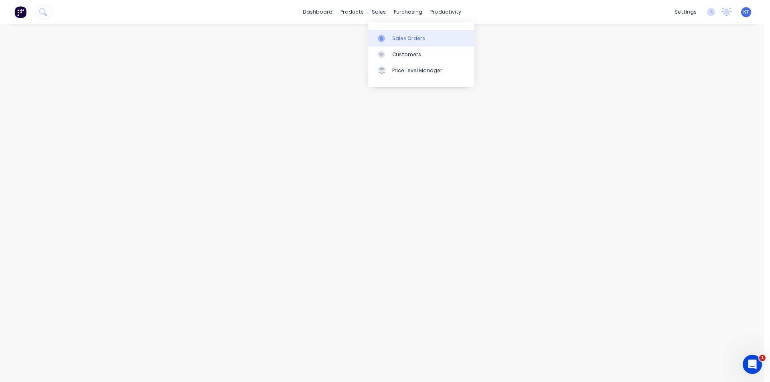
click at [397, 40] on div "Sales Orders" at bounding box center [408, 38] width 33 height 7
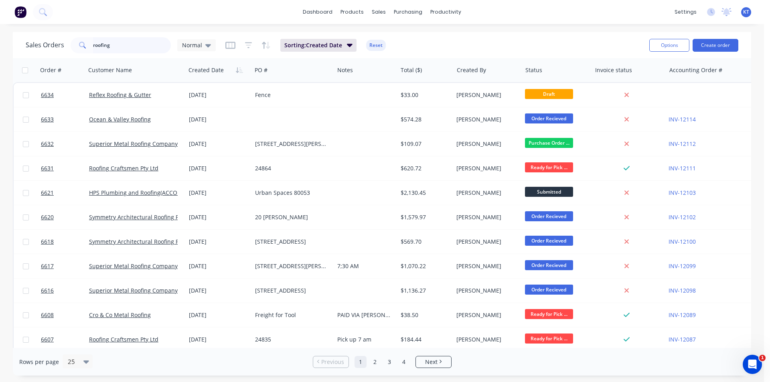
click at [146, 45] on input "roofing" at bounding box center [132, 45] width 78 height 16
type input "[PERSON_NAME]"
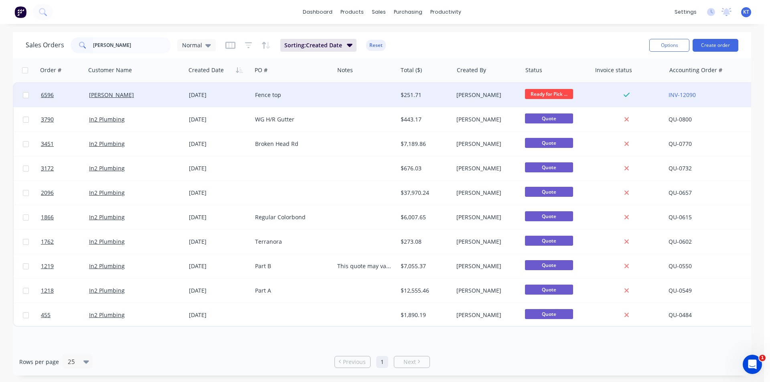
click at [266, 95] on div "Fence top" at bounding box center [291, 95] width 72 height 8
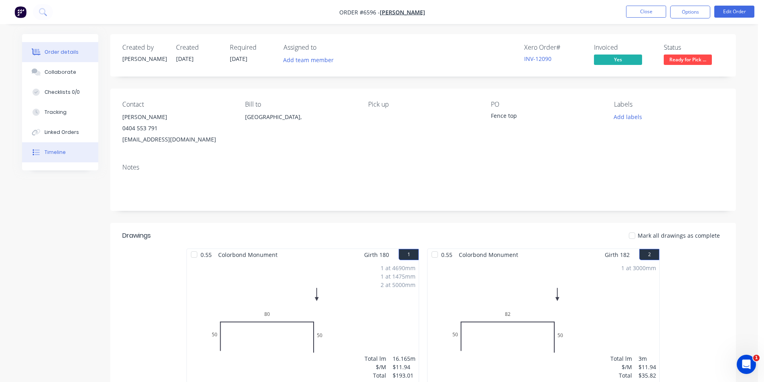
click at [53, 148] on button "Timeline" at bounding box center [60, 152] width 76 height 20
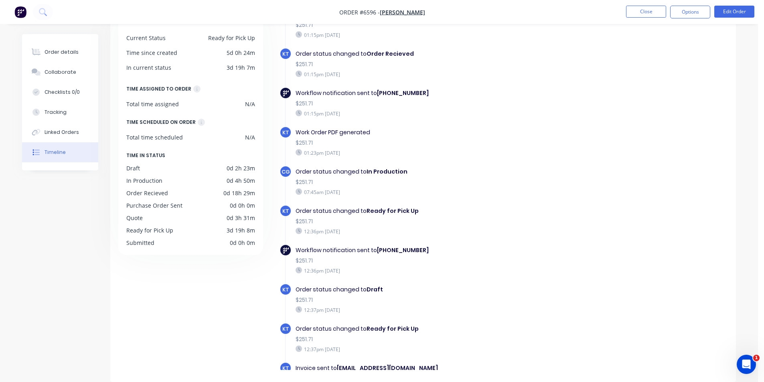
scroll to position [362, 0]
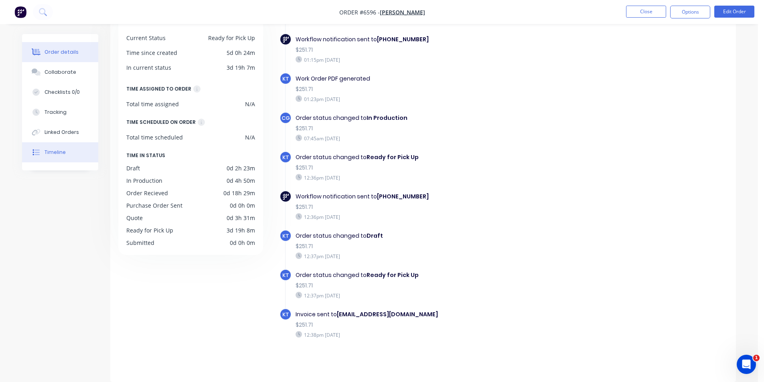
click at [74, 51] on div "Order details" at bounding box center [62, 52] width 34 height 7
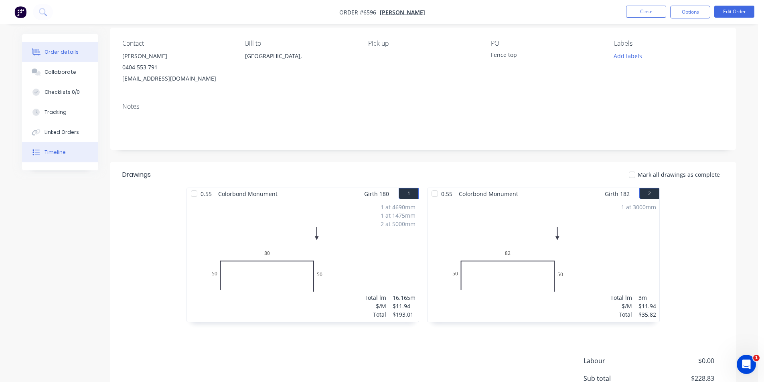
click at [37, 155] on icon at bounding box center [37, 153] width 5 height 6
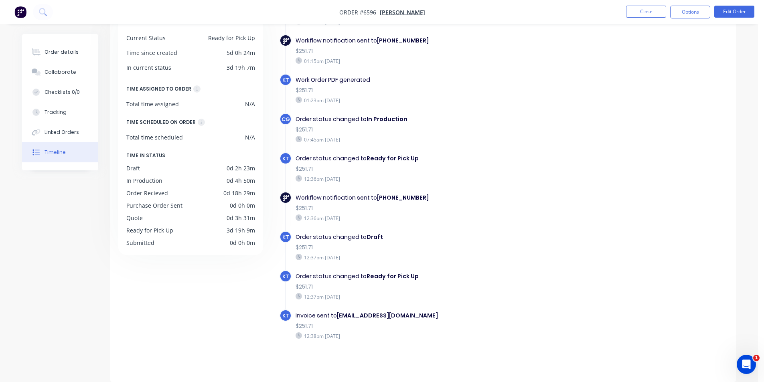
scroll to position [362, 0]
click at [645, 11] on button "Close" at bounding box center [646, 12] width 40 height 12
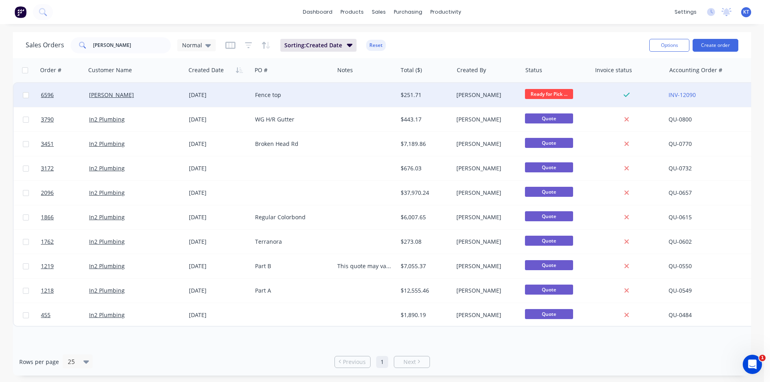
click at [419, 91] on div "$251.71" at bounding box center [424, 95] width 47 height 8
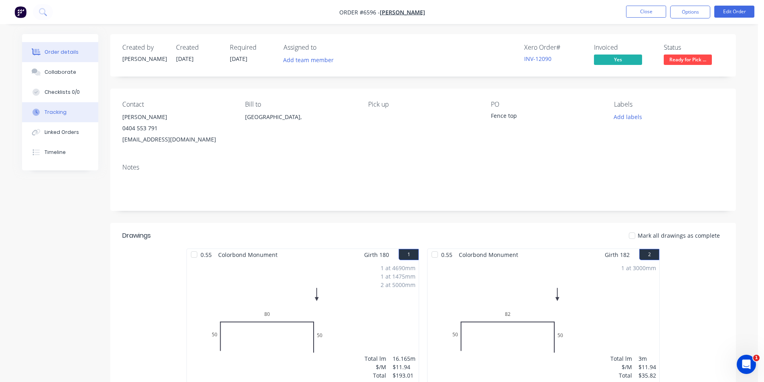
click at [84, 116] on button "Tracking" at bounding box center [60, 112] width 76 height 20
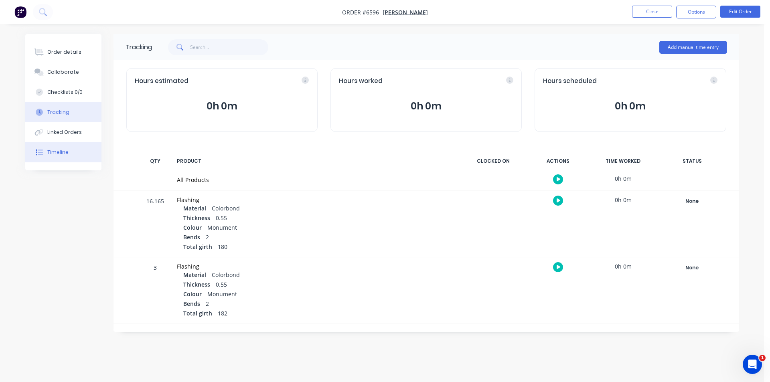
click at [57, 156] on button "Timeline" at bounding box center [63, 152] width 76 height 20
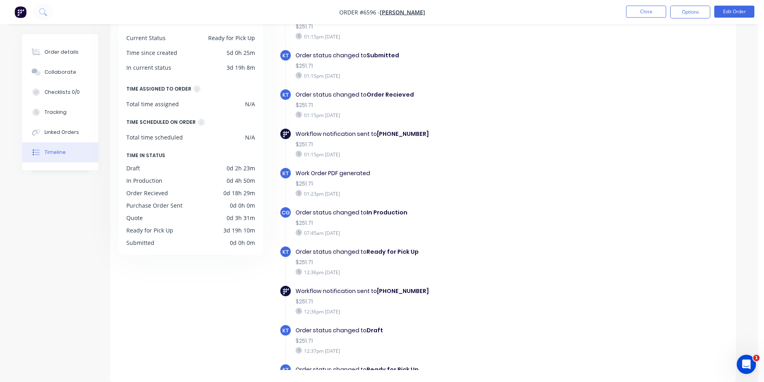
scroll to position [201, 0]
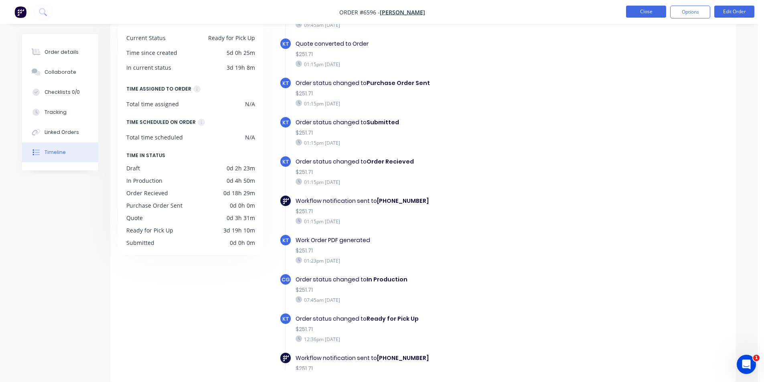
click at [646, 6] on nav "Order #6596 - [PERSON_NAME] Close Options Edit Order" at bounding box center [382, 12] width 764 height 24
click at [646, 8] on button "Close" at bounding box center [646, 12] width 40 height 12
